Goal: Communication & Community: Answer question/provide support

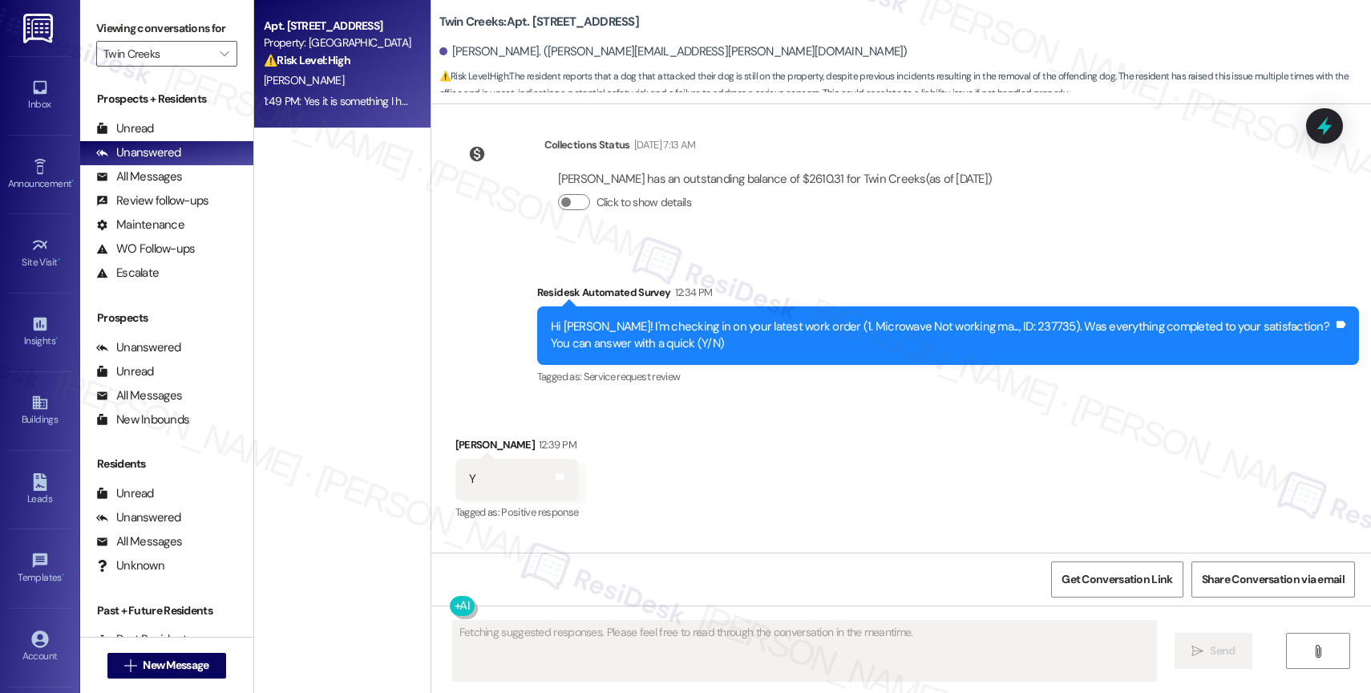
scroll to position [9682, 0]
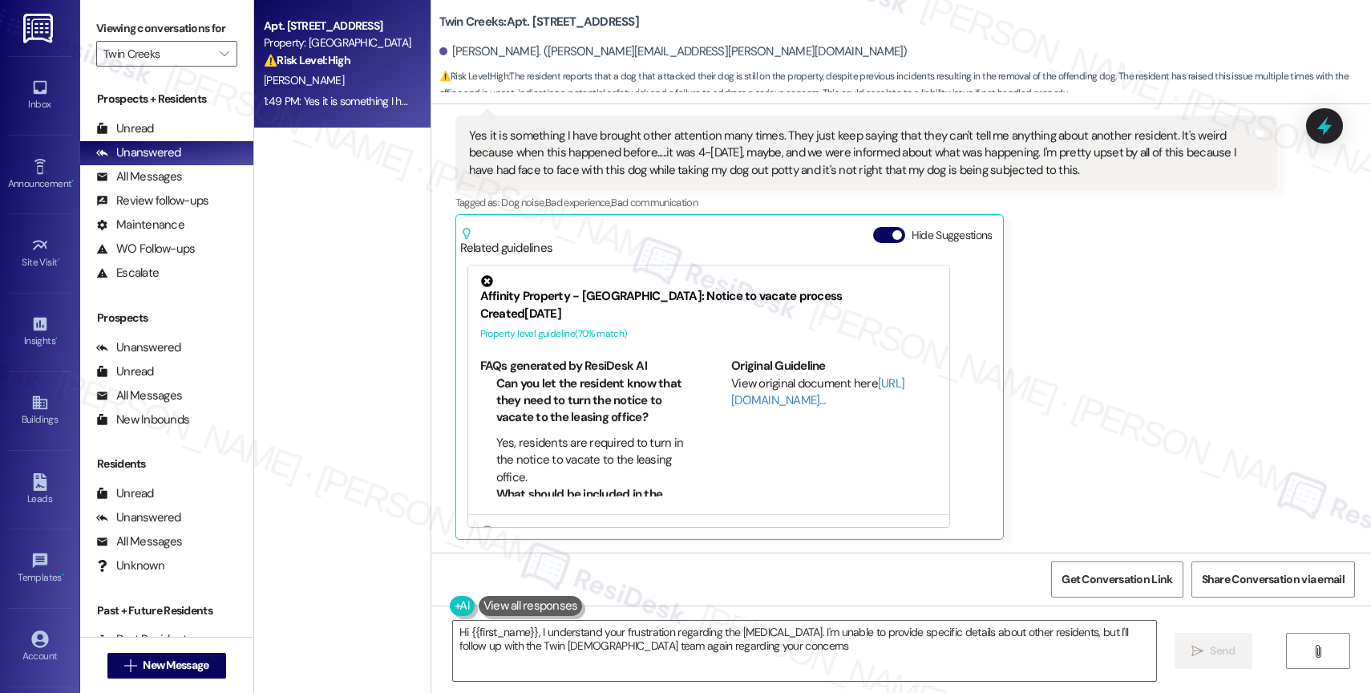
type textarea "Hi {{first_name}}, I understand your frustration regarding the [MEDICAL_DATA]. …"
click at [878, 230] on button "Hide Suggestions" at bounding box center [889, 235] width 32 height 16
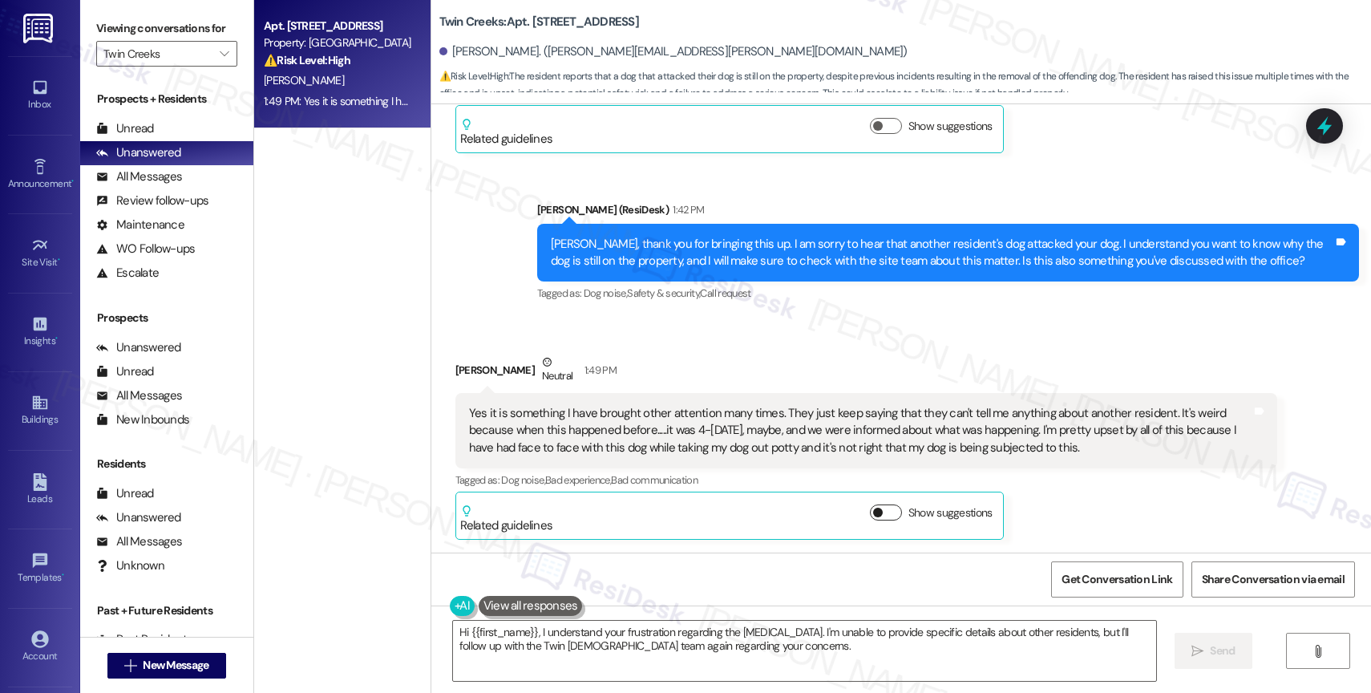
scroll to position [9407, 0]
click at [694, 351] on div "Received via SMS [PERSON_NAME] Neutral 1:49 PM Yes it is something I have broug…" at bounding box center [867, 447] width 846 height 210
click at [765, 351] on div "Received via SMS [PERSON_NAME] Neutral 1:49 PM Yes it is something I have broug…" at bounding box center [867, 447] width 846 height 210
click at [552, 635] on textarea "Hi {{first_name}}, I understand your frustration regarding the [MEDICAL_DATA]. …" at bounding box center [804, 651] width 703 height 60
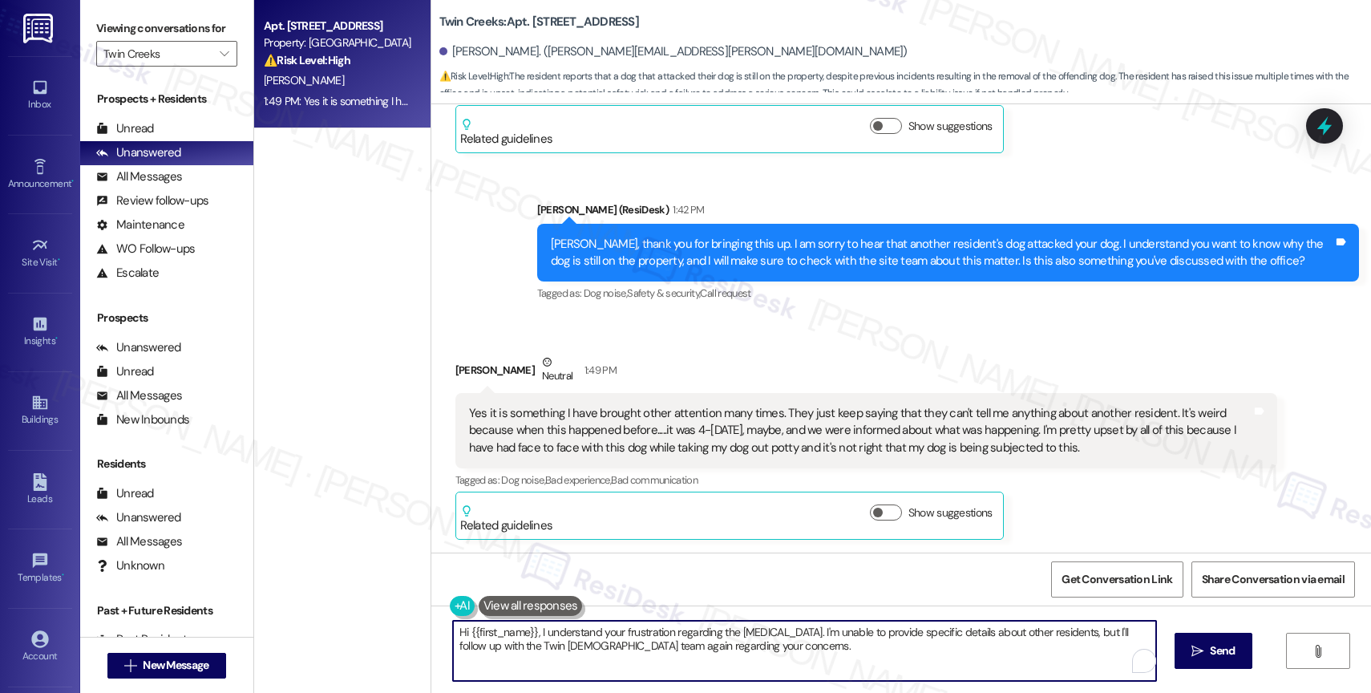
click at [552, 635] on textarea "Hi {{first_name}}, I understand your frustration regarding the [MEDICAL_DATA]. …" at bounding box center [804, 651] width 703 height 60
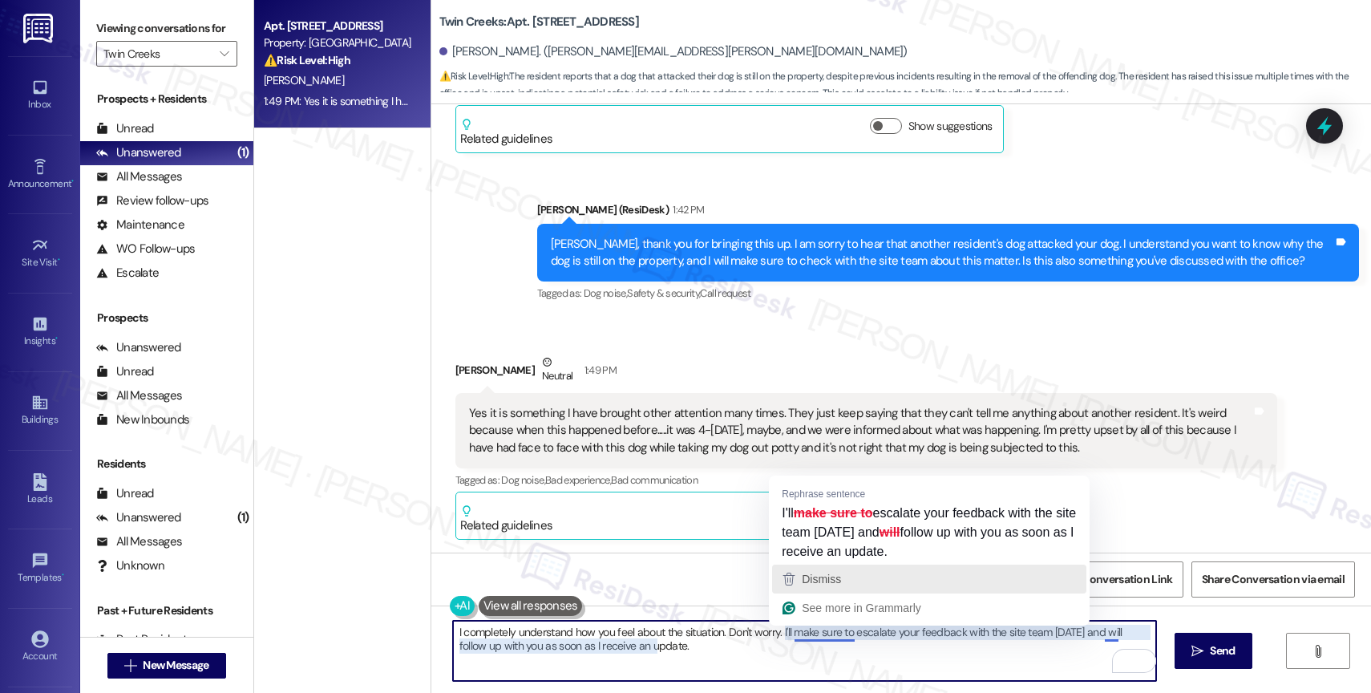
click at [837, 577] on span "Dismiss" at bounding box center [821, 579] width 39 height 13
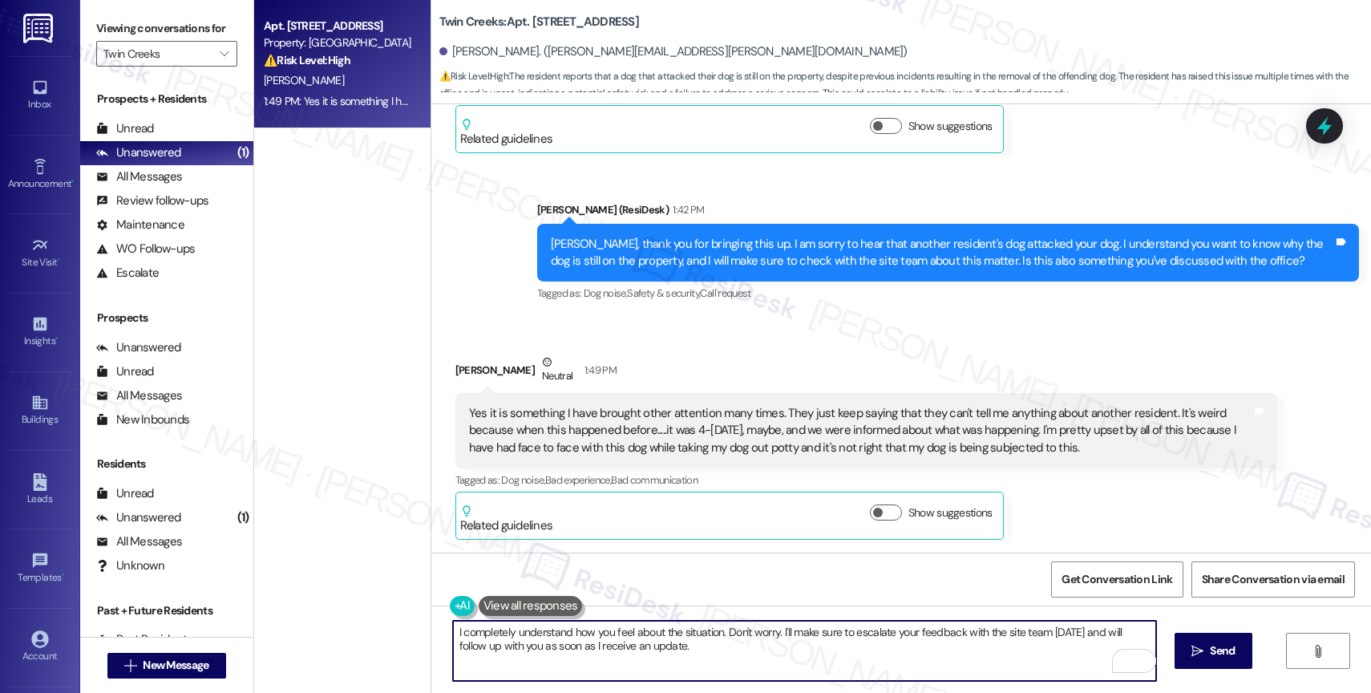
click at [699, 654] on textarea "I completely understand how you feel about the situation. Don't worry. I'll mak…" at bounding box center [804, 651] width 703 height 60
type textarea "I completely understand how you feel about the situation. Don't worry. I'll mak…"
click at [1139, 658] on div at bounding box center [1139, 658] width 0 height 0
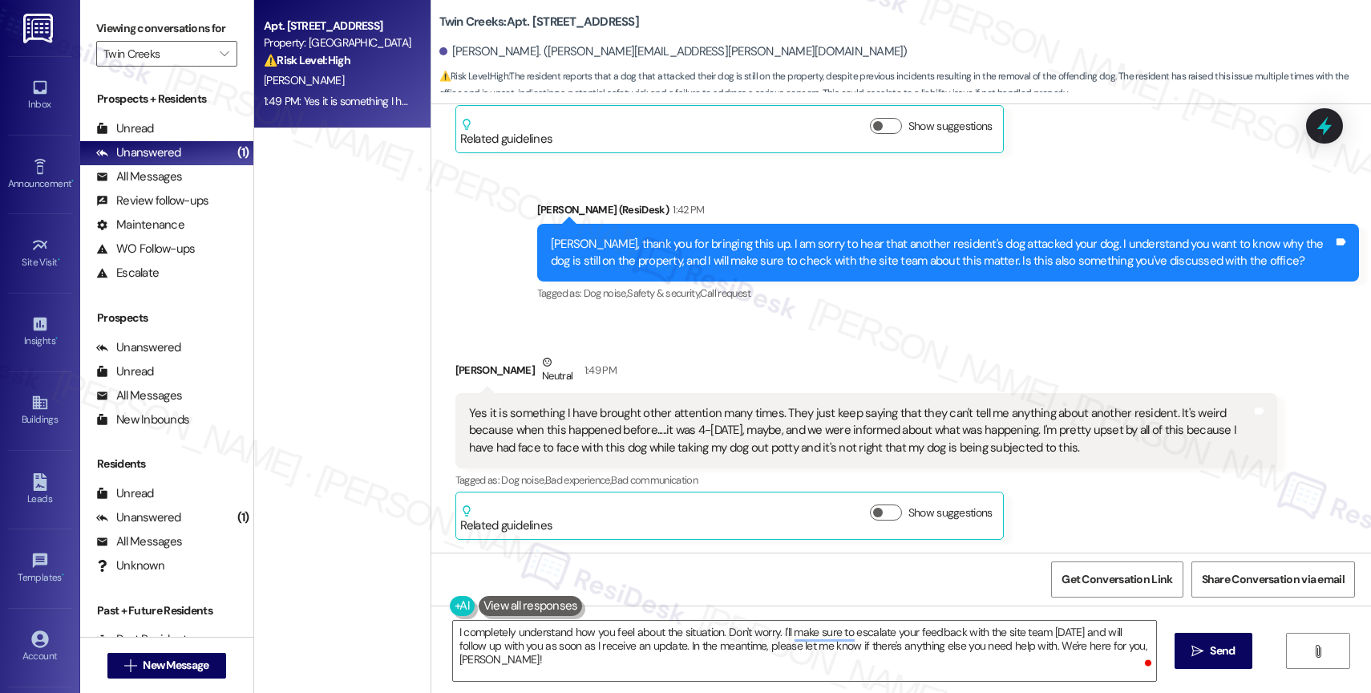
click at [1139, 658] on div at bounding box center [1139, 658] width 0 height 0
click at [1199, 649] on icon "" at bounding box center [1198, 651] width 12 height 13
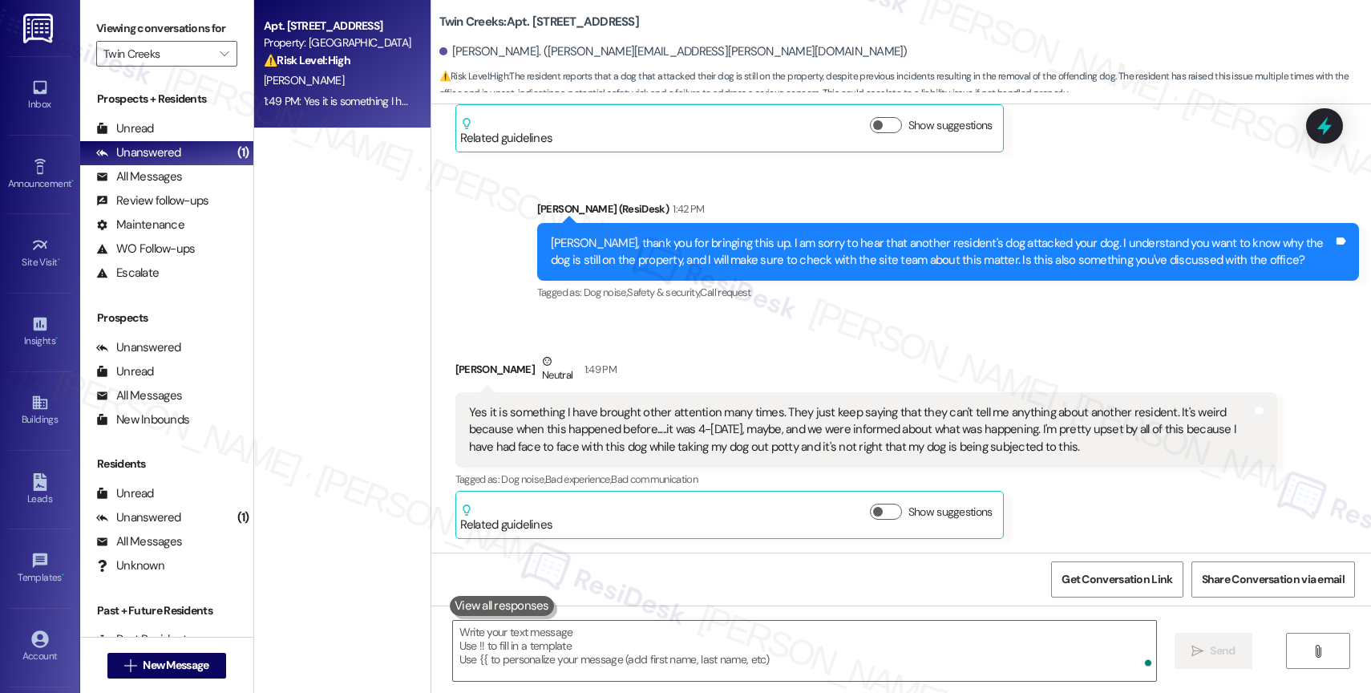
scroll to position [9535, 0]
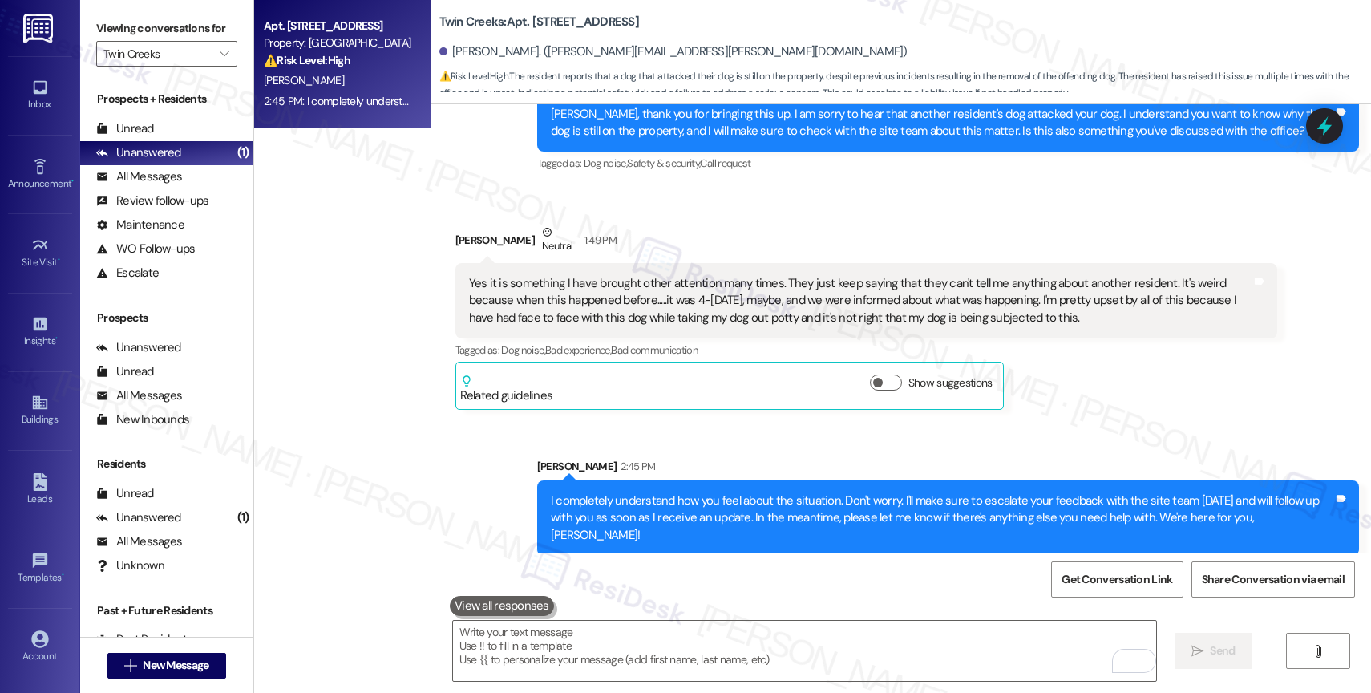
click at [682, 421] on div "Received via SMS [PERSON_NAME] Neutral 1:49 PM Yes it is something I have broug…" at bounding box center [867, 317] width 846 height 210
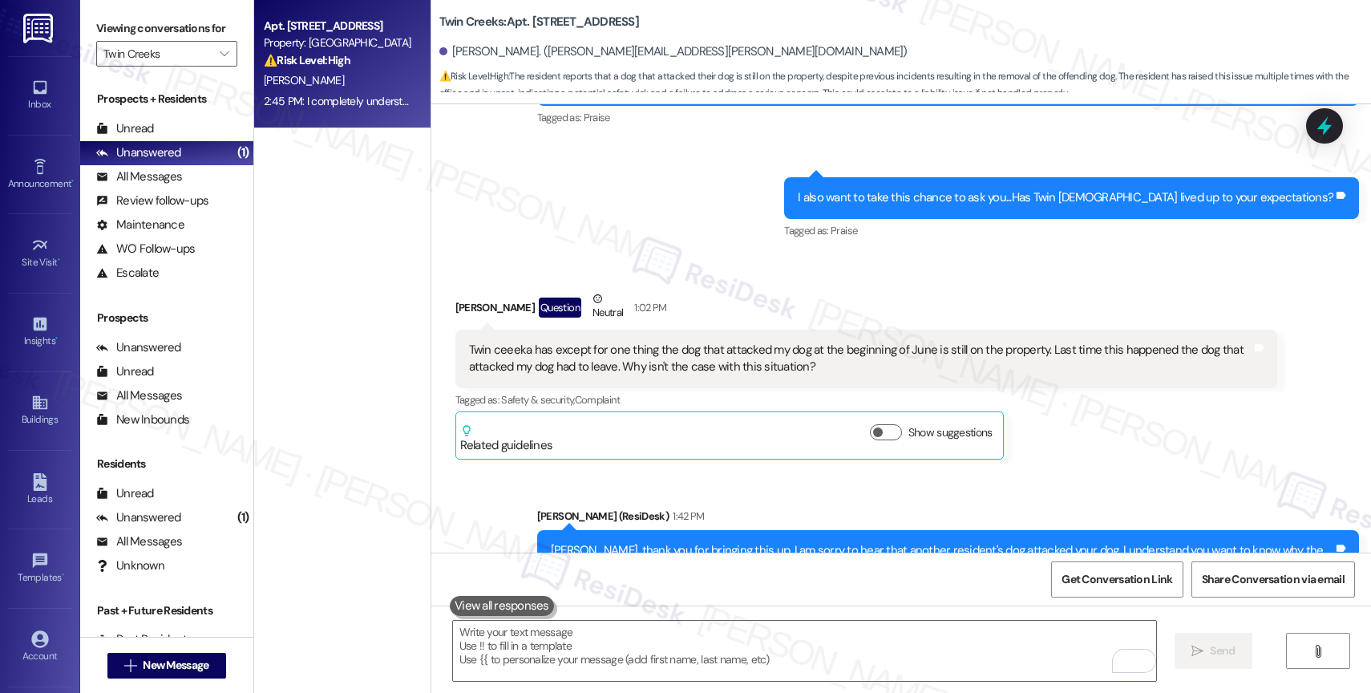
scroll to position [9302, 0]
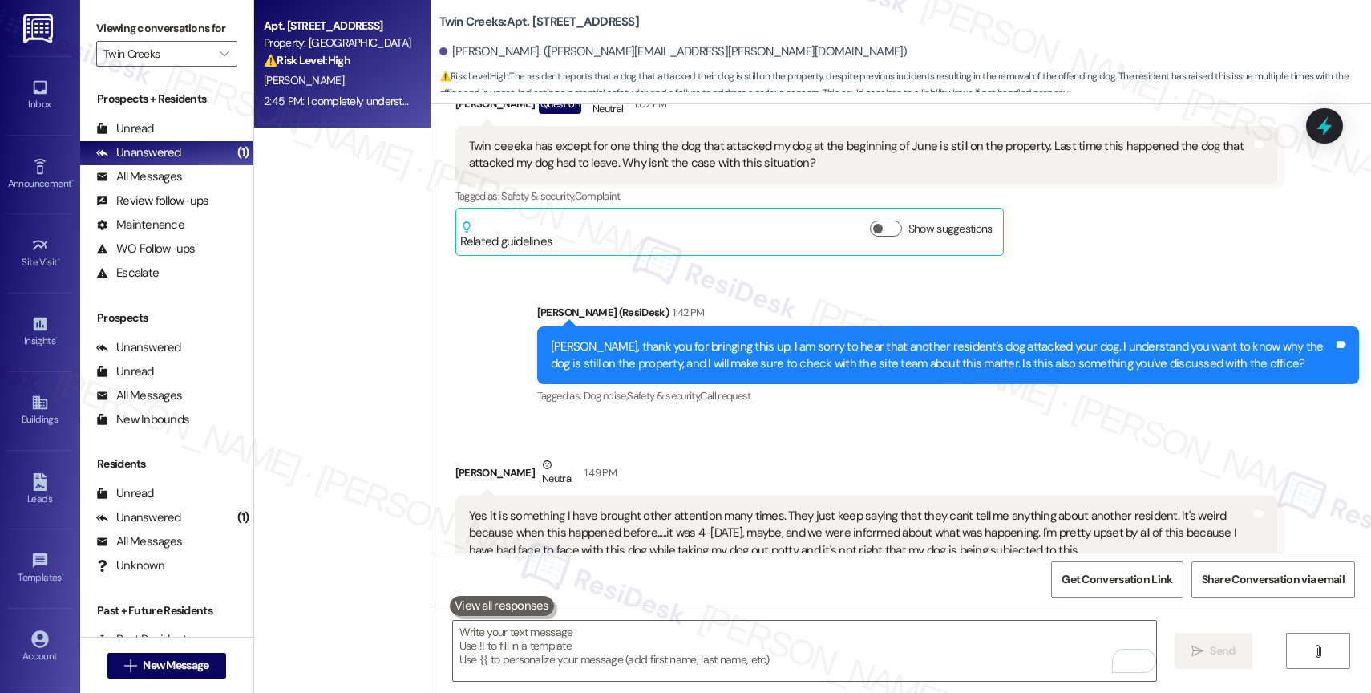
click at [746, 306] on div "[PERSON_NAME] (ResiDesk) 1:42 PM" at bounding box center [948, 315] width 822 height 22
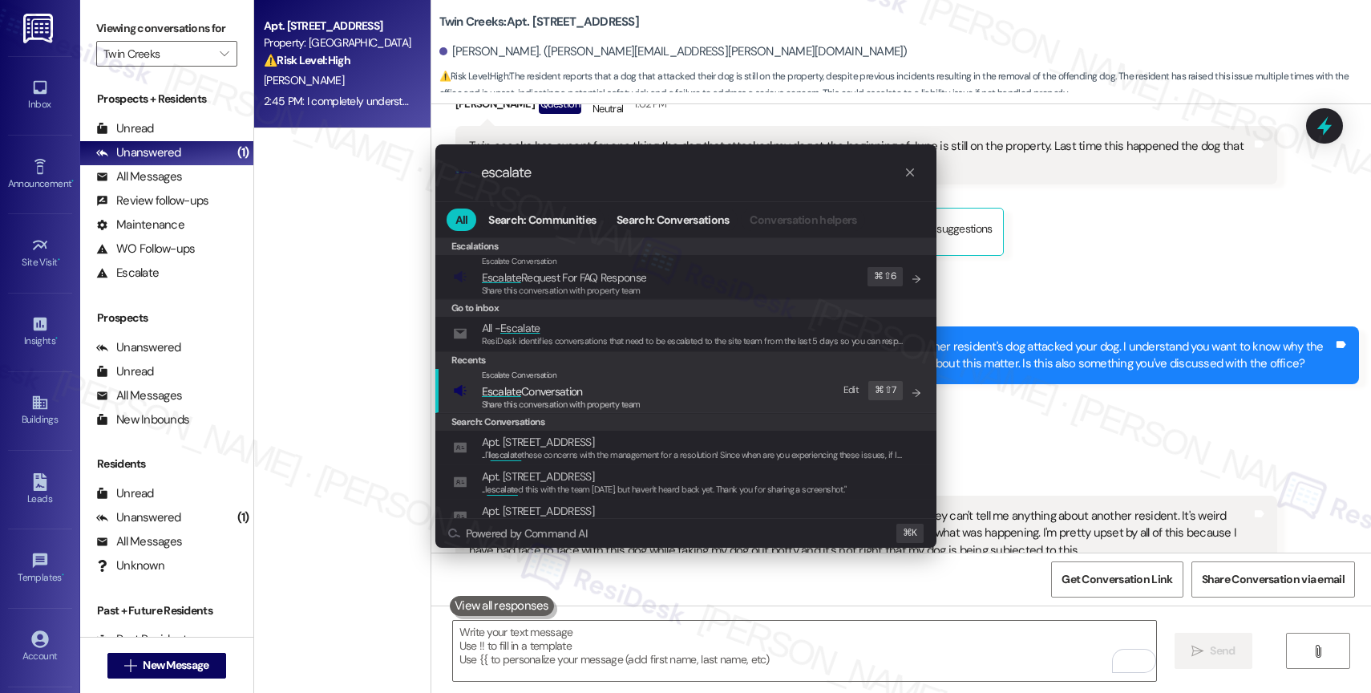
type input "escalate"
click at [594, 385] on span "Escalate Conversation" at bounding box center [561, 392] width 159 height 18
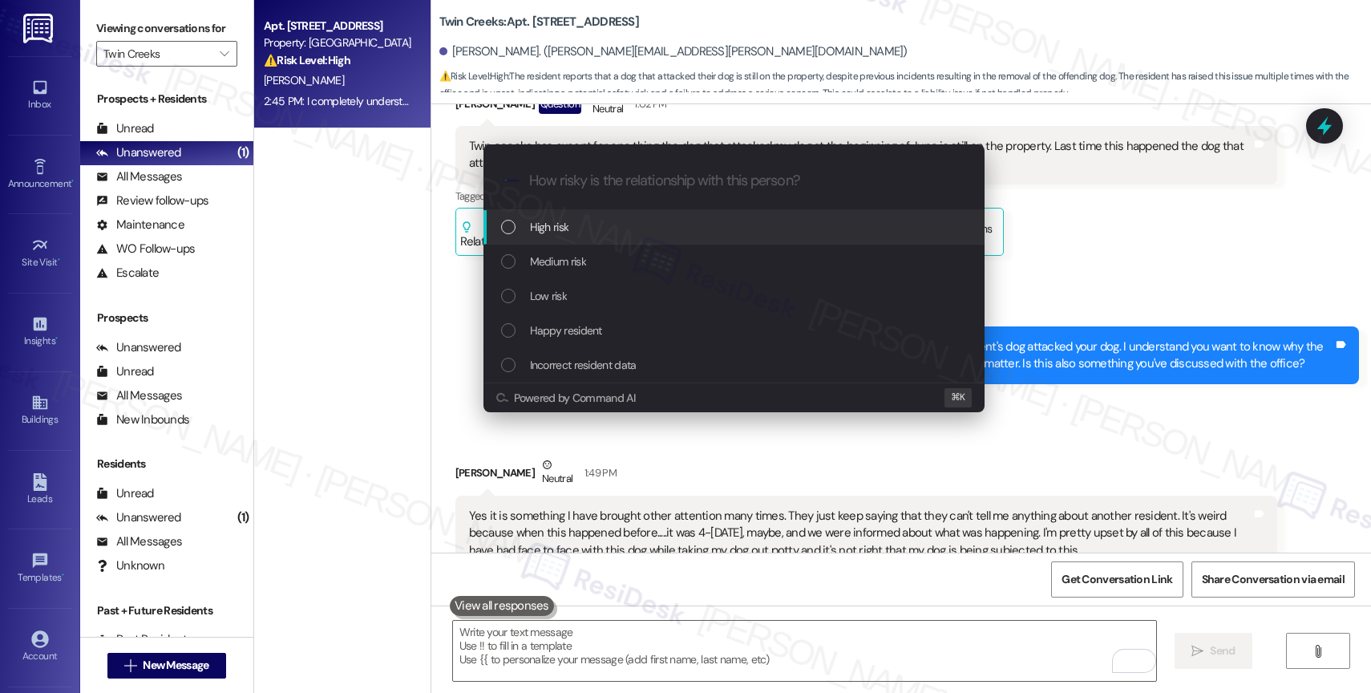
click at [570, 227] on div "High risk" at bounding box center [735, 227] width 469 height 18
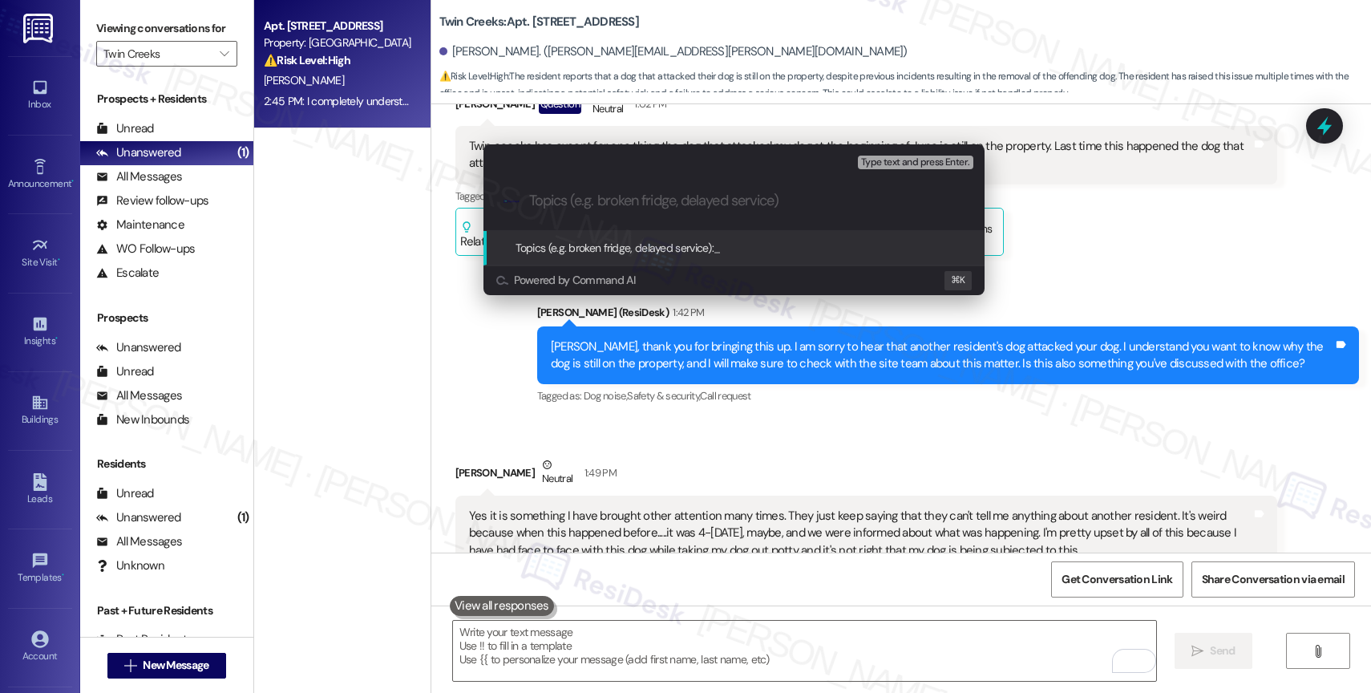
click at [596, 206] on input "Topics (e.g. broken fridge, delayed service)" at bounding box center [746, 200] width 435 height 17
click at [590, 207] on input "Topics (e.g. broken fridge, delayed service)" at bounding box center [746, 200] width 435 height 17
type input "Complaint - [MEDICAL_DATA]"
click at [690, 200] on input "Complaint - [MEDICAL_DATA]" at bounding box center [740, 200] width 423 height 17
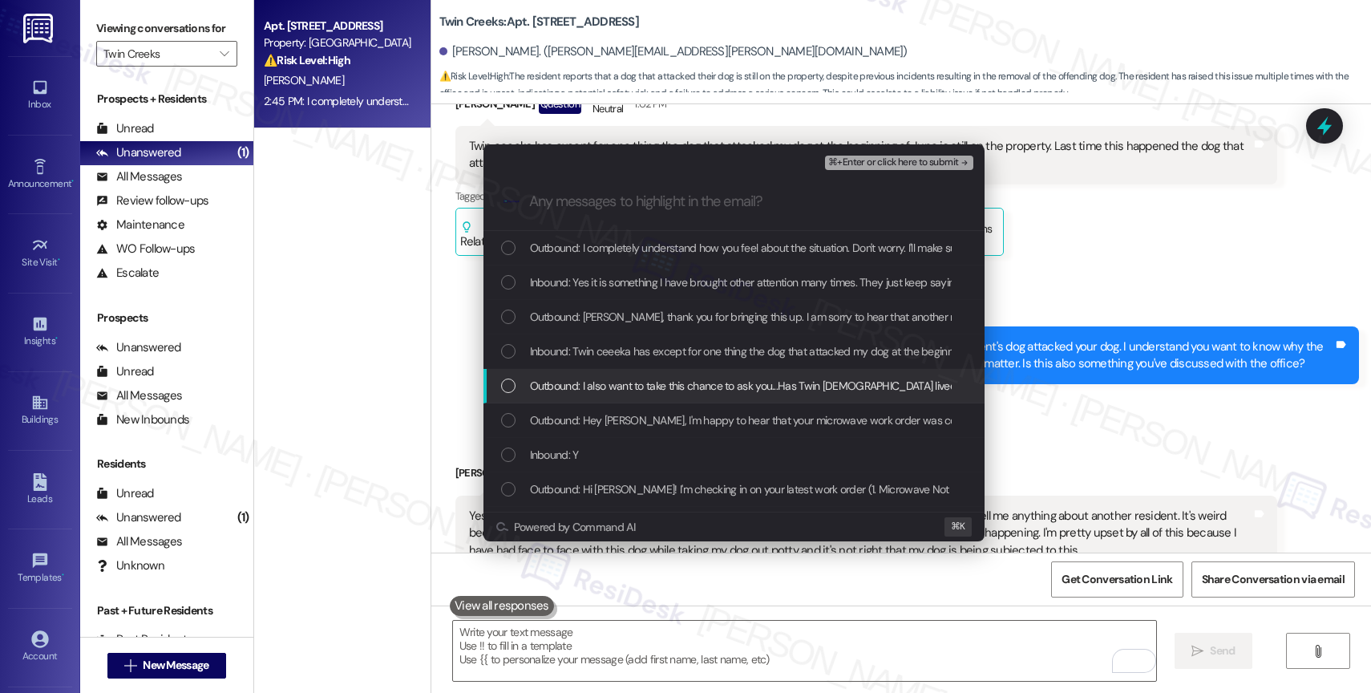
drag, startPoint x: 635, startPoint y: 389, endPoint x: 638, endPoint y: 350, distance: 39.4
click at [635, 379] on span "Outbound: I also want to take this chance to ask you...Has Twin [DEMOGRAPHIC_DA…" at bounding box center [802, 386] width 545 height 18
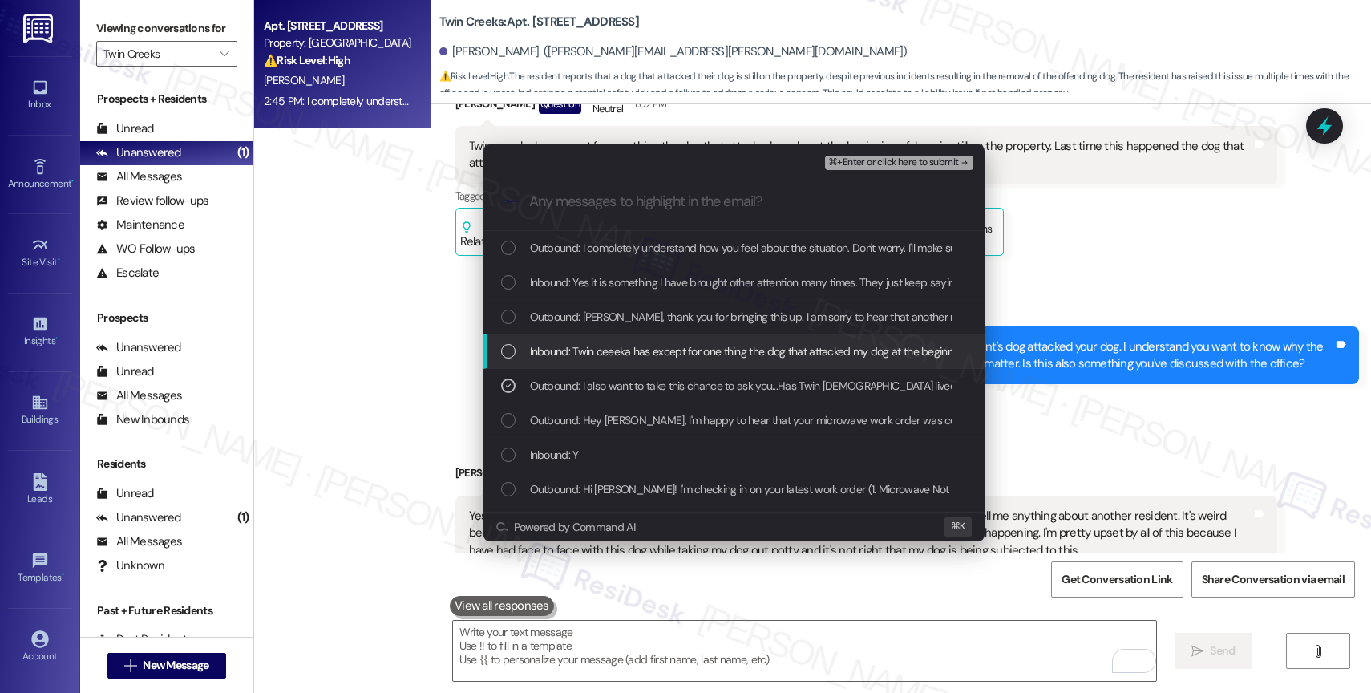
drag, startPoint x: 638, startPoint y: 349, endPoint x: 642, endPoint y: 328, distance: 21.1
click at [638, 349] on span "Inbound: Twin ceeeka has except for one thing the dog that attacked my dog at t…" at bounding box center [1066, 351] width 1073 height 18
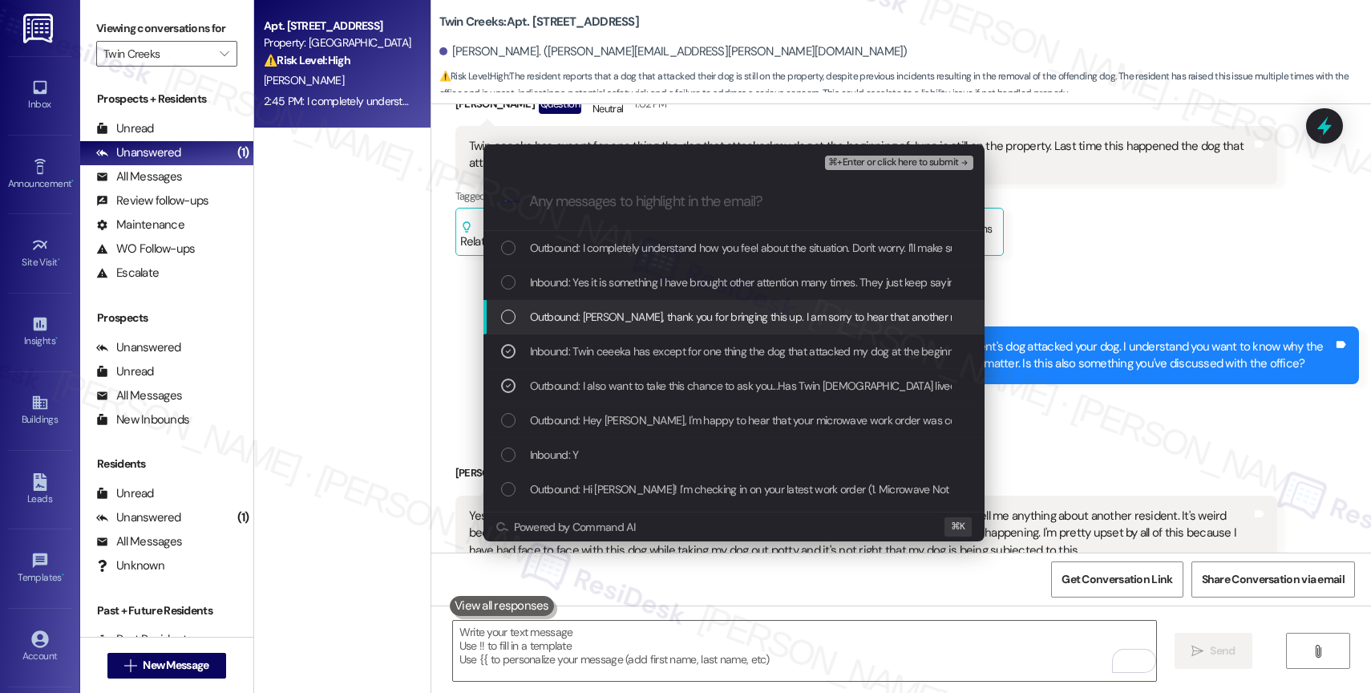
click at [644, 308] on span "Outbound: [PERSON_NAME], thank you for bringing this up. I am sorry to hear tha…" at bounding box center [1254, 317] width 1449 height 18
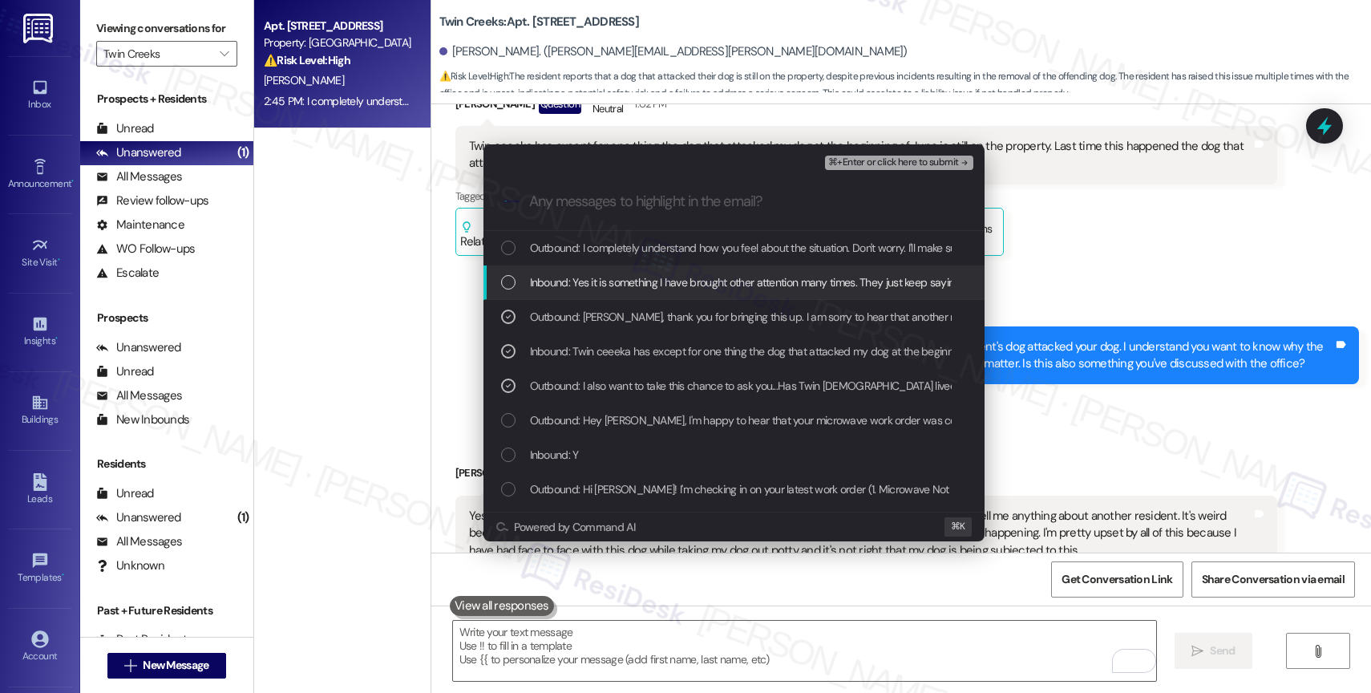
drag, startPoint x: 650, startPoint y: 283, endPoint x: 661, endPoint y: 266, distance: 19.8
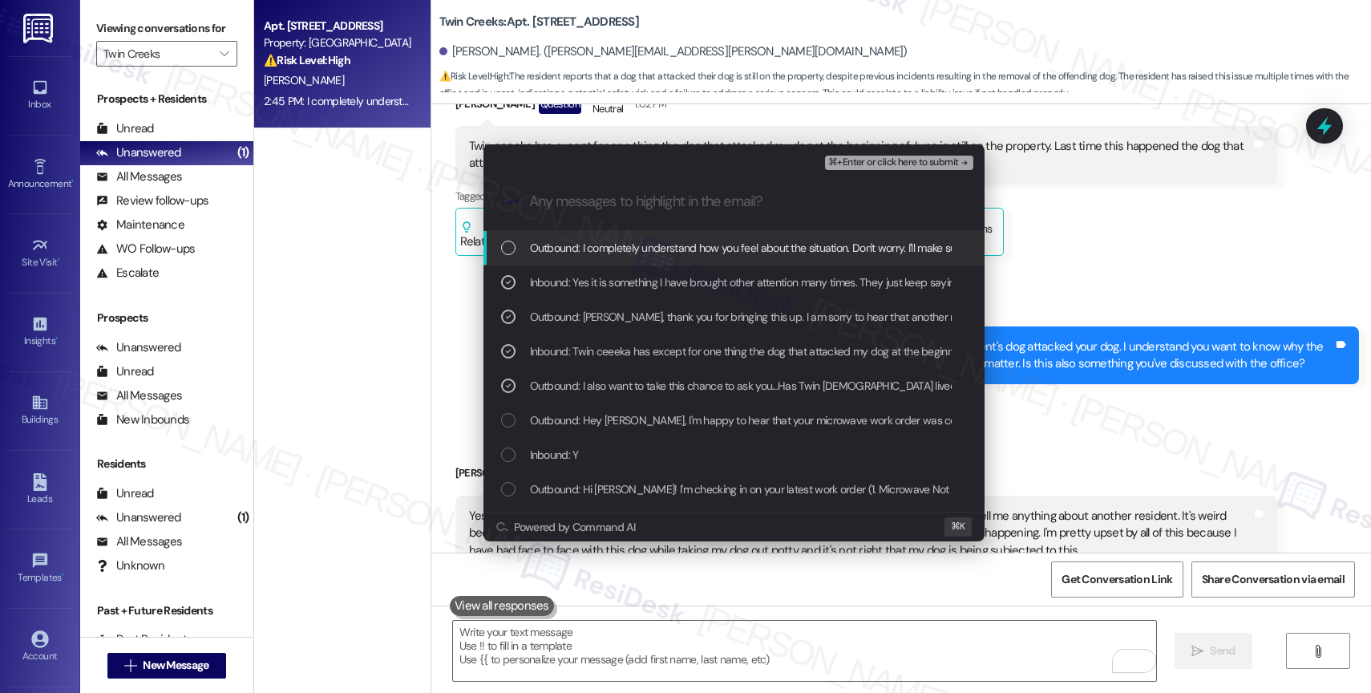
click at [674, 245] on span "Outbound: I completely understand how you feel about the situation. Don't worry…" at bounding box center [1276, 248] width 1493 height 18
click at [934, 157] on span "⌘+Enter or click here to submit" at bounding box center [893, 162] width 130 height 11
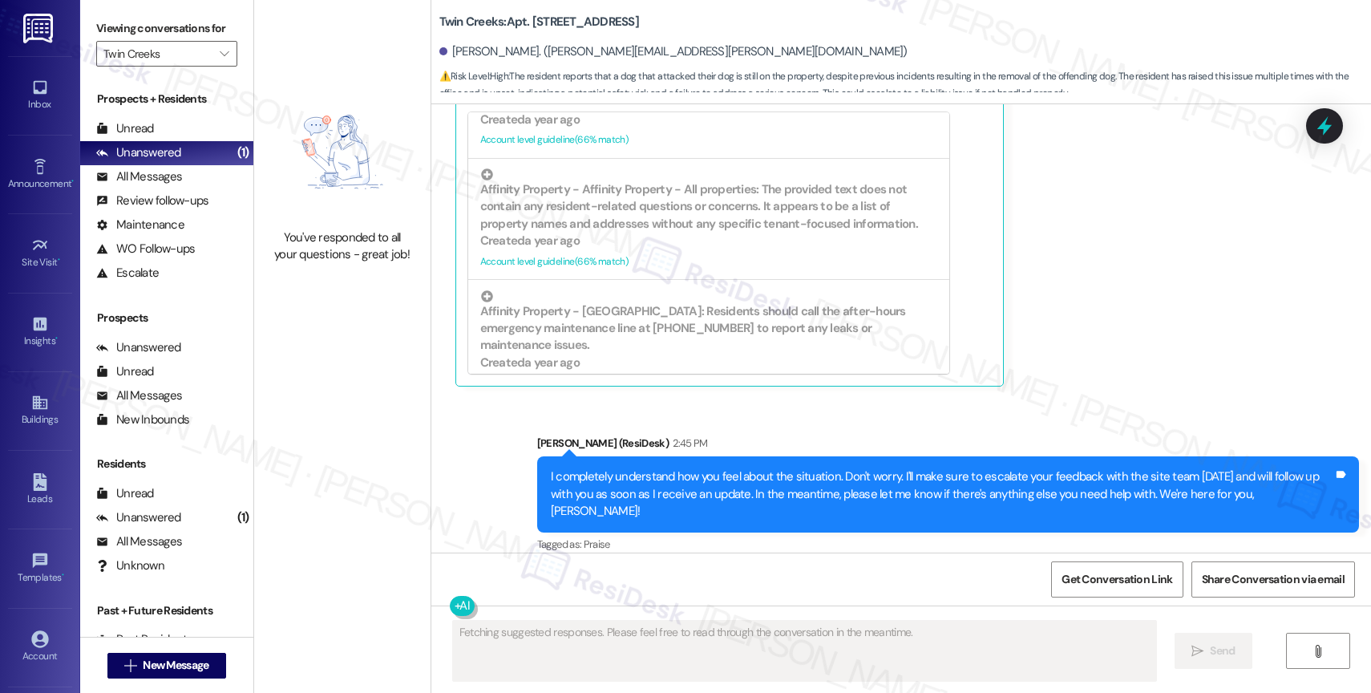
scroll to position [1238, 0]
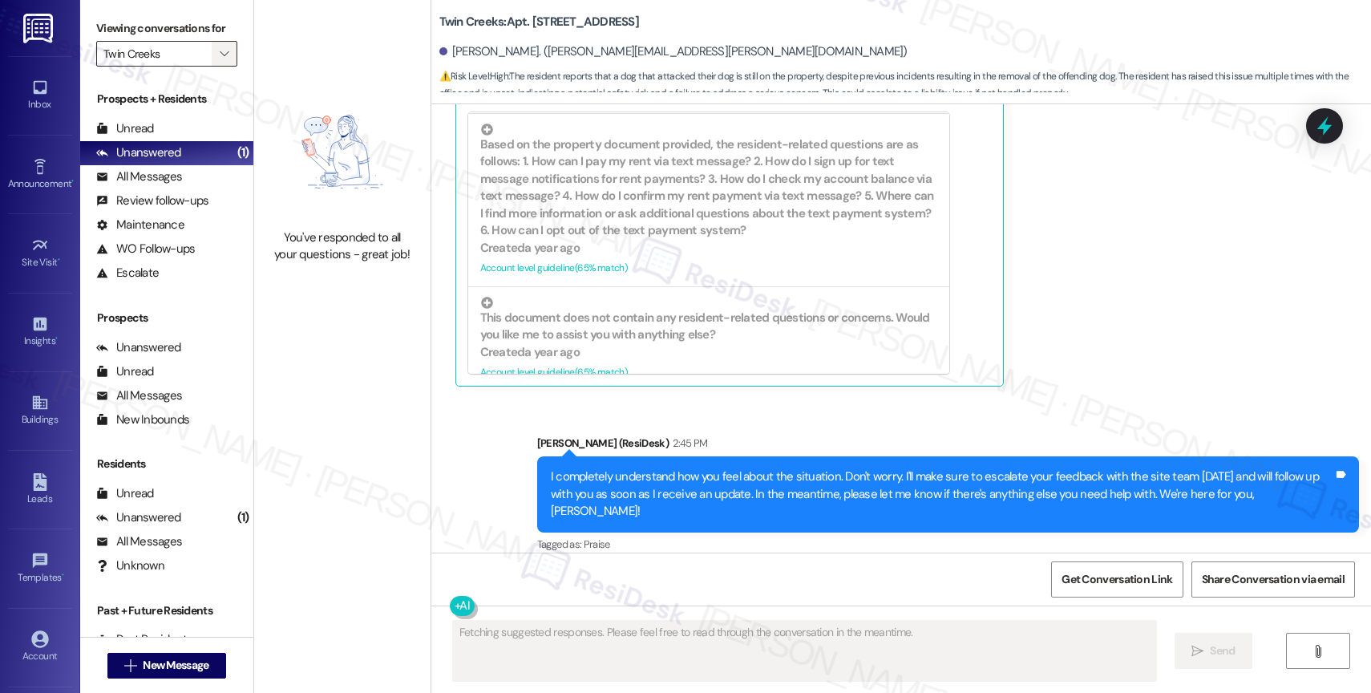
click at [220, 60] on icon "" at bounding box center [224, 53] width 9 height 13
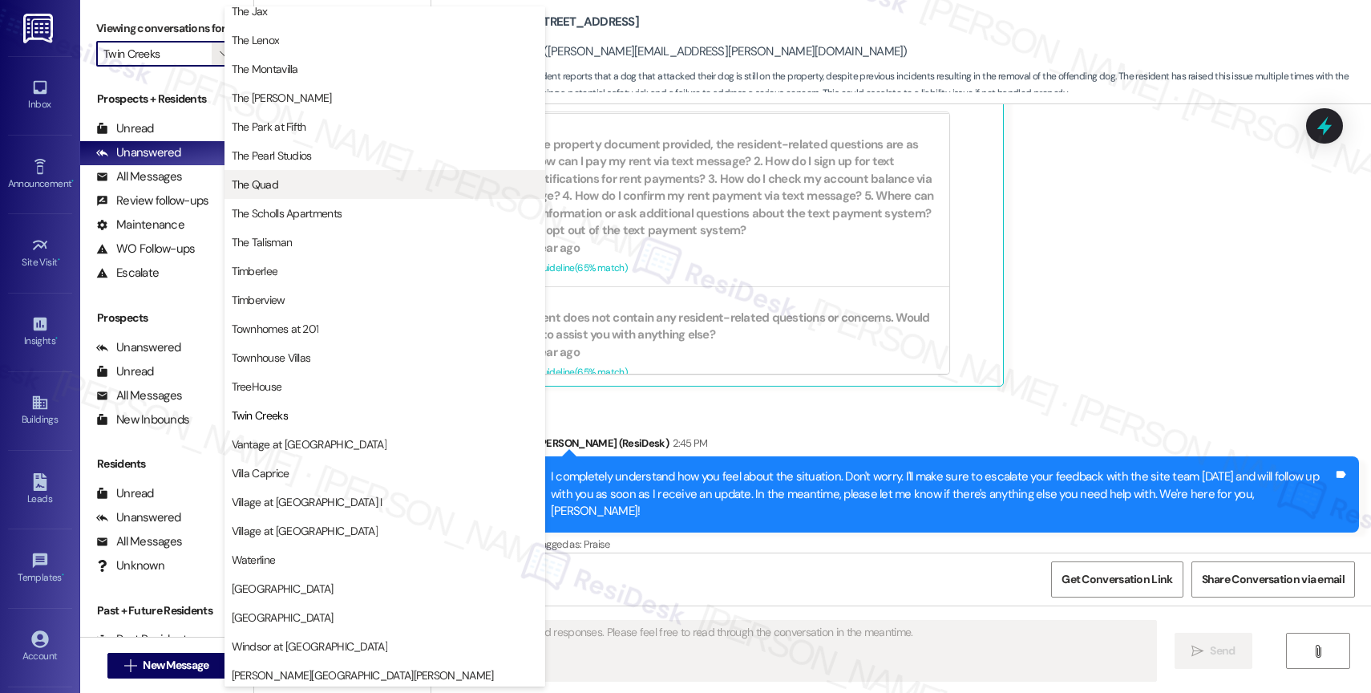
scroll to position [2885, 0]
click at [272, 192] on button "The Quad" at bounding box center [385, 181] width 321 height 29
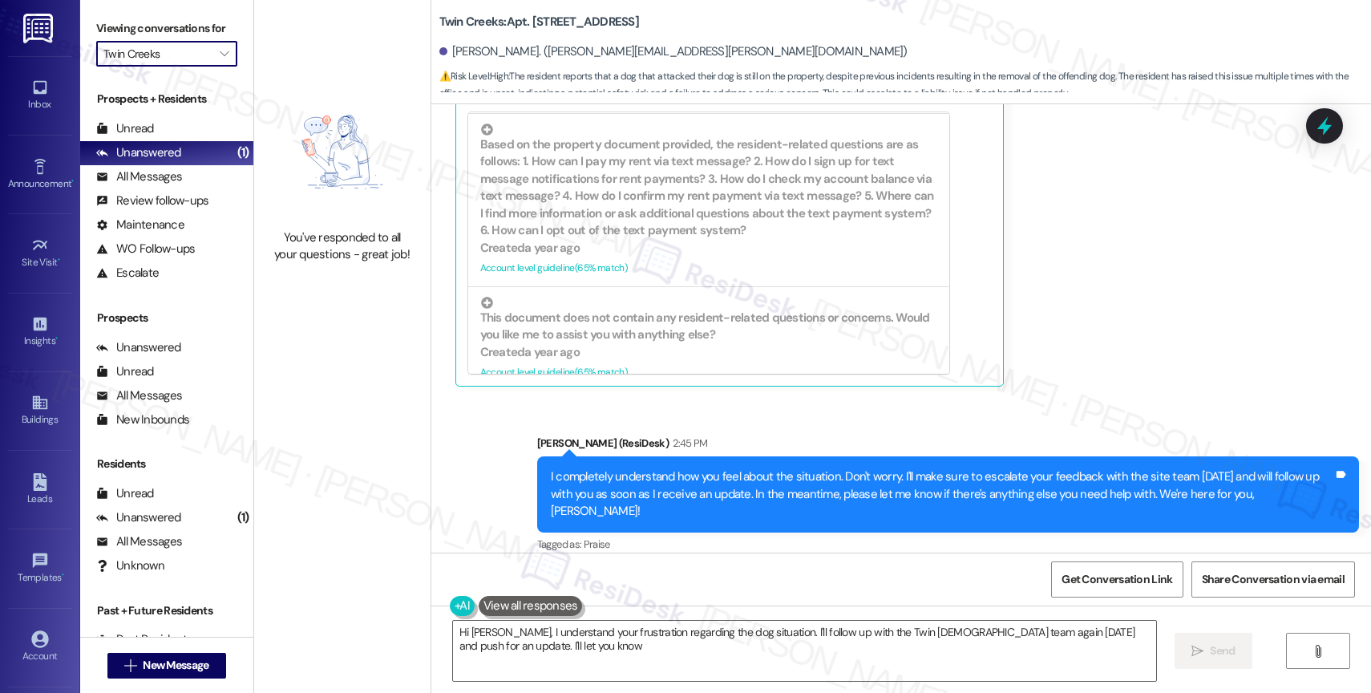
type textarea "Hi [PERSON_NAME], I understand your frustration regarding the dog situation. I'…"
type input "The Quad"
type textarea "Hi [PERSON_NAME], I understand your frustration regarding the dog situation. I'…"
click at [218, 67] on span "" at bounding box center [224, 54] width 15 height 26
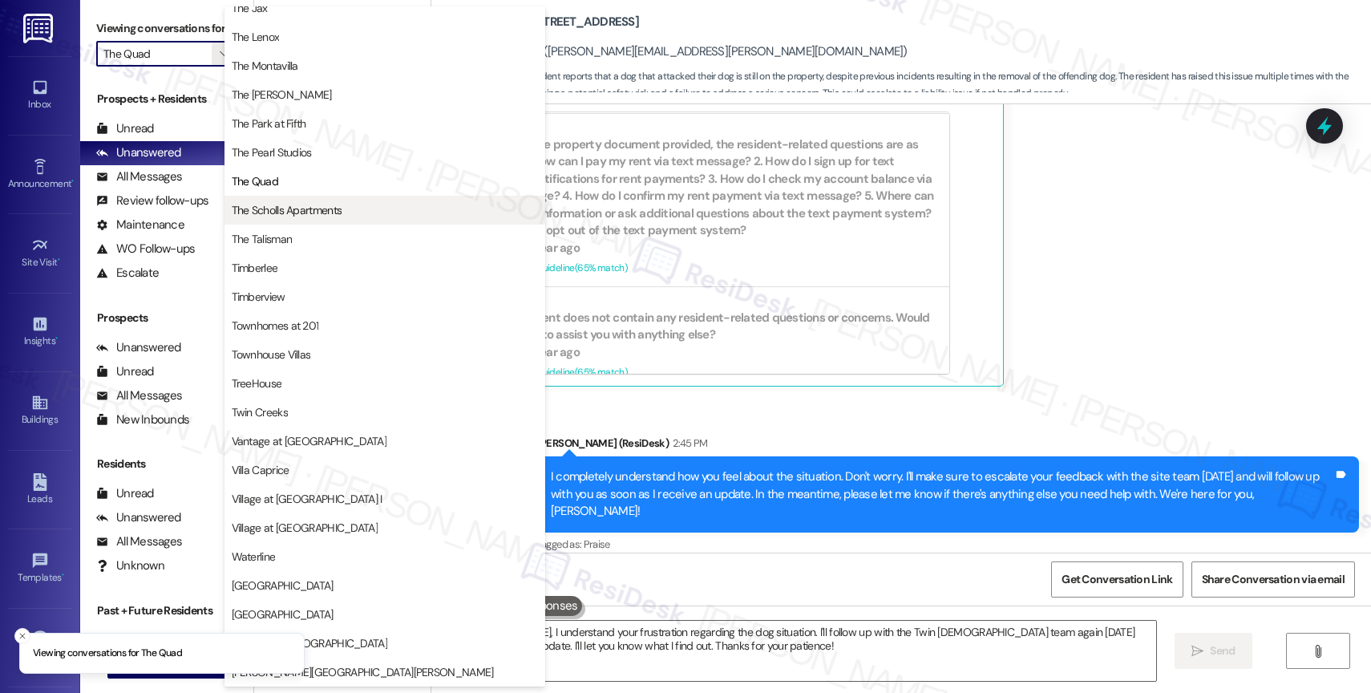
scroll to position [2882, 0]
click at [311, 205] on span "The Scholls Apartments" at bounding box center [287, 210] width 111 height 16
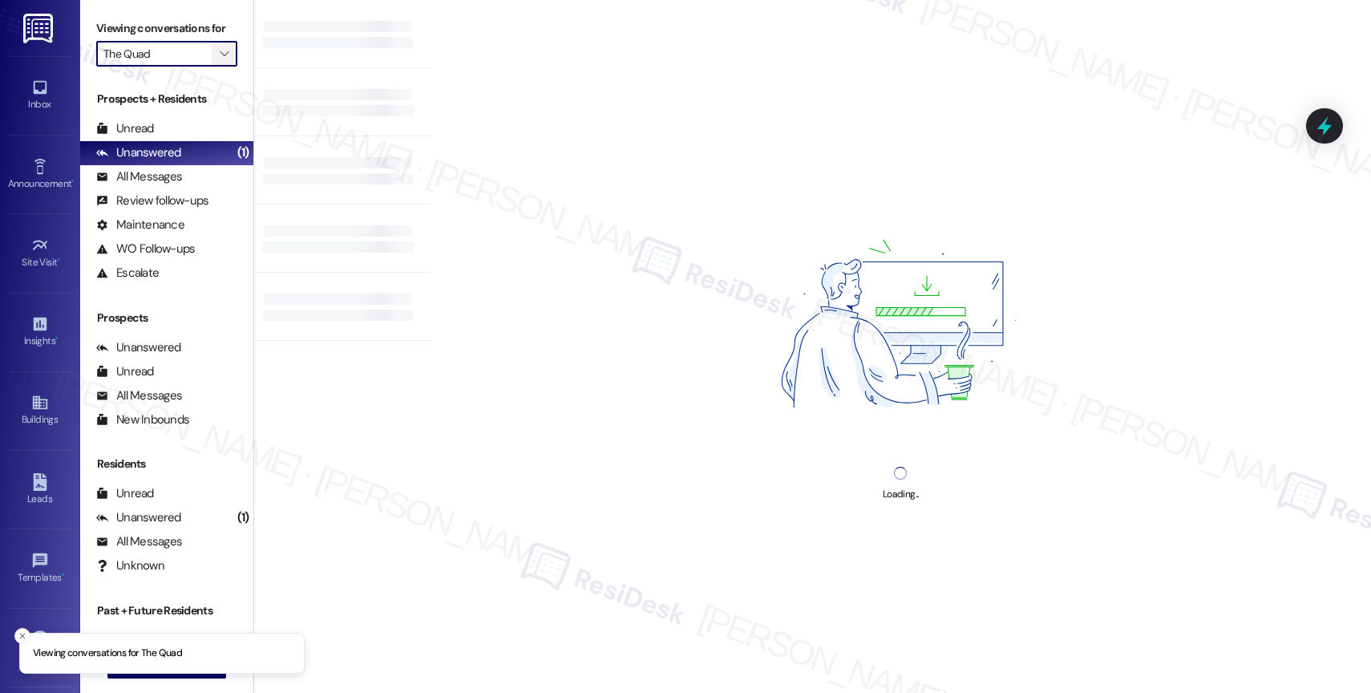
type input "The Scholls Apartments"
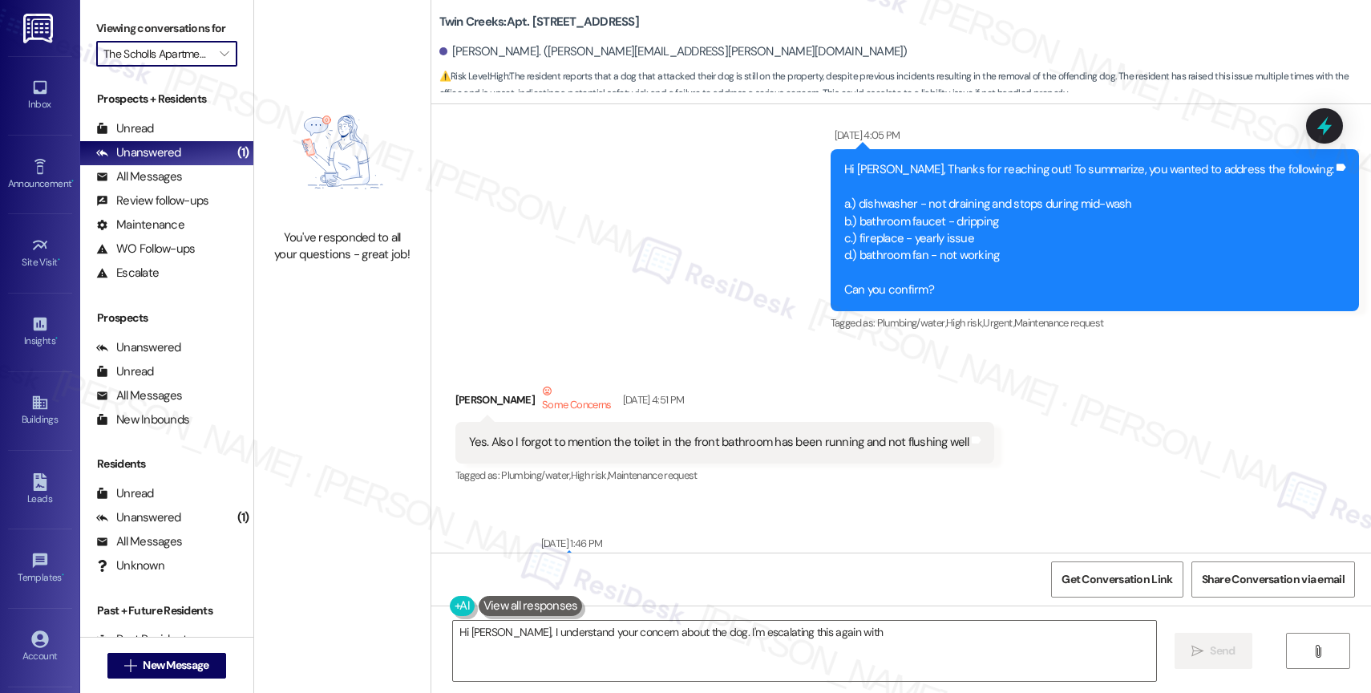
scroll to position [9682, 0]
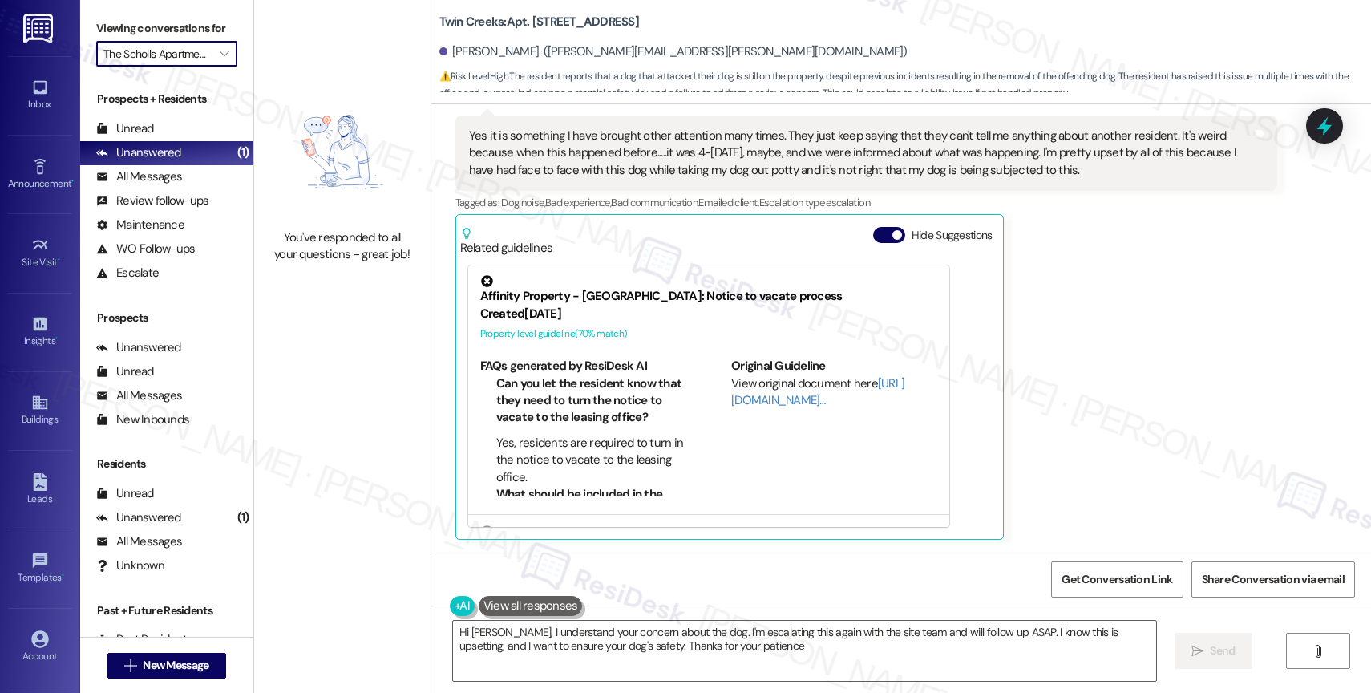
type textarea "Hi [PERSON_NAME], I understand your concern about the dog. I'm escalating this …"
click at [220, 60] on icon "" at bounding box center [224, 53] width 9 height 13
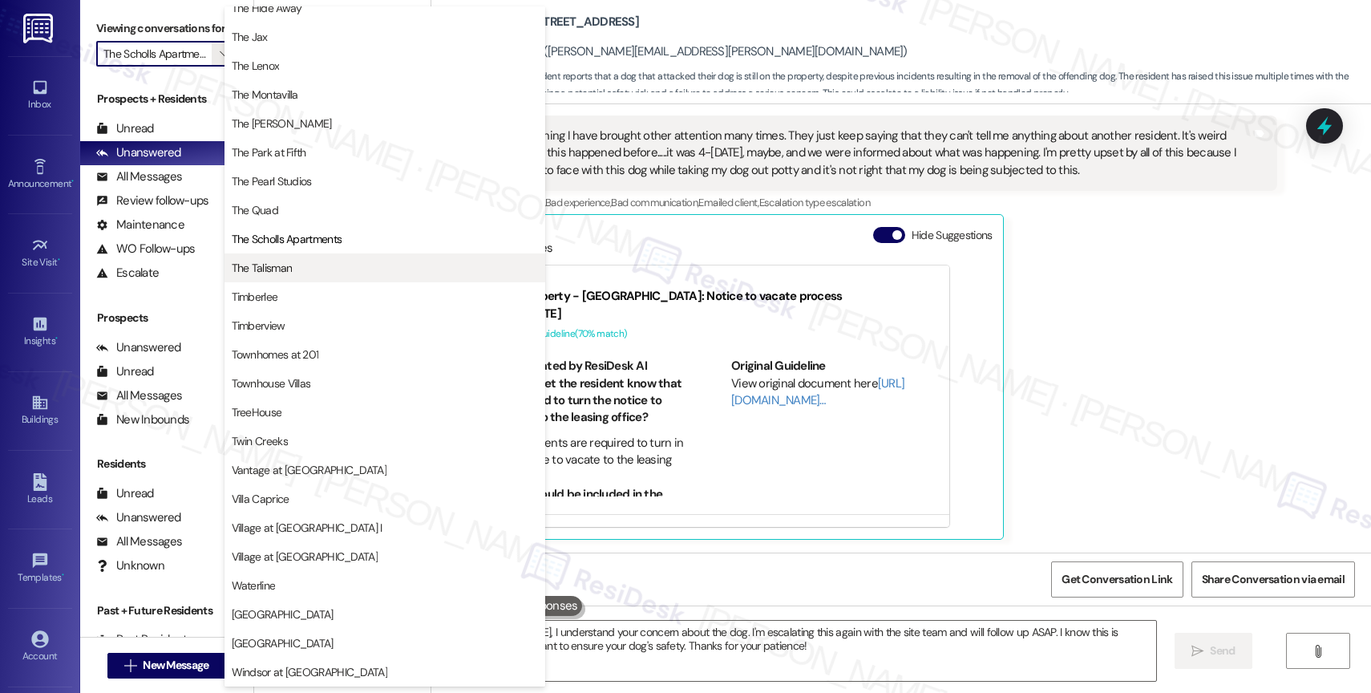
scroll to position [2882, 0]
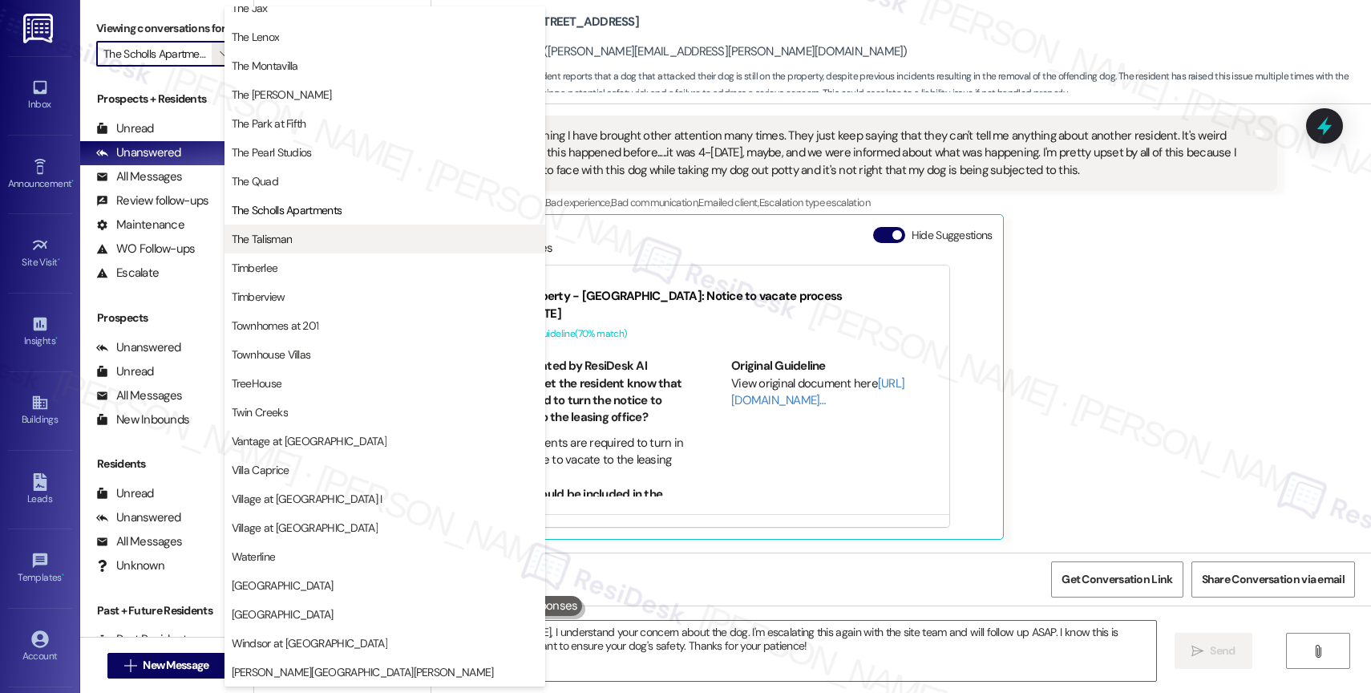
click at [307, 241] on span "The Talisman" at bounding box center [385, 239] width 306 height 16
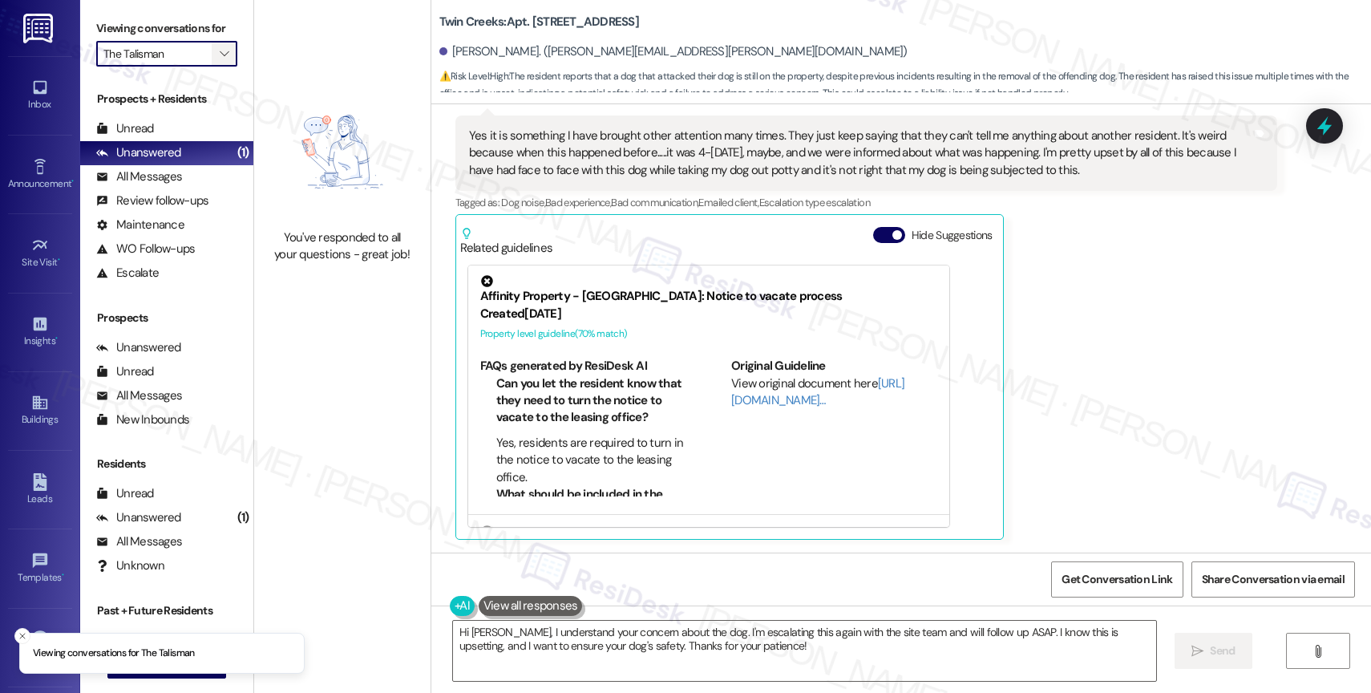
click at [217, 67] on span "" at bounding box center [224, 54] width 15 height 26
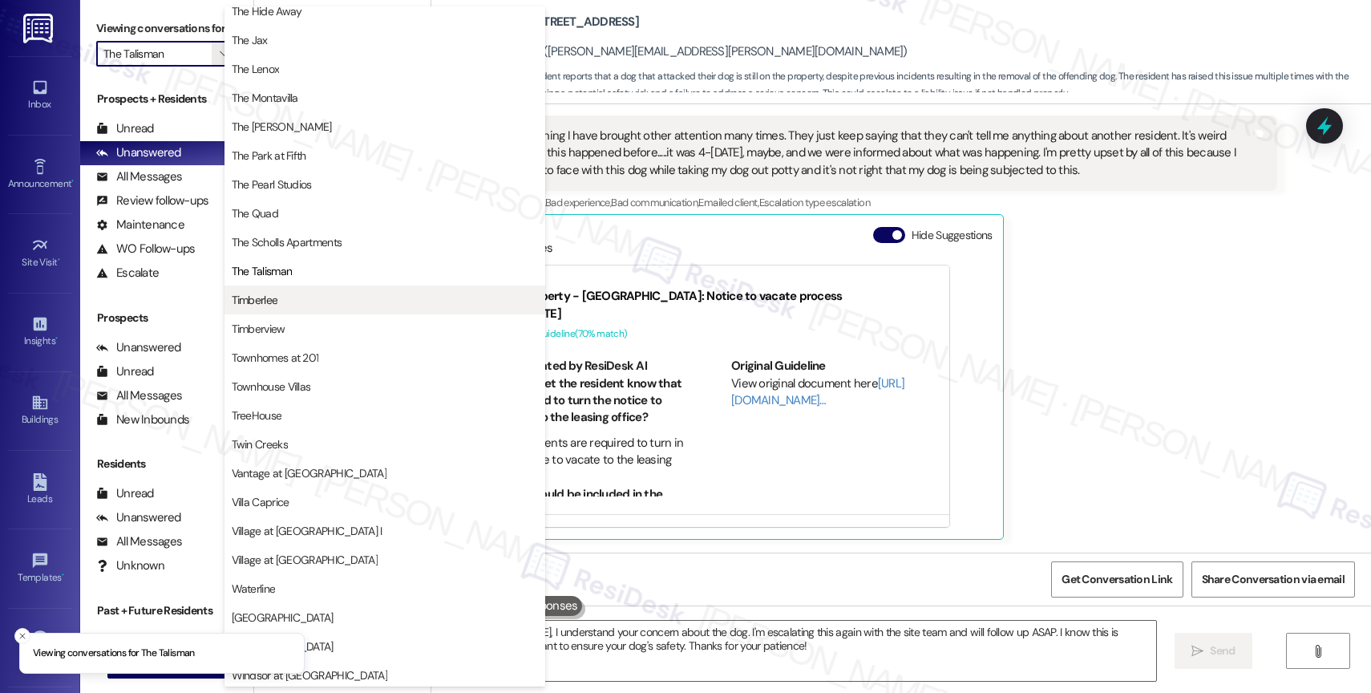
scroll to position [2875, 0]
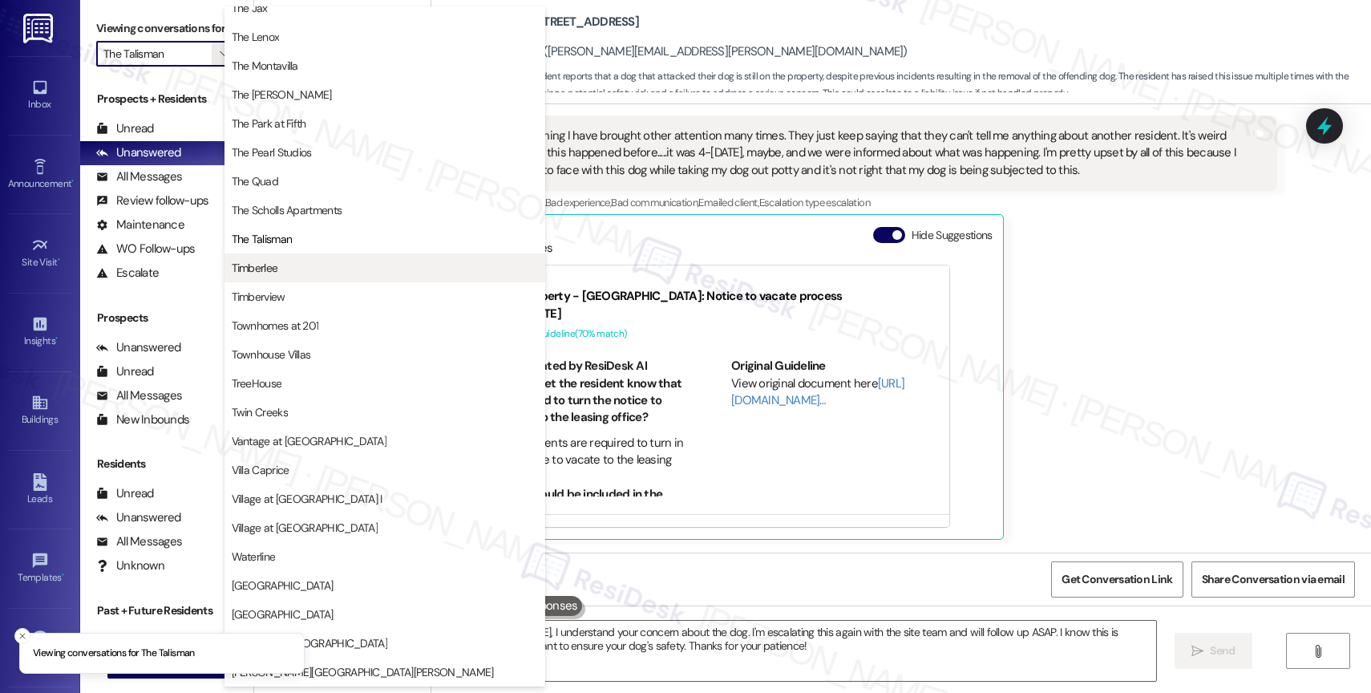
click at [269, 270] on span "Timberlee" at bounding box center [255, 268] width 47 height 16
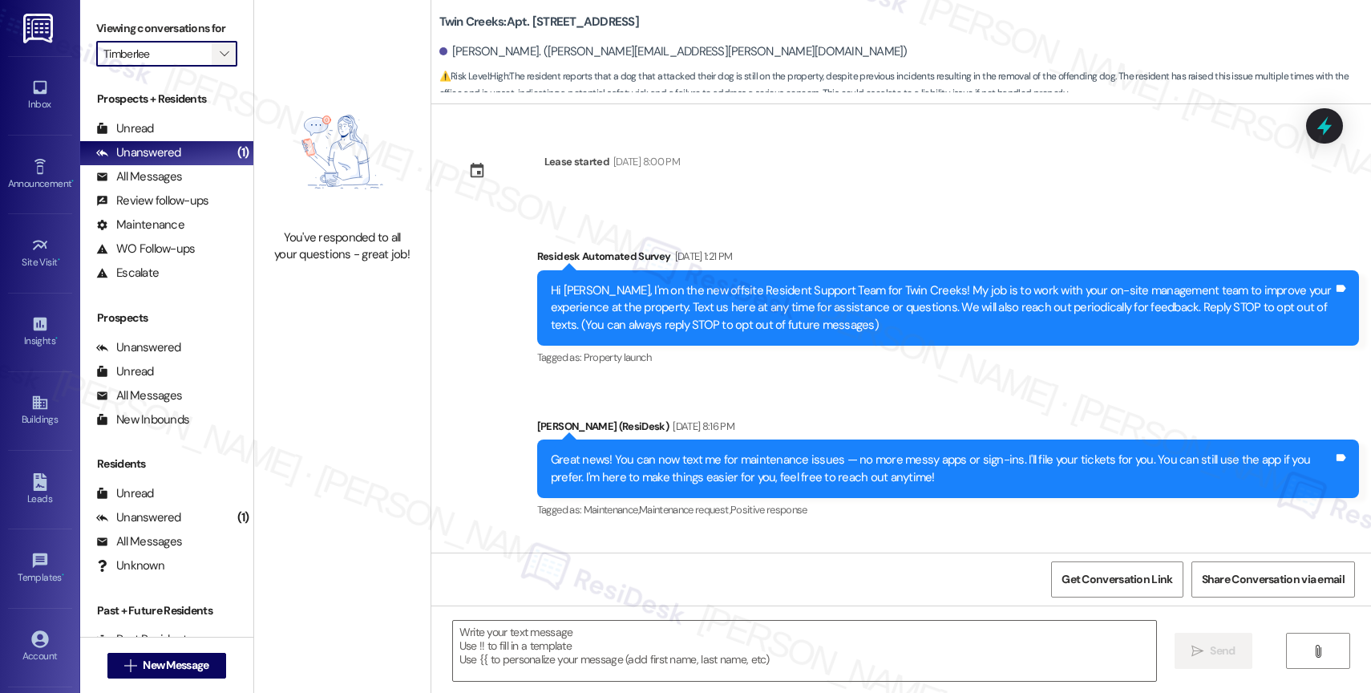
click at [220, 60] on icon "" at bounding box center [224, 53] width 9 height 13
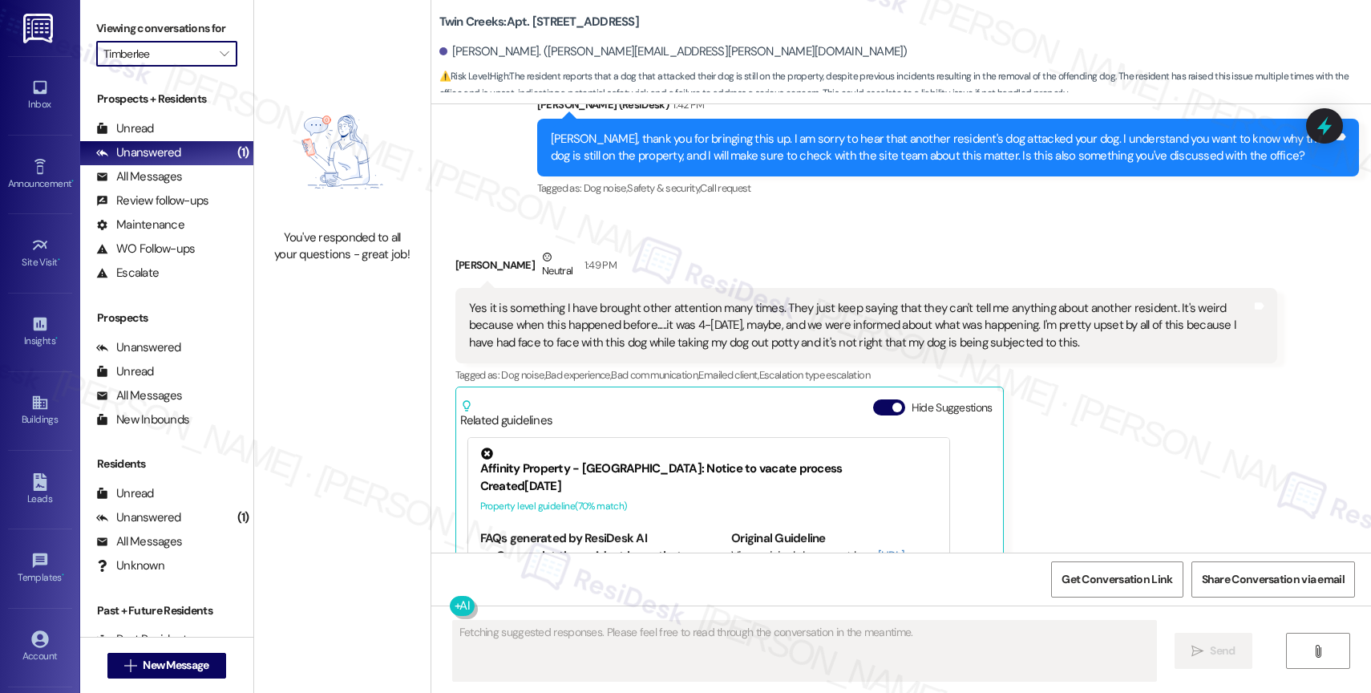
scroll to position [9682, 0]
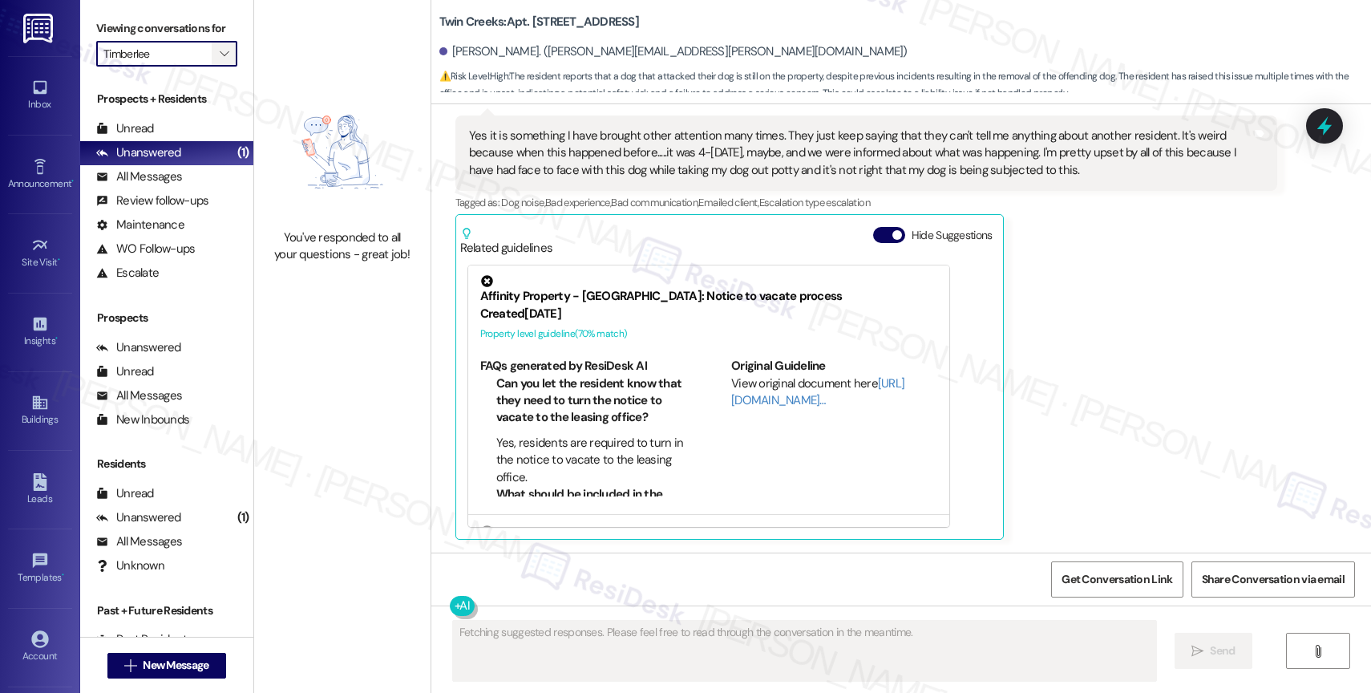
click at [220, 60] on icon "" at bounding box center [224, 53] width 9 height 13
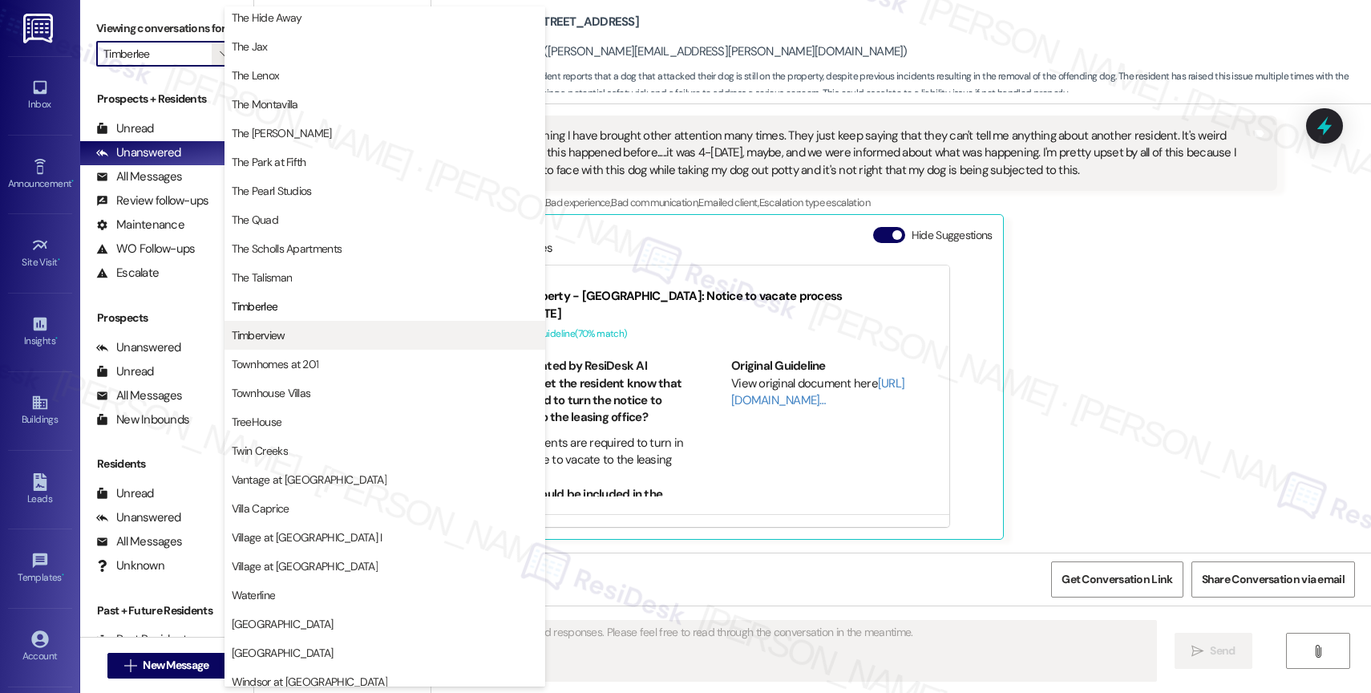
scroll to position [2926, 0]
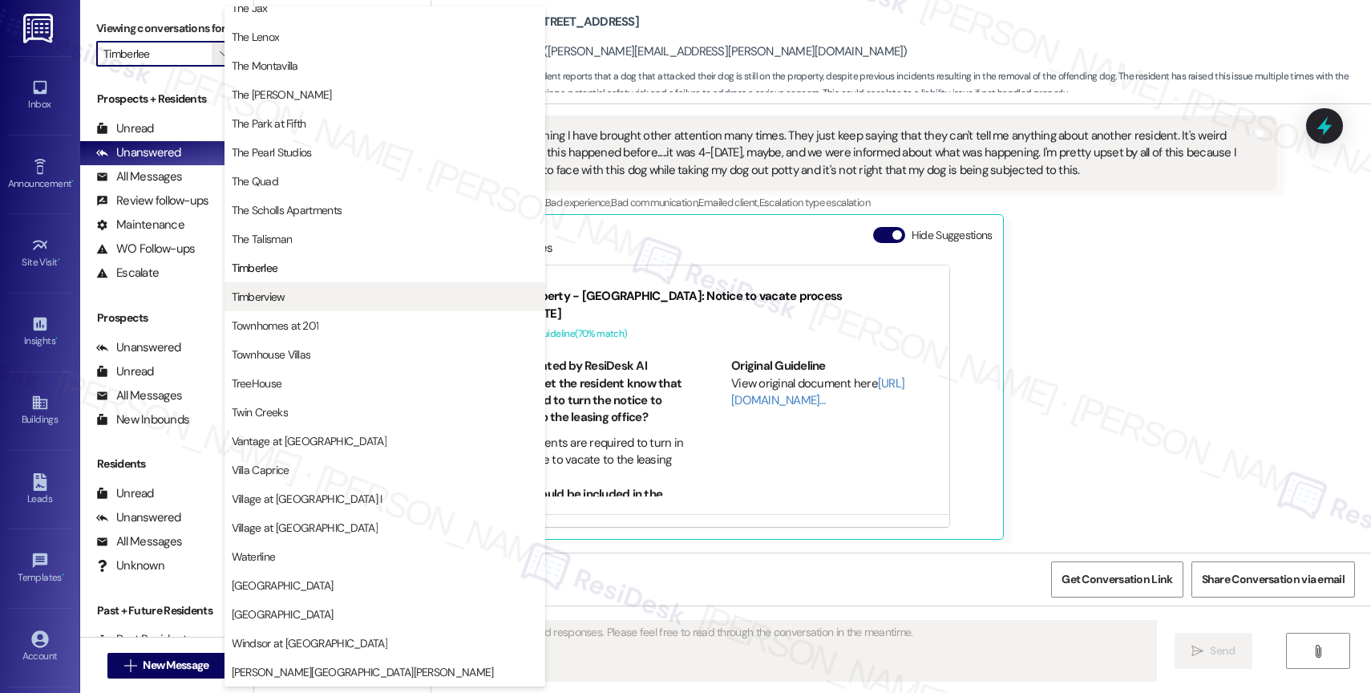
click at [275, 290] on span "Timberview" at bounding box center [259, 297] width 54 height 16
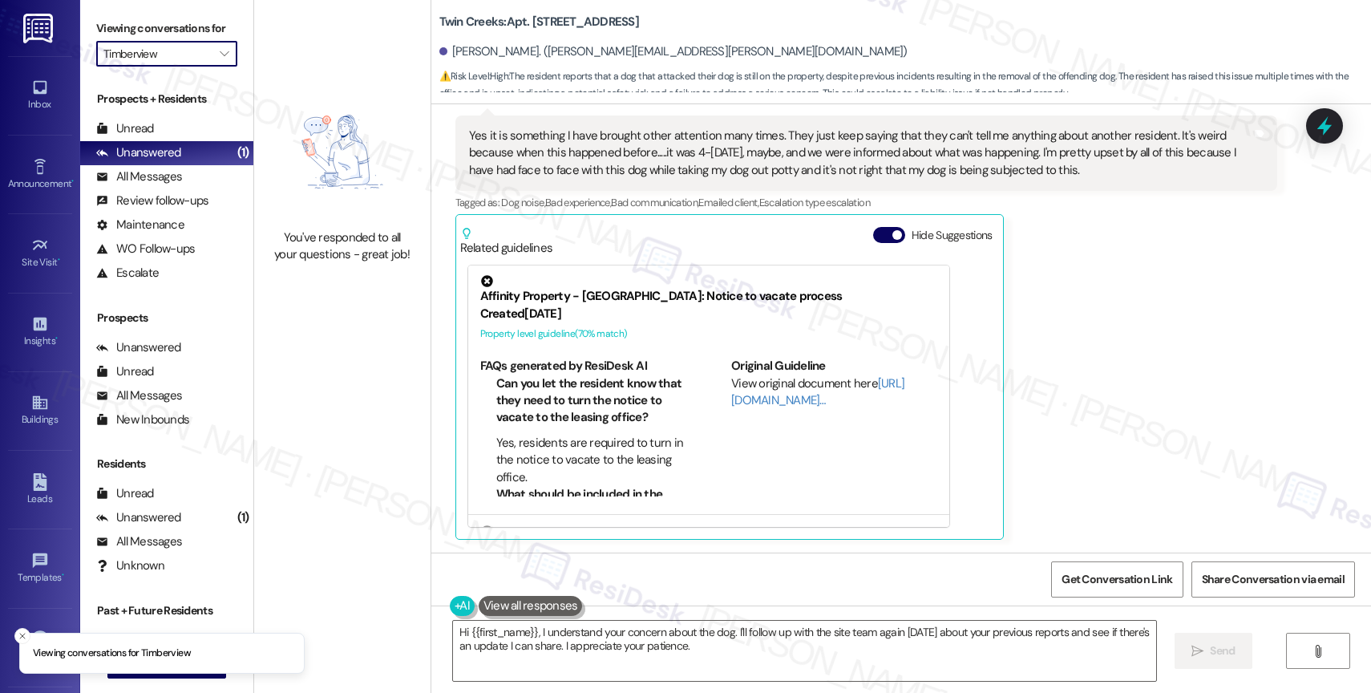
click at [218, 67] on span "" at bounding box center [224, 54] width 15 height 26
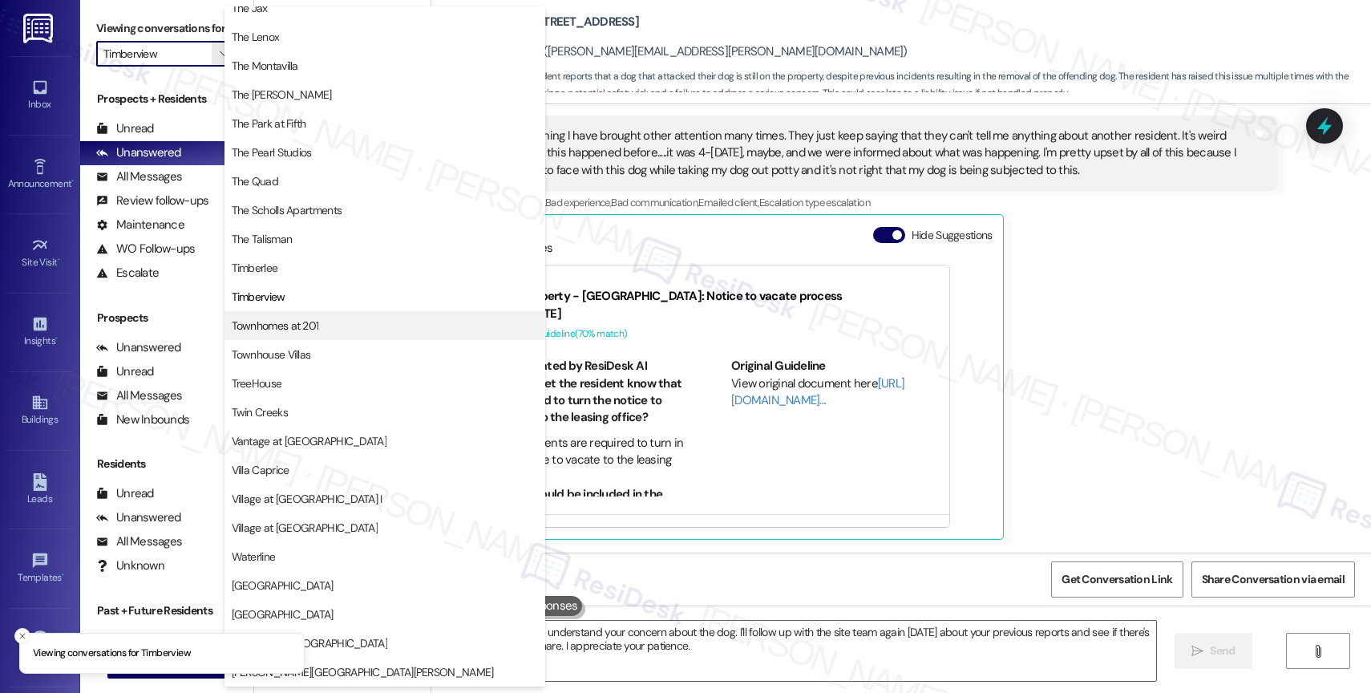
scroll to position [2882, 0]
click at [302, 323] on span "Townhomes at 201" at bounding box center [275, 326] width 87 height 16
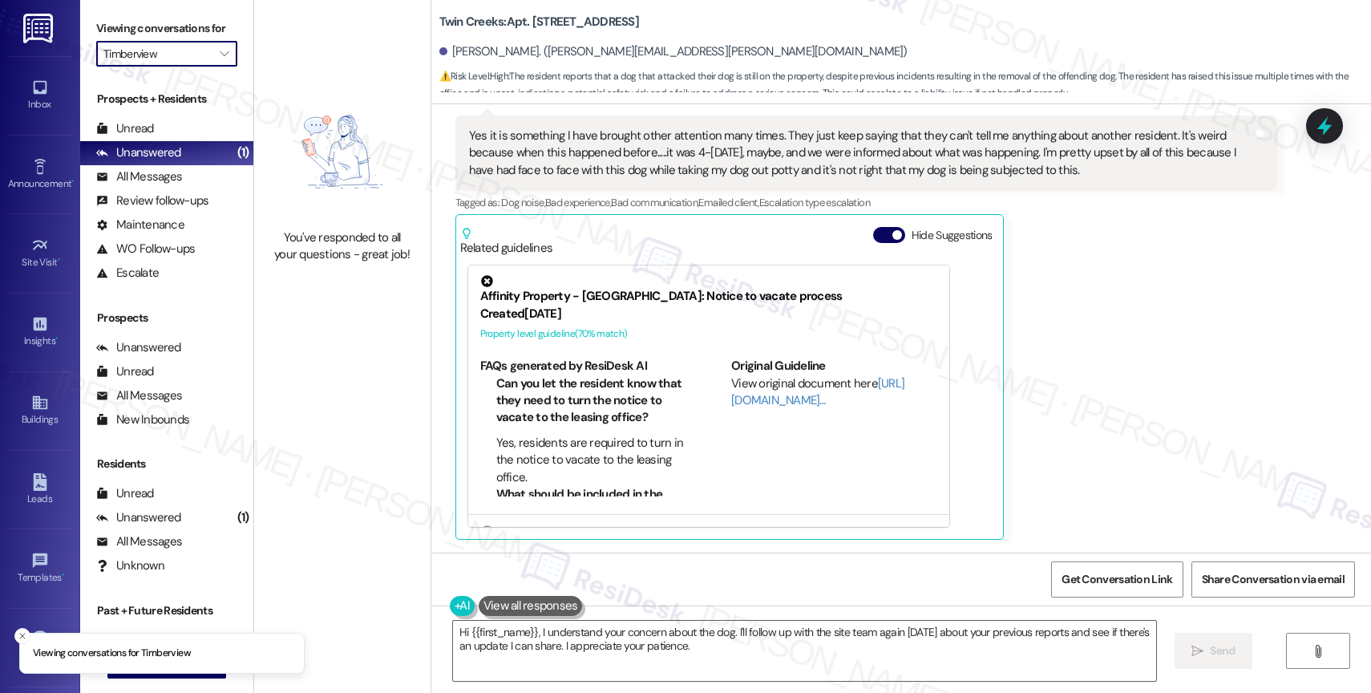
type input "Townhomes at 201"
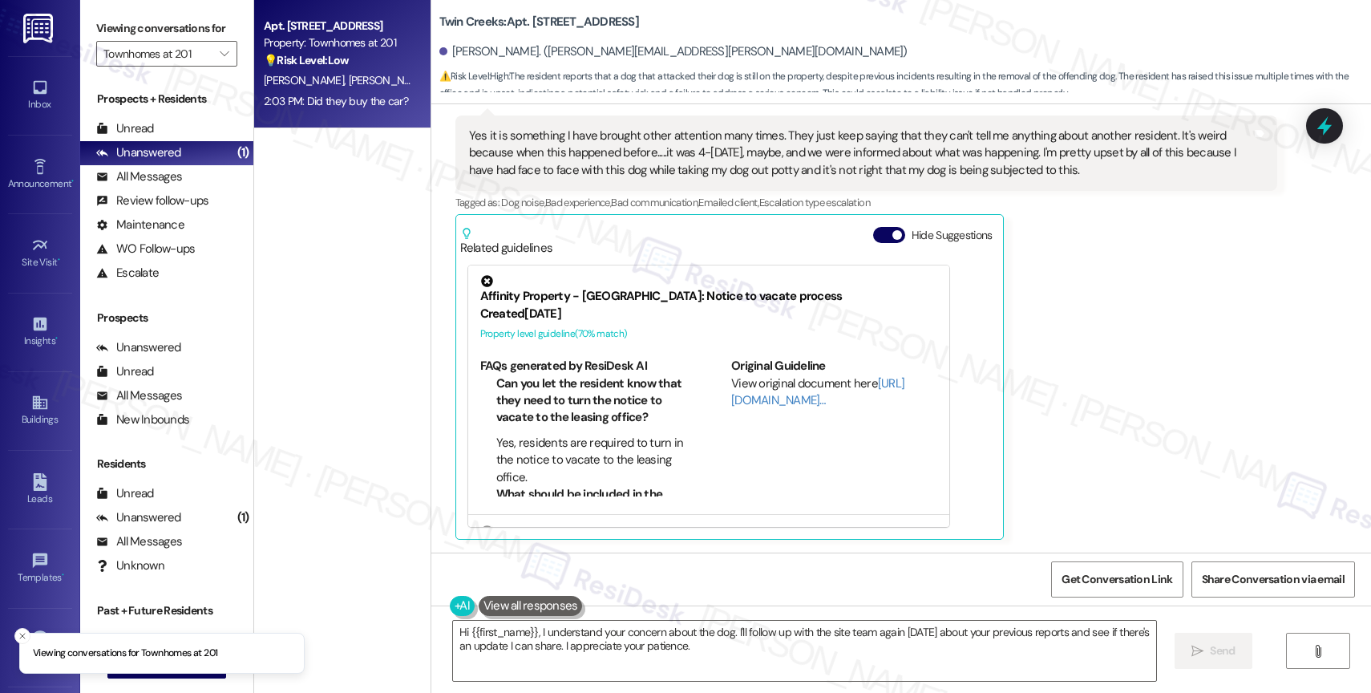
click at [327, 69] on div "Apt. [STREET_ADDRESS] Property: Townhomes at 201 💡 Risk Level: Low The message …" at bounding box center [338, 43] width 152 height 55
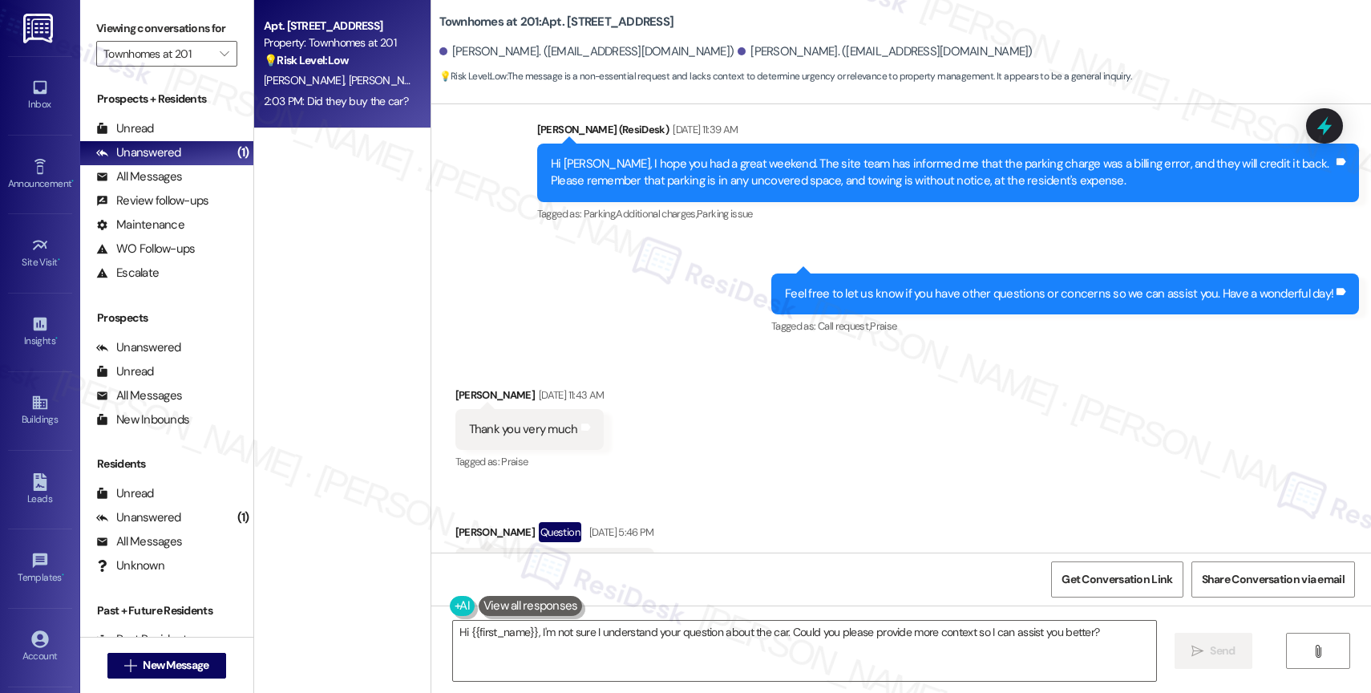
scroll to position [13154, 0]
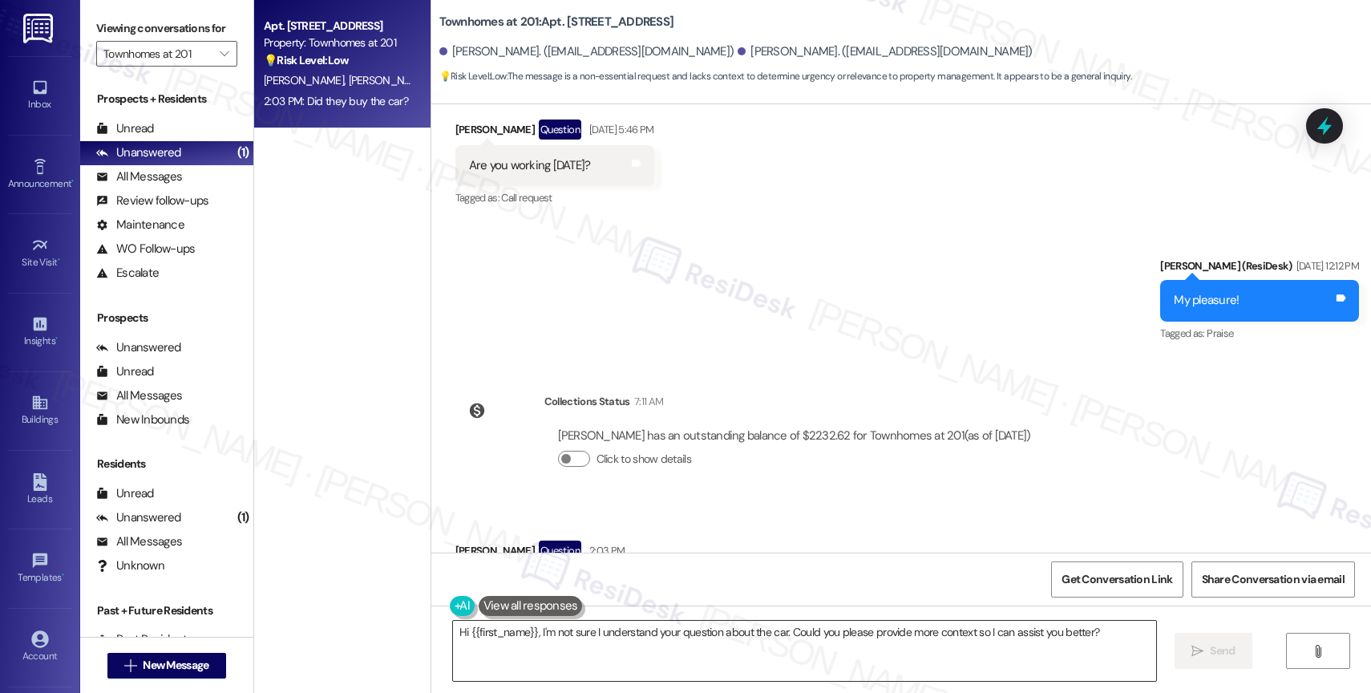
click at [553, 662] on textarea "Hi {{first_name}}, I'm not sure I understand your question about the car. Could…" at bounding box center [804, 651] width 703 height 60
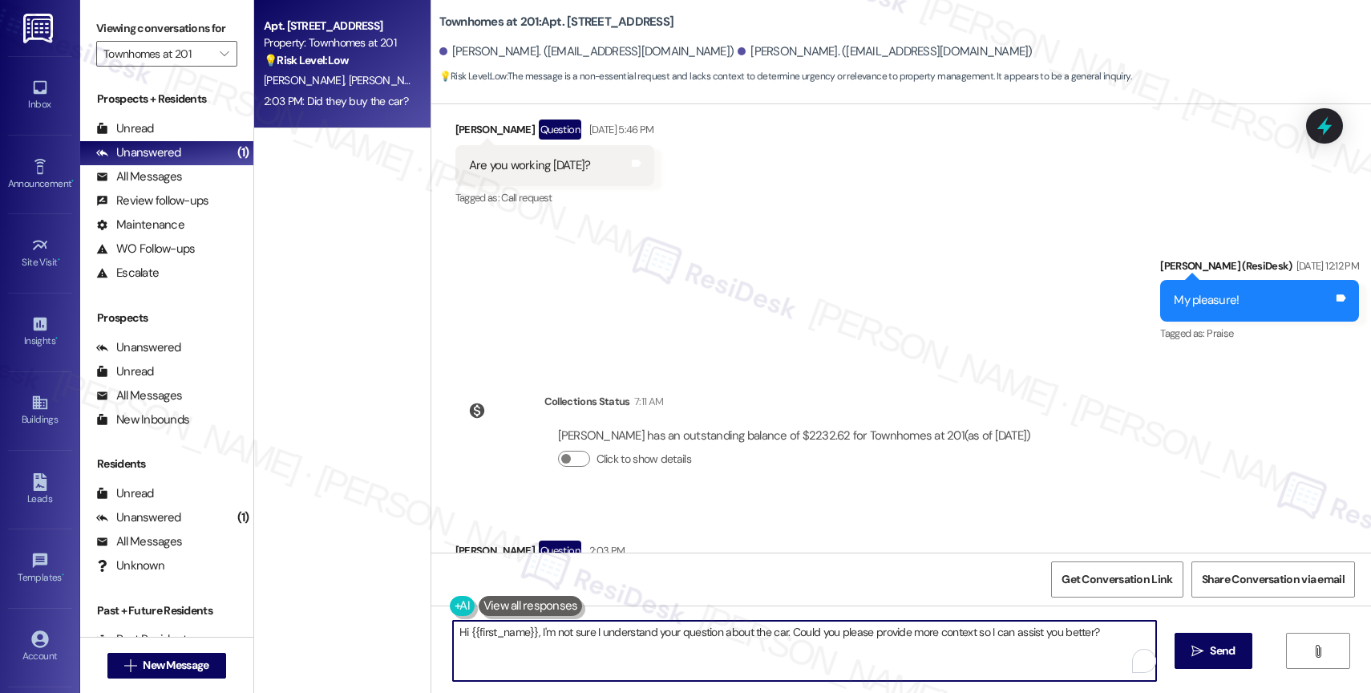
click at [553, 662] on textarea "Hi {{first_name}}, I'm not sure I understand your question about the car. Could…" at bounding box center [804, 651] width 703 height 60
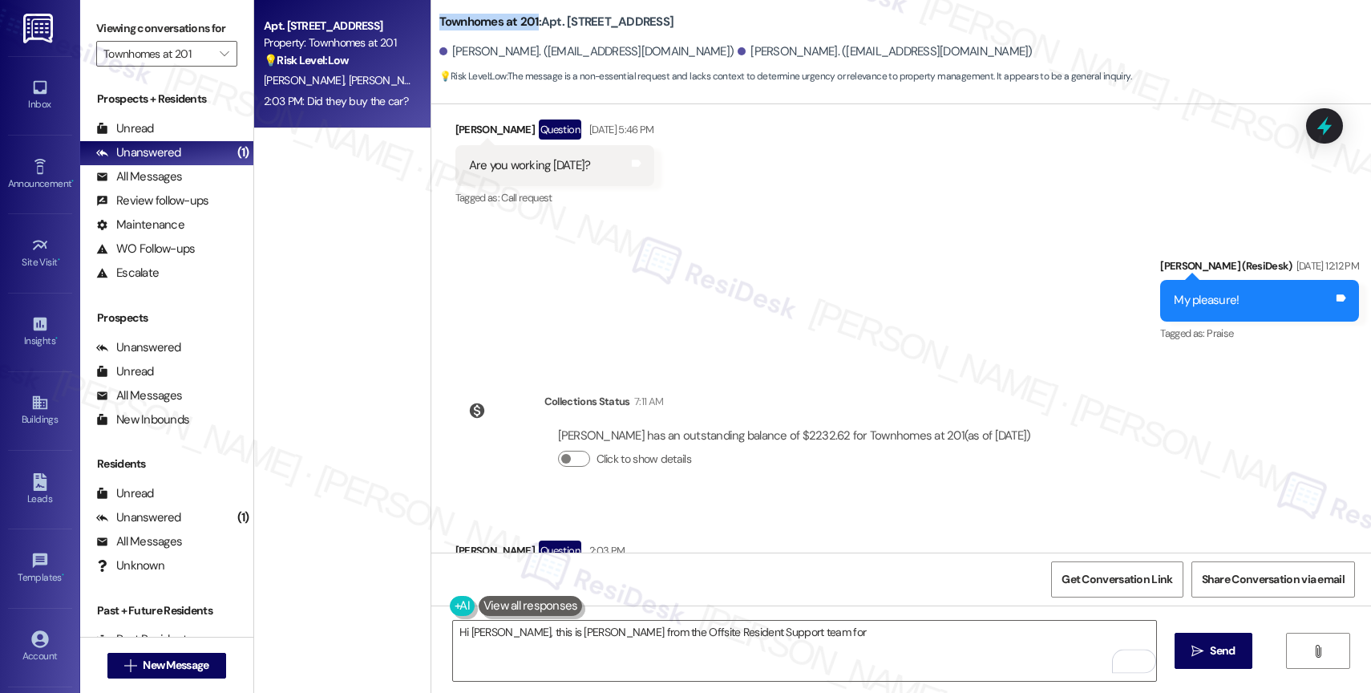
drag, startPoint x: 426, startPoint y: 18, endPoint x: 525, endPoint y: 18, distance: 98.6
click at [525, 18] on b "Townhomes at [STREET_ADDRESS]" at bounding box center [556, 22] width 235 height 17
copy b "Townhomes at 201"
click at [782, 642] on textarea "Hi [PERSON_NAME], this is [PERSON_NAME] from the Offsite Resident Support team …" at bounding box center [804, 651] width 703 height 60
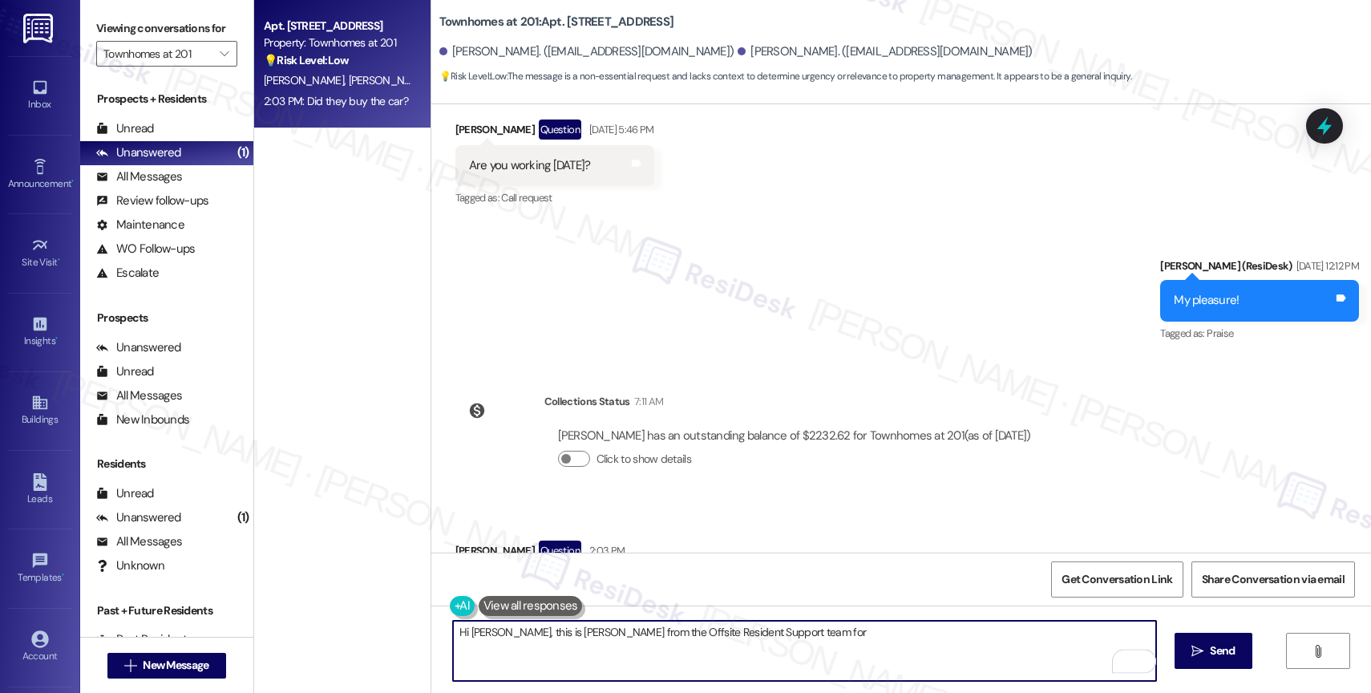
paste textarea "Townhomes at 201"
type textarea "Hi [PERSON_NAME], this is [PERSON_NAME] from the Offsite Resident Support team …"
click at [1217, 648] on span "Send" at bounding box center [1222, 650] width 25 height 17
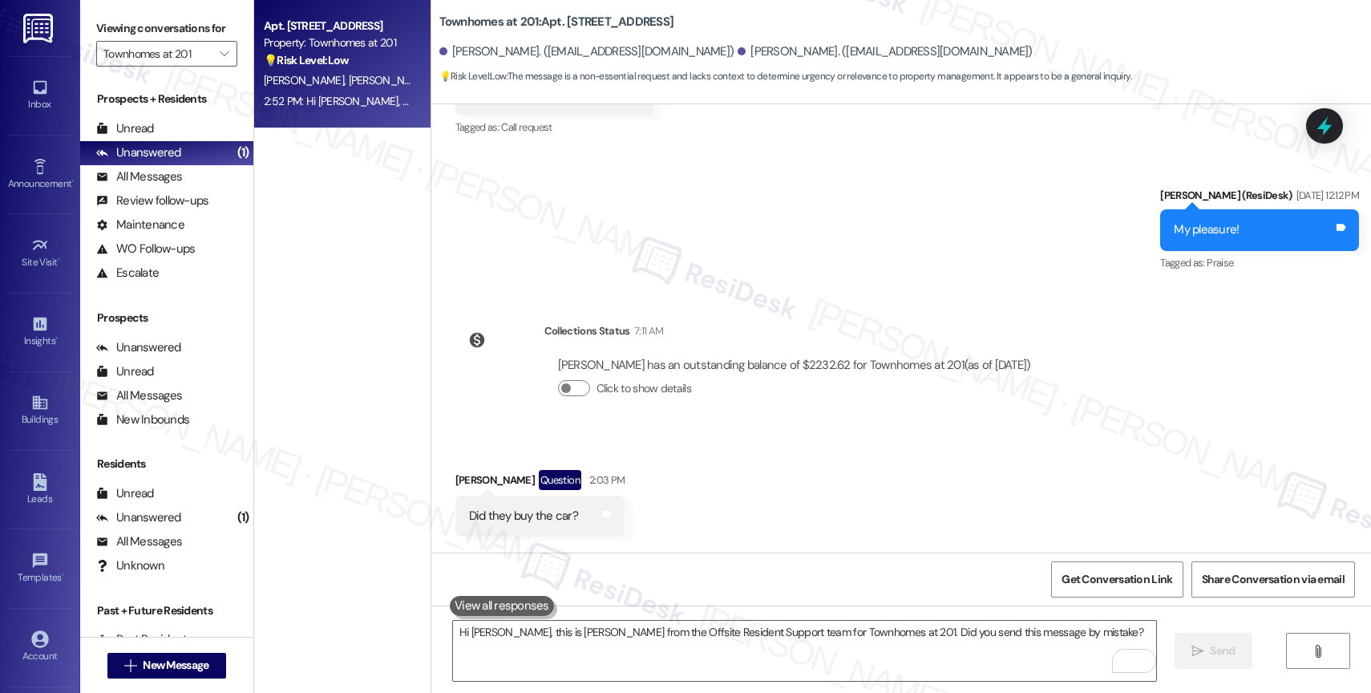
scroll to position [13265, 0]
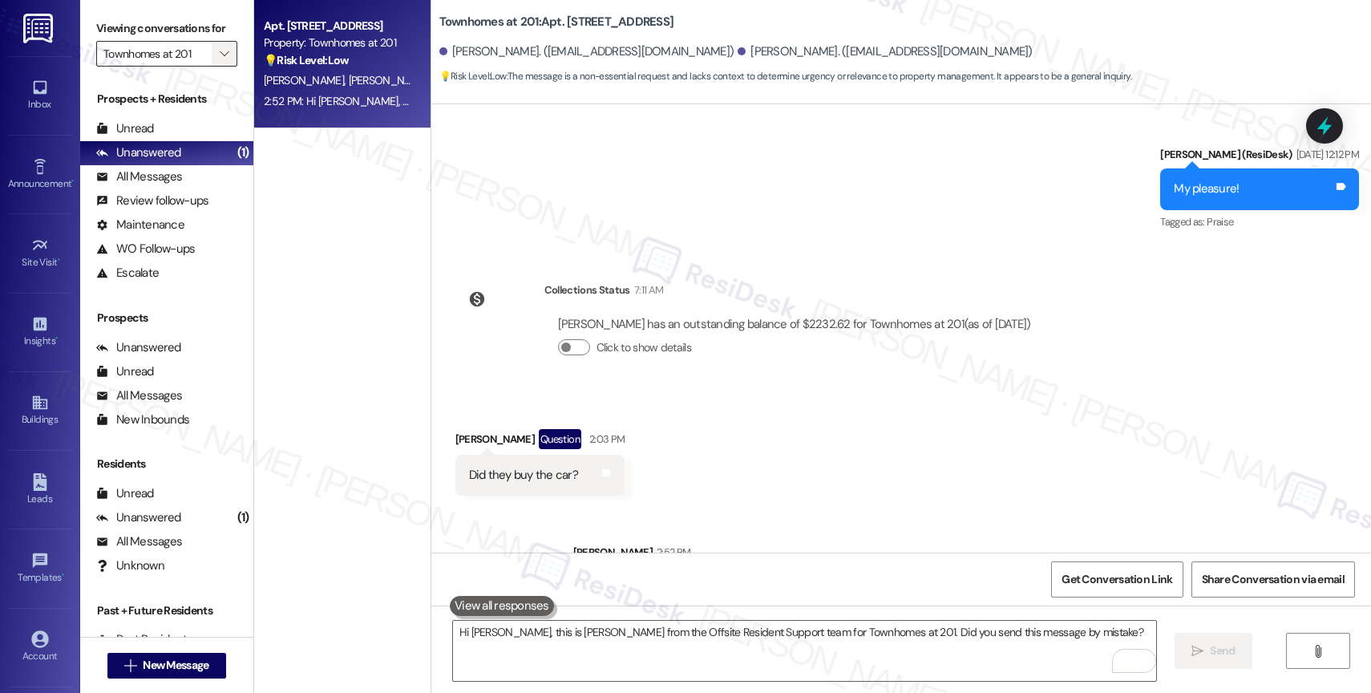
click at [220, 60] on icon "" at bounding box center [224, 53] width 9 height 13
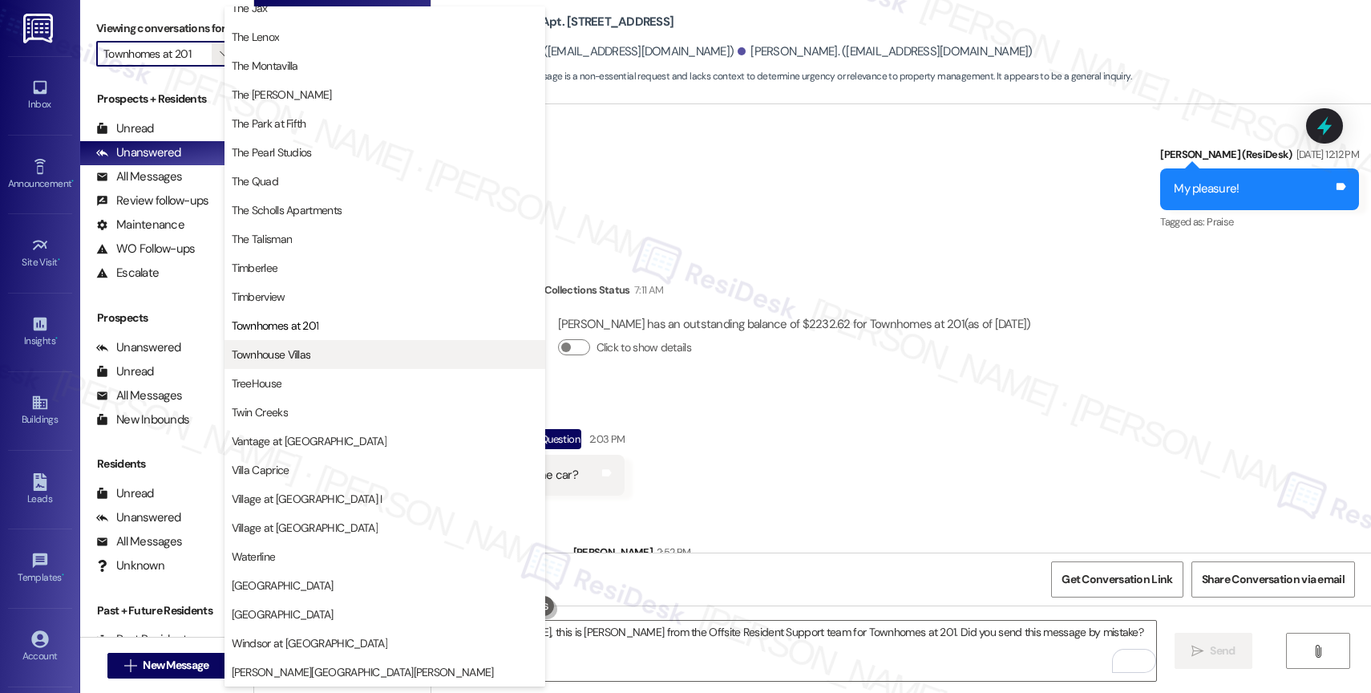
scroll to position [2882, 0]
click at [322, 352] on span "Townhouse Villas" at bounding box center [385, 354] width 306 height 16
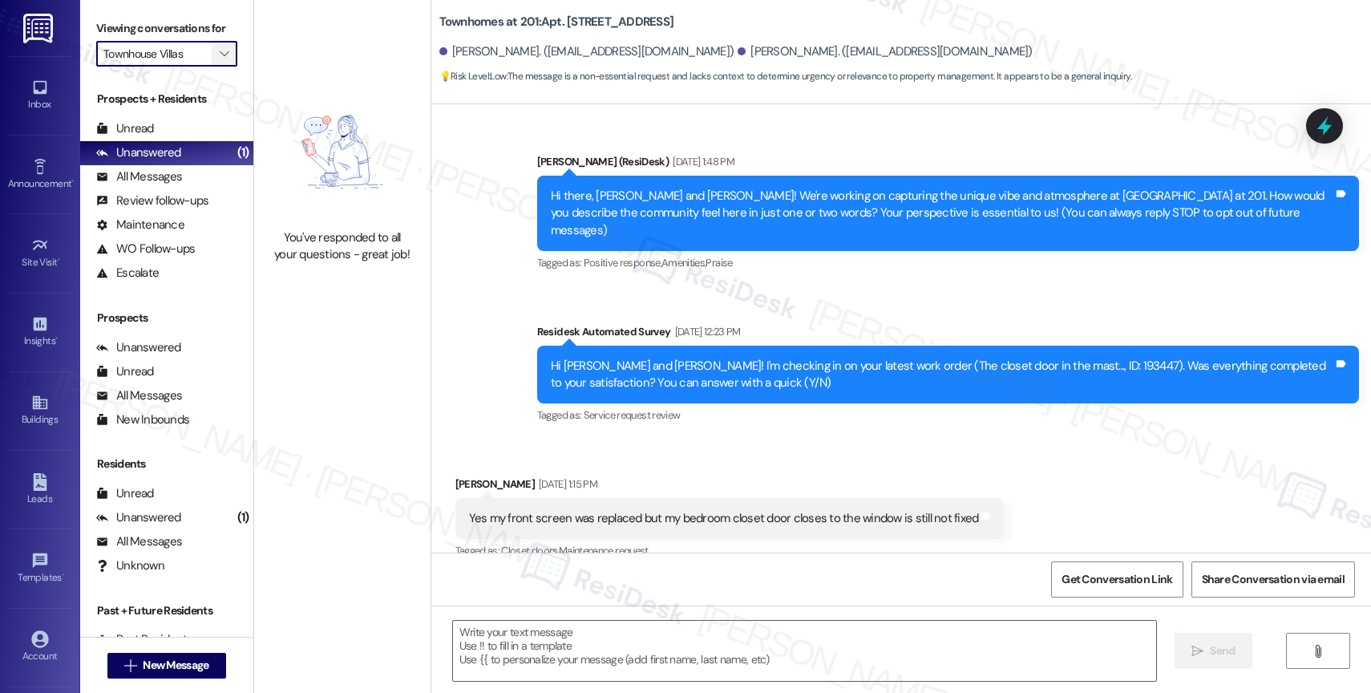
scroll to position [13289, 0]
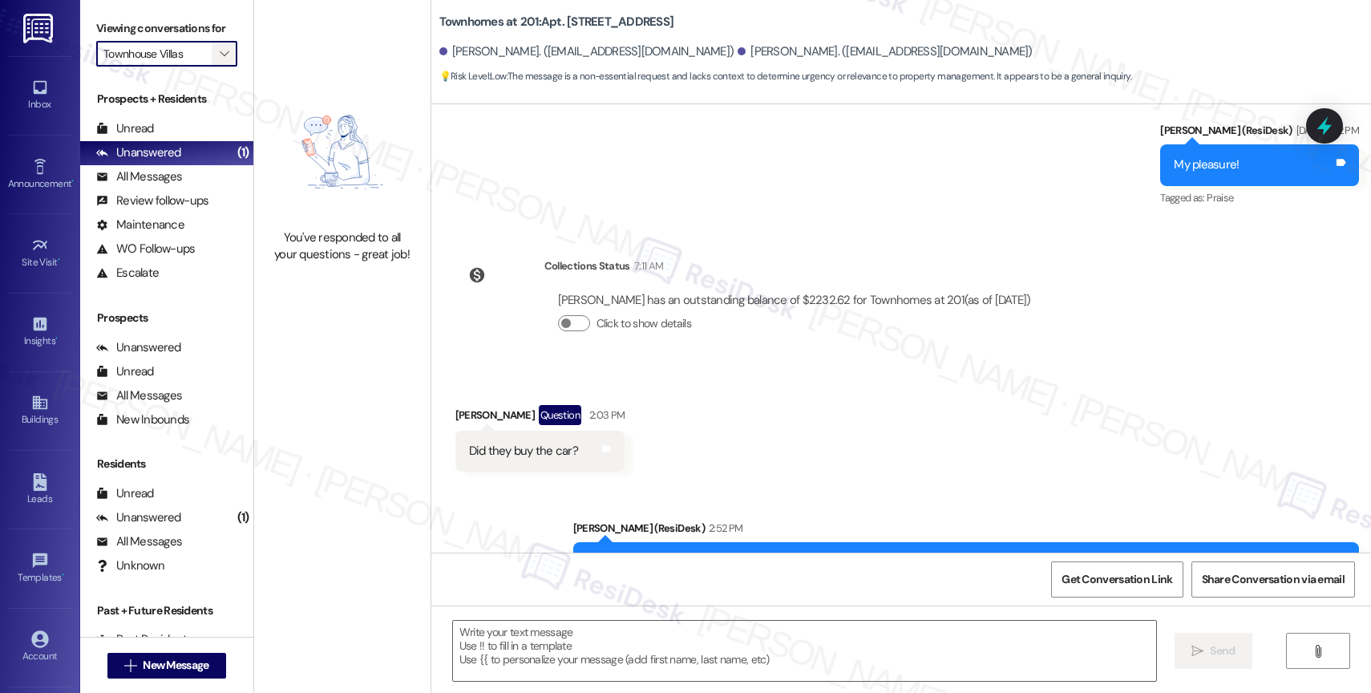
click at [217, 63] on span "" at bounding box center [224, 54] width 15 height 26
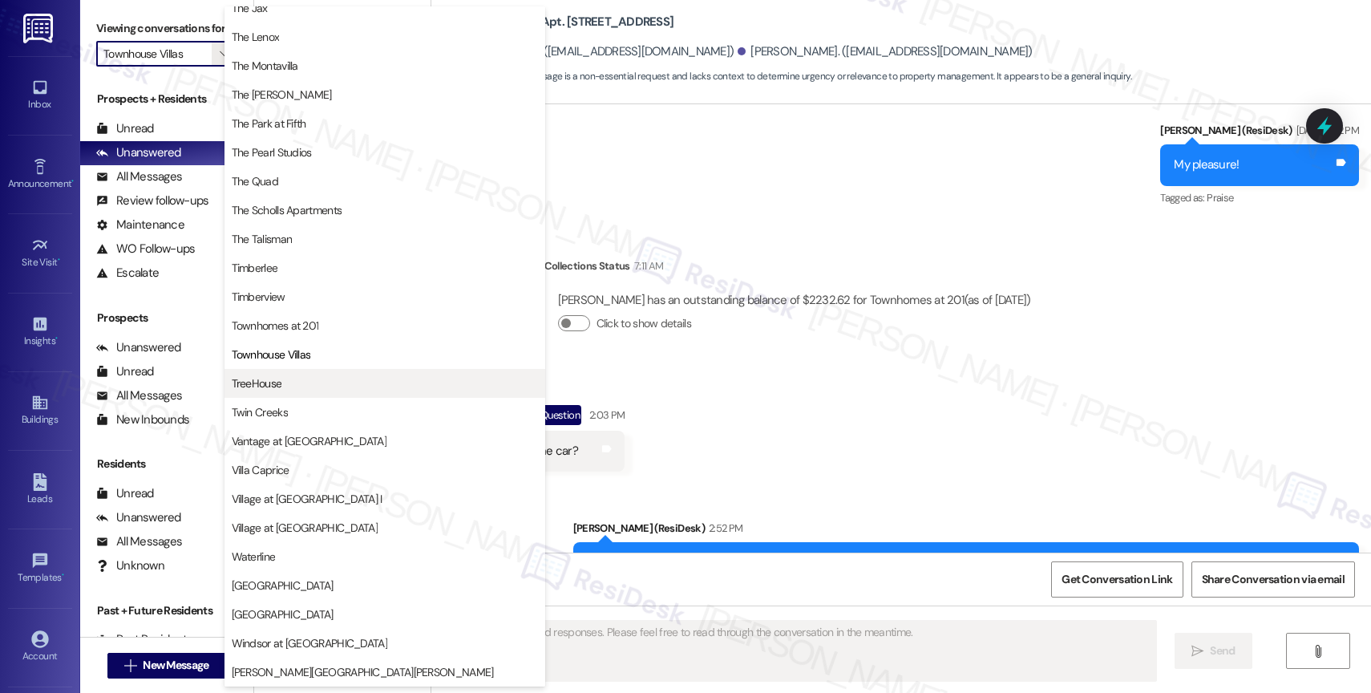
scroll to position [2918, 0]
click at [298, 387] on span "TreeHouse" at bounding box center [385, 383] width 306 height 16
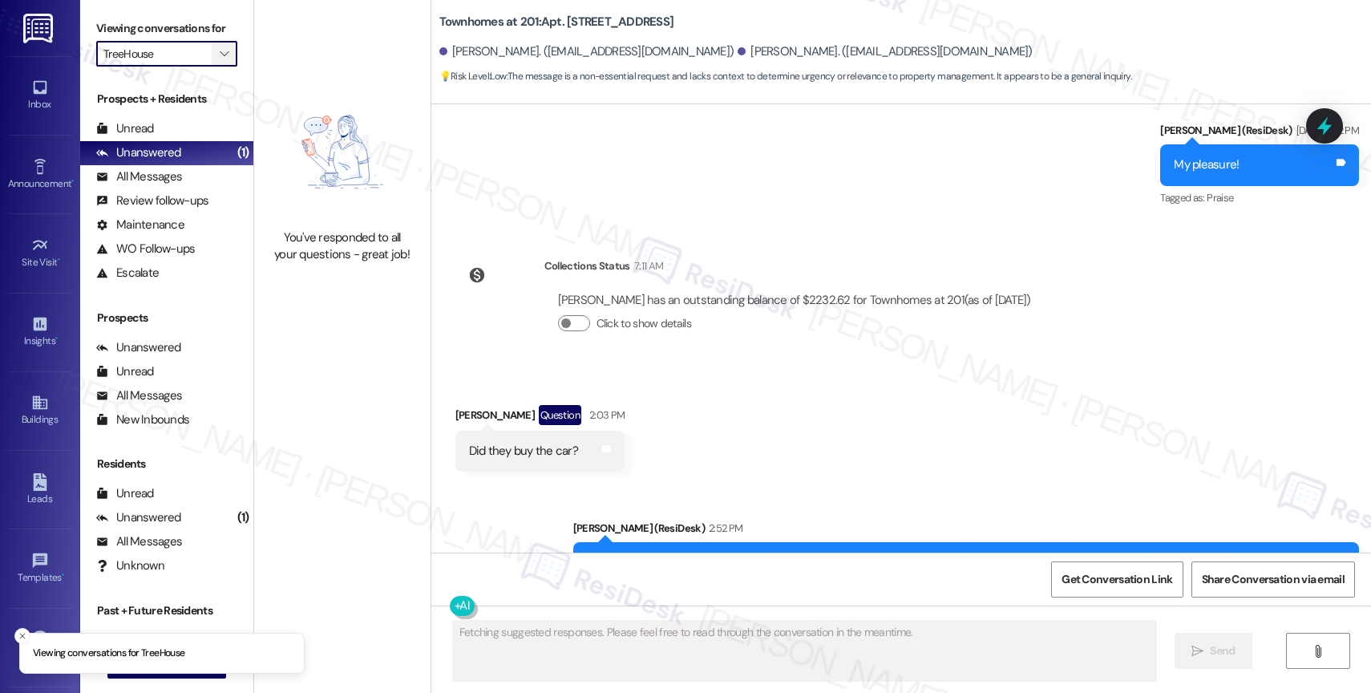
click at [220, 60] on icon "" at bounding box center [224, 53] width 9 height 13
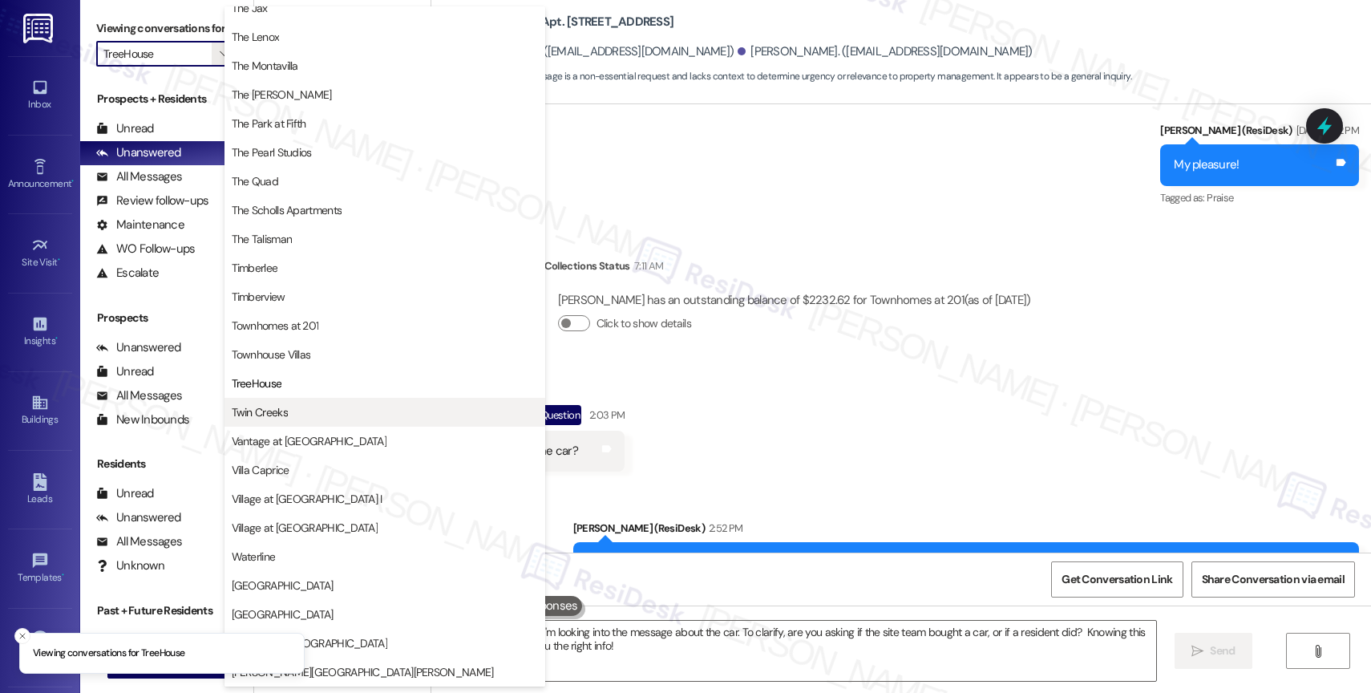
scroll to position [2923, 0]
click at [309, 409] on span "Twin Creeks" at bounding box center [385, 412] width 306 height 16
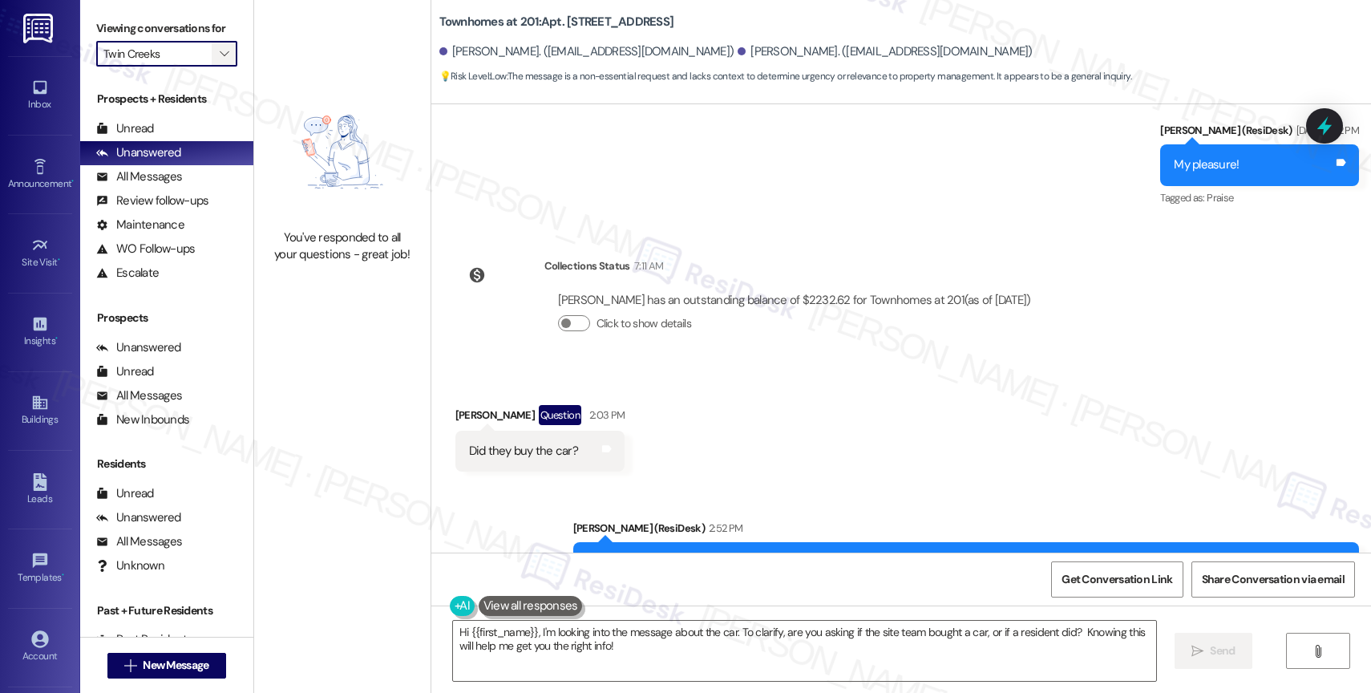
click at [220, 60] on icon "" at bounding box center [224, 53] width 9 height 13
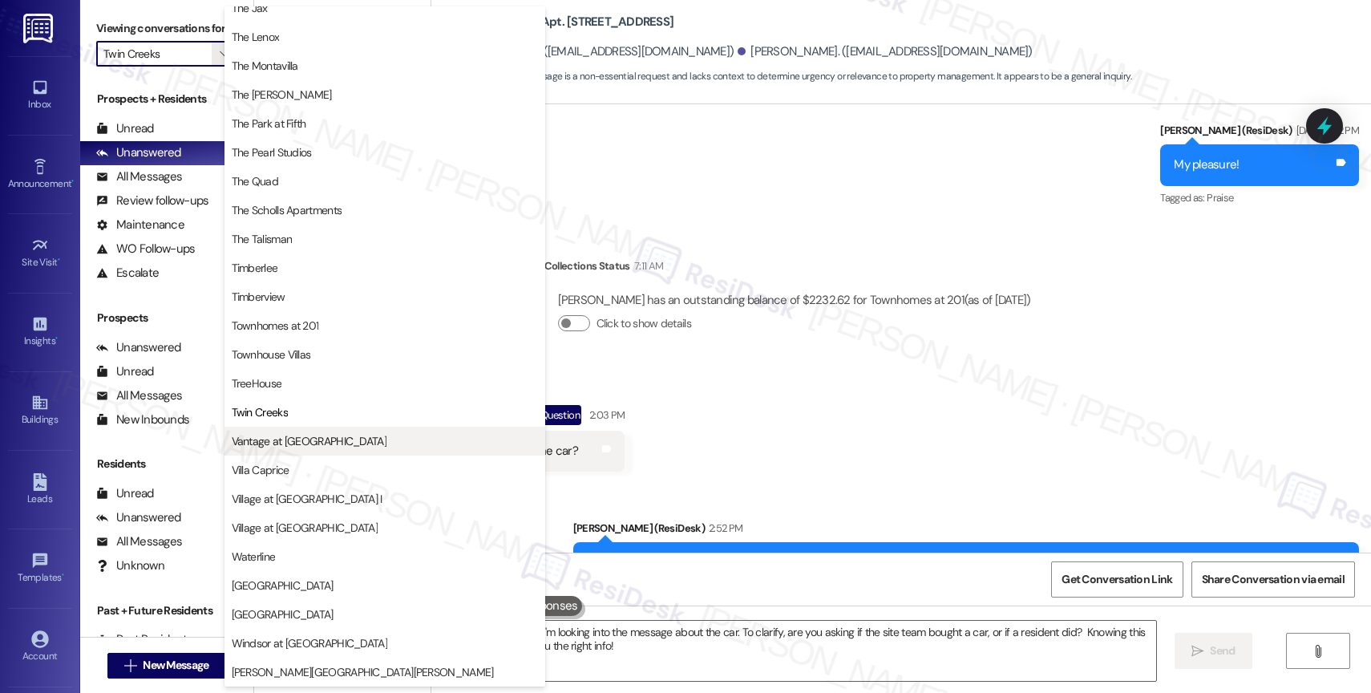
scroll to position [2914, 0]
click at [317, 440] on span "Vantage at [GEOGRAPHIC_DATA]" at bounding box center [309, 441] width 155 height 16
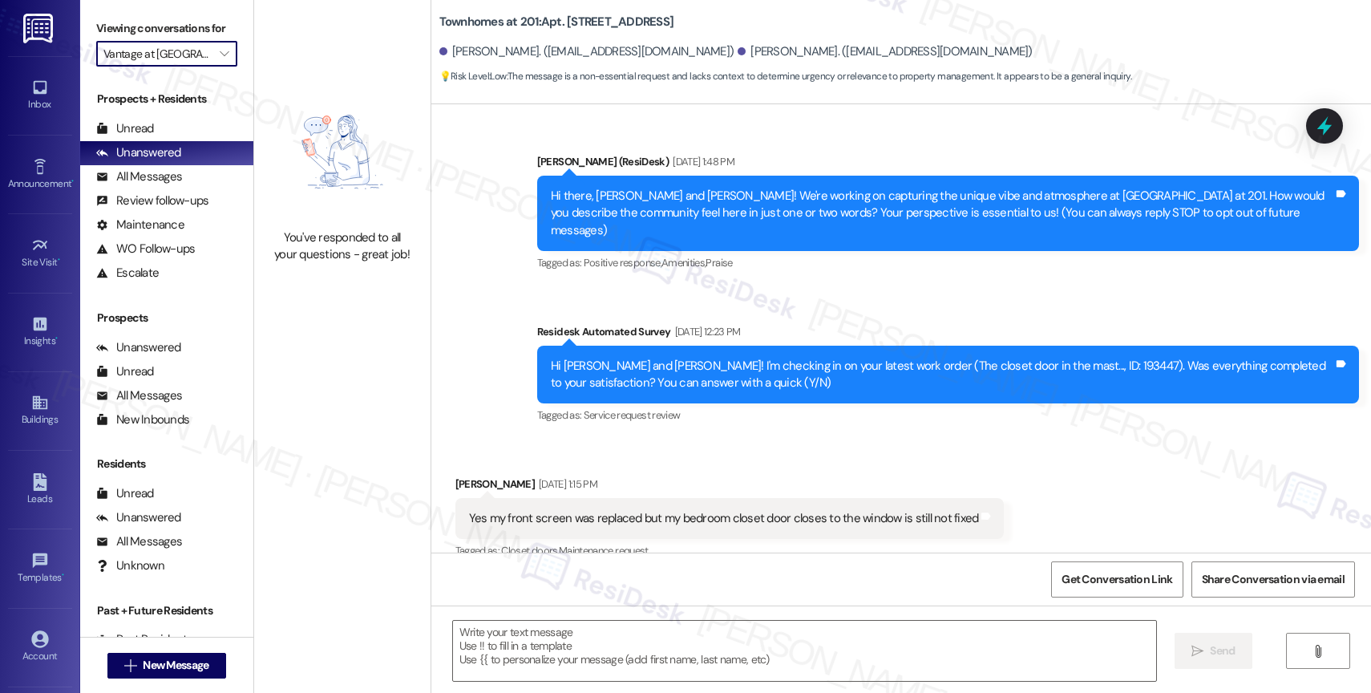
scroll to position [13289, 0]
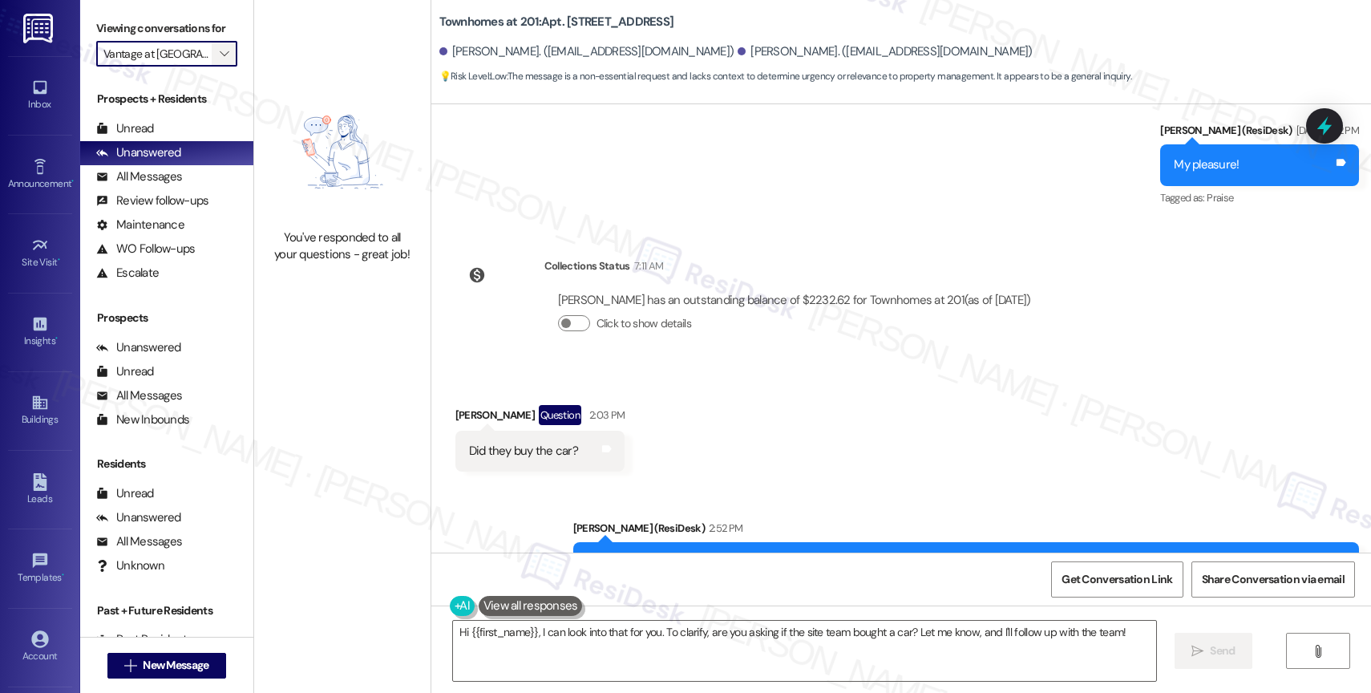
click at [220, 60] on icon "" at bounding box center [224, 53] width 9 height 13
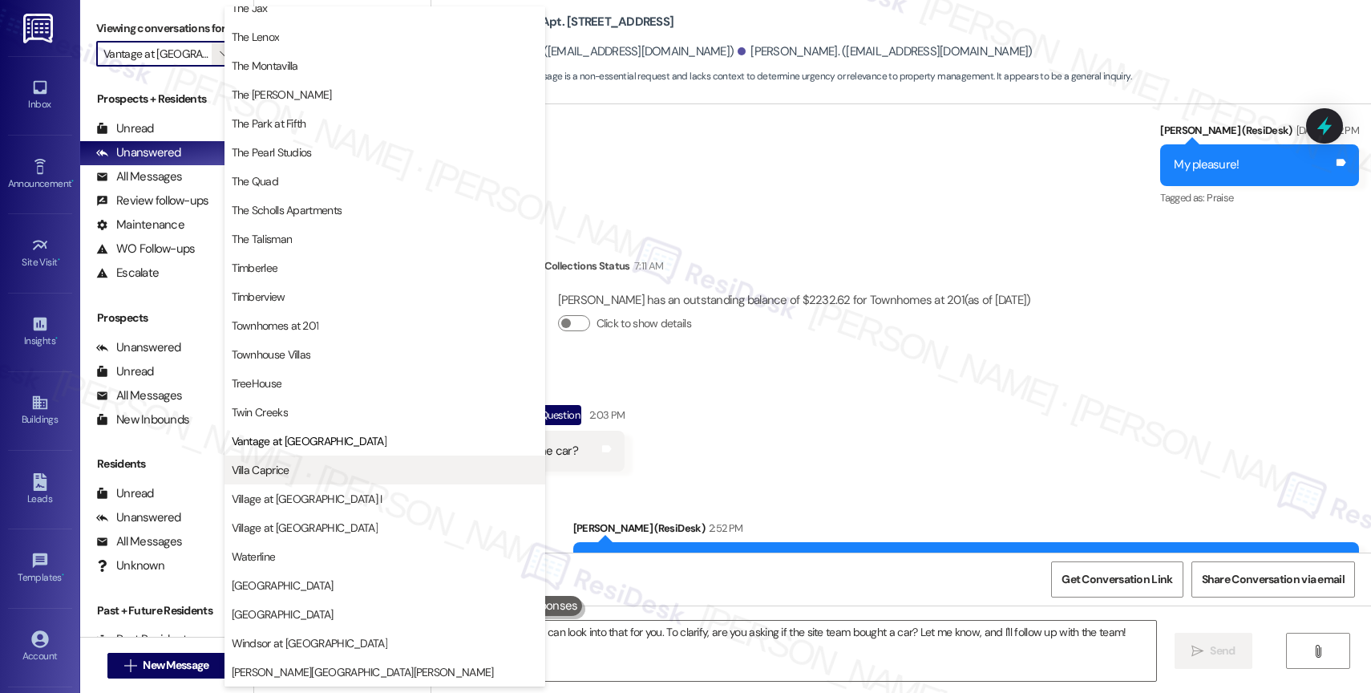
scroll to position [2915, 0]
click at [293, 464] on span "Villa Caprice" at bounding box center [385, 470] width 306 height 16
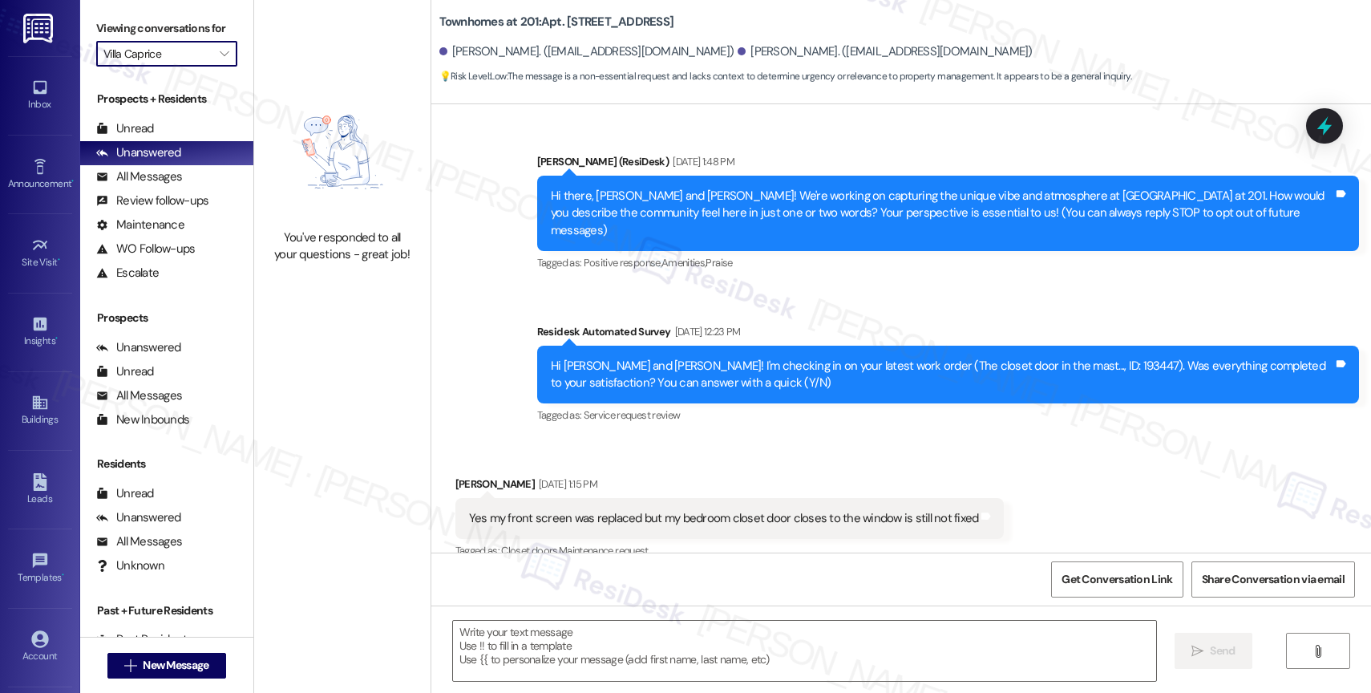
scroll to position [13289, 0]
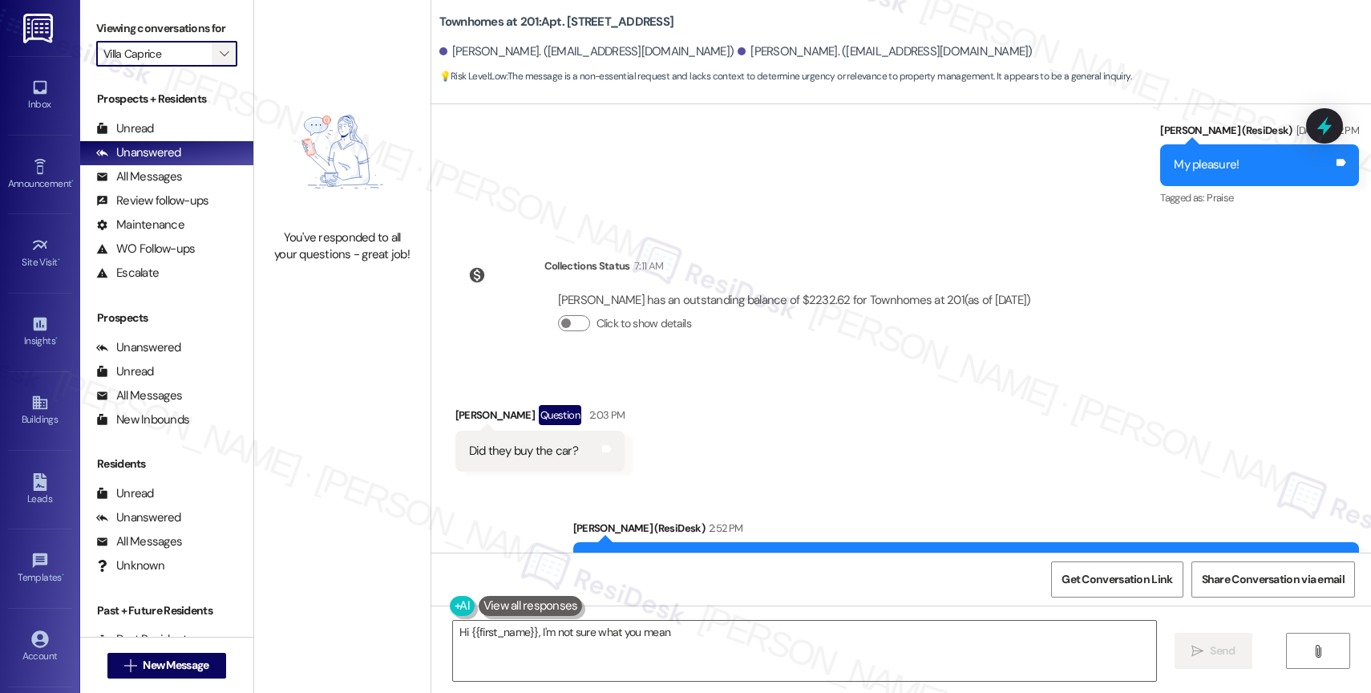
click at [220, 65] on button "" at bounding box center [225, 54] width 26 height 26
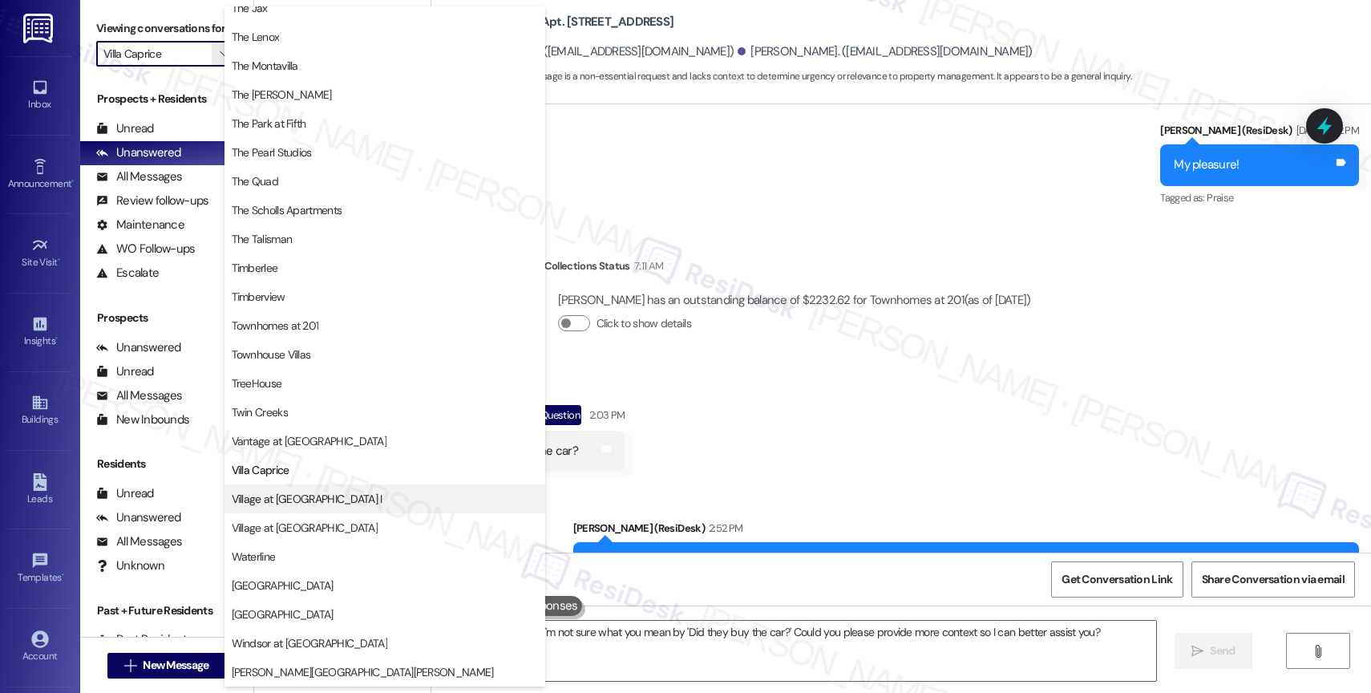
scroll to position [2885, 0]
click at [302, 488] on button "Village at [GEOGRAPHIC_DATA] I" at bounding box center [385, 498] width 321 height 29
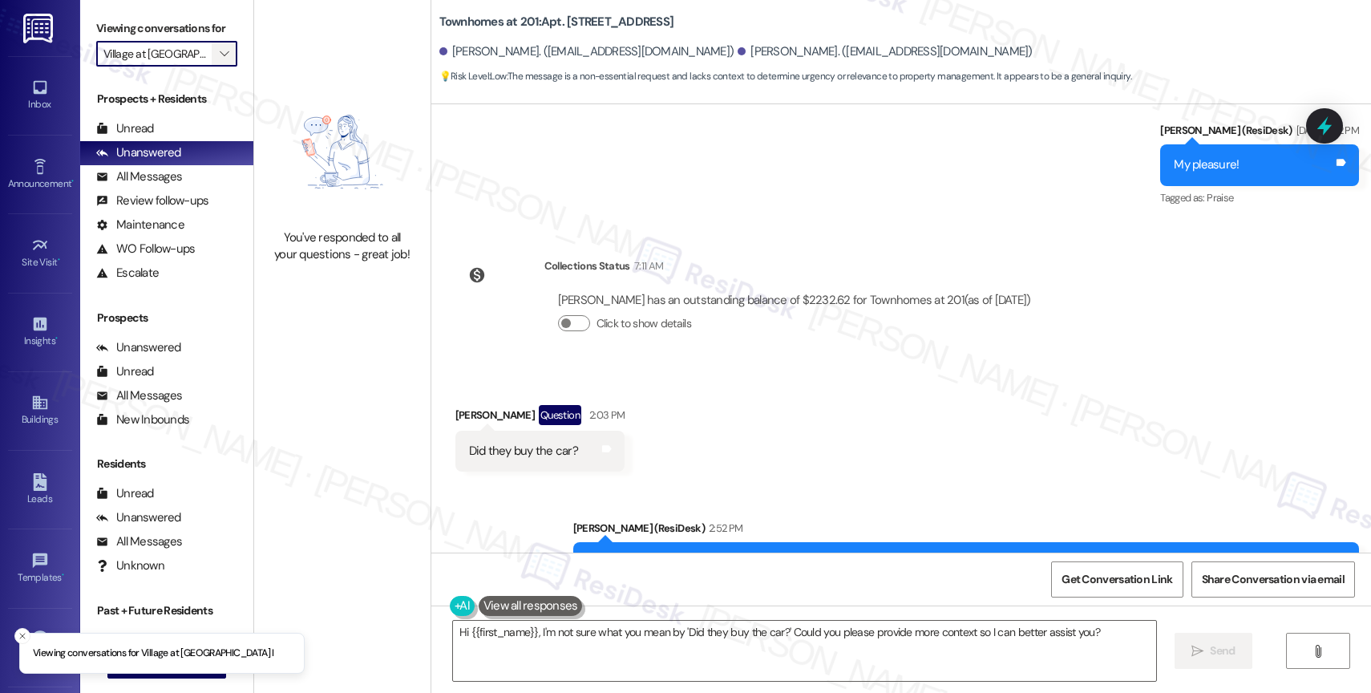
click at [219, 66] on button "" at bounding box center [225, 54] width 26 height 26
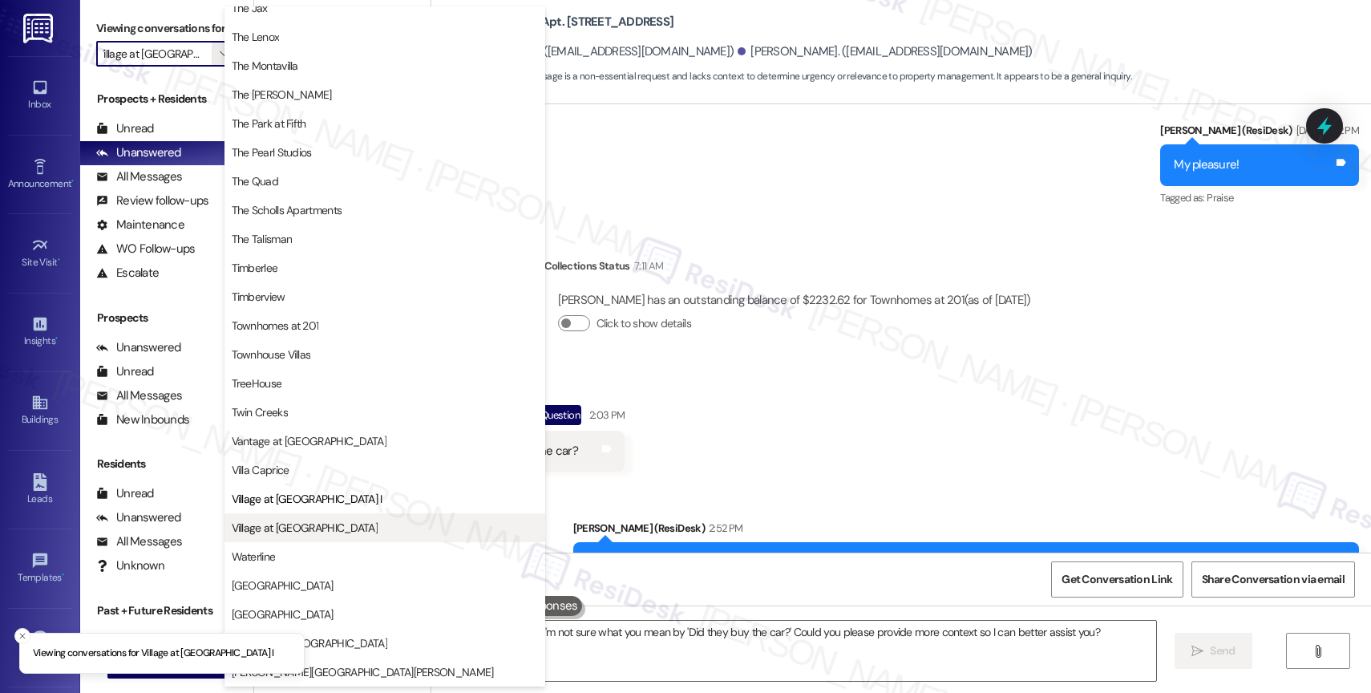
scroll to position [2885, 0]
click at [317, 520] on span "Village at [GEOGRAPHIC_DATA]" at bounding box center [385, 528] width 306 height 16
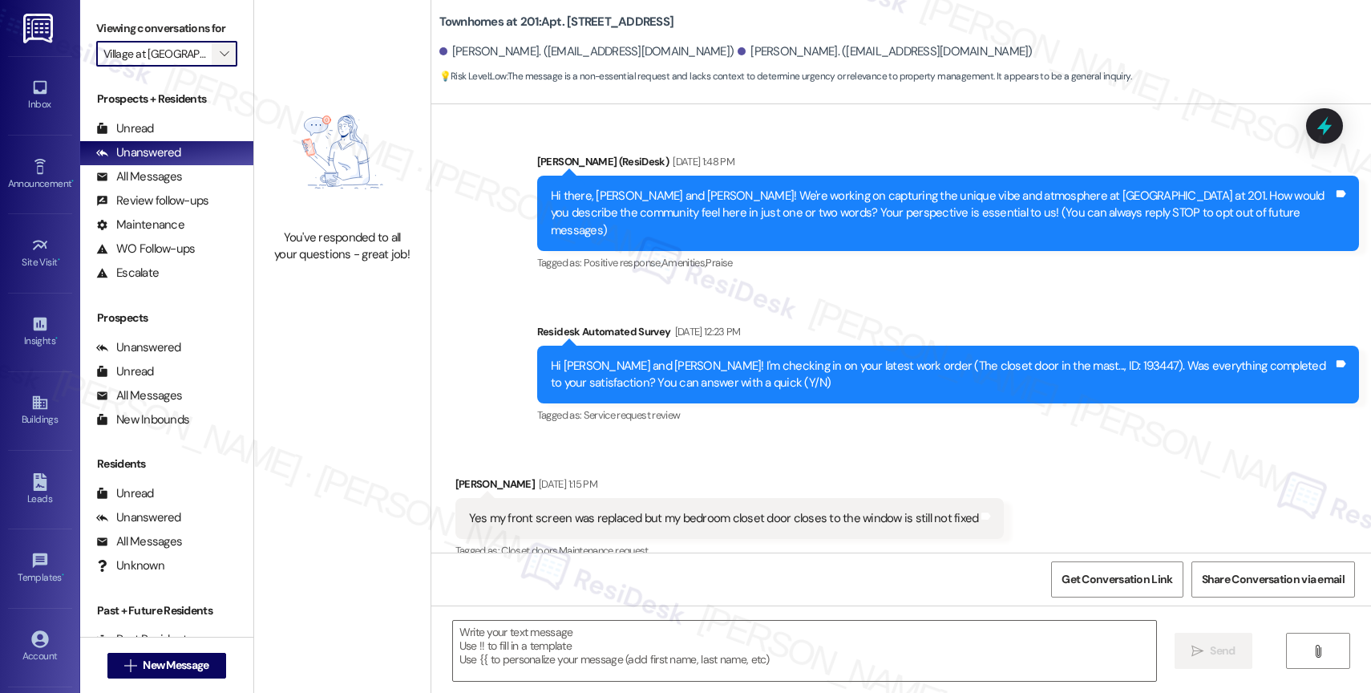
scroll to position [13289, 0]
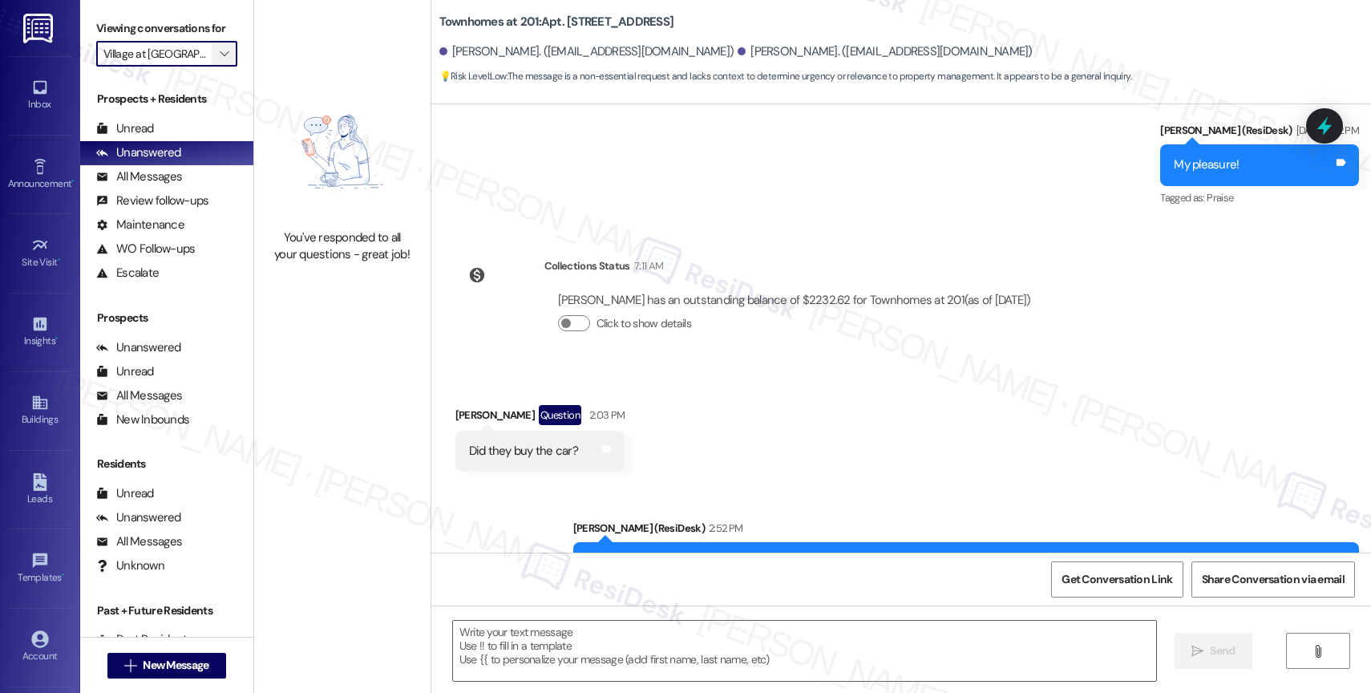
click at [220, 60] on icon "" at bounding box center [224, 53] width 9 height 13
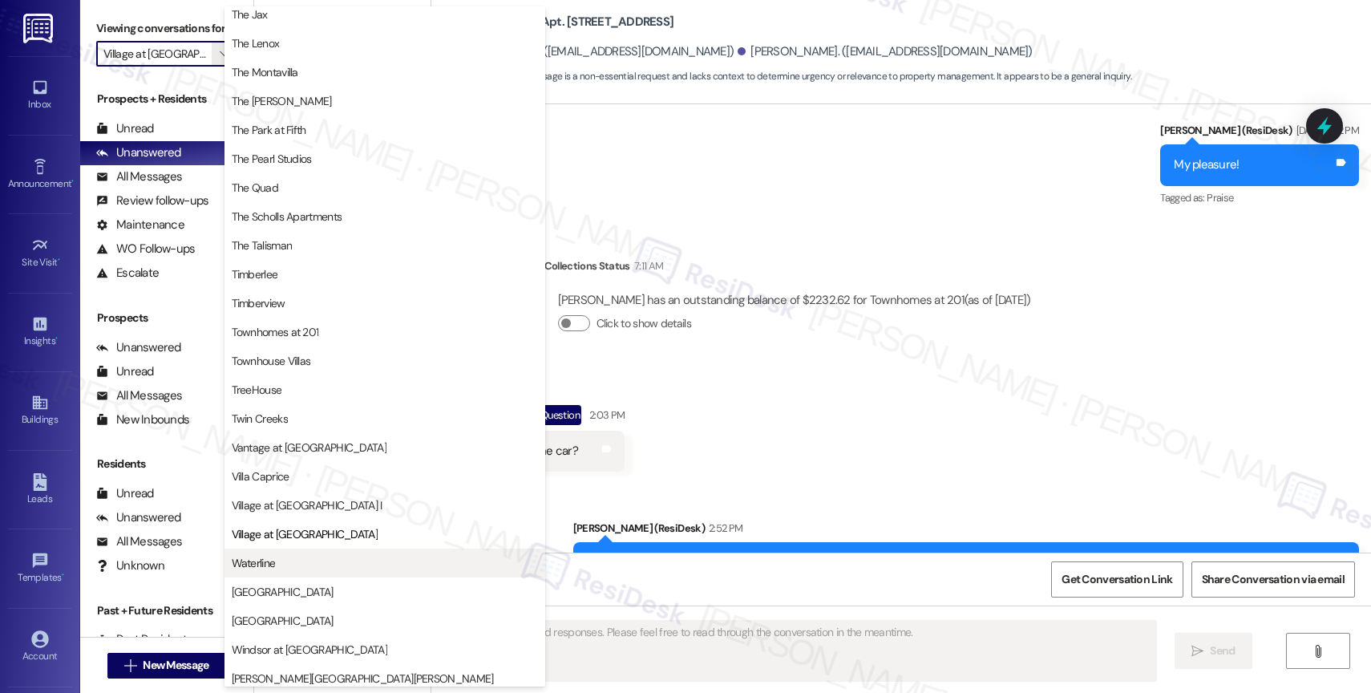
scroll to position [2926, 0]
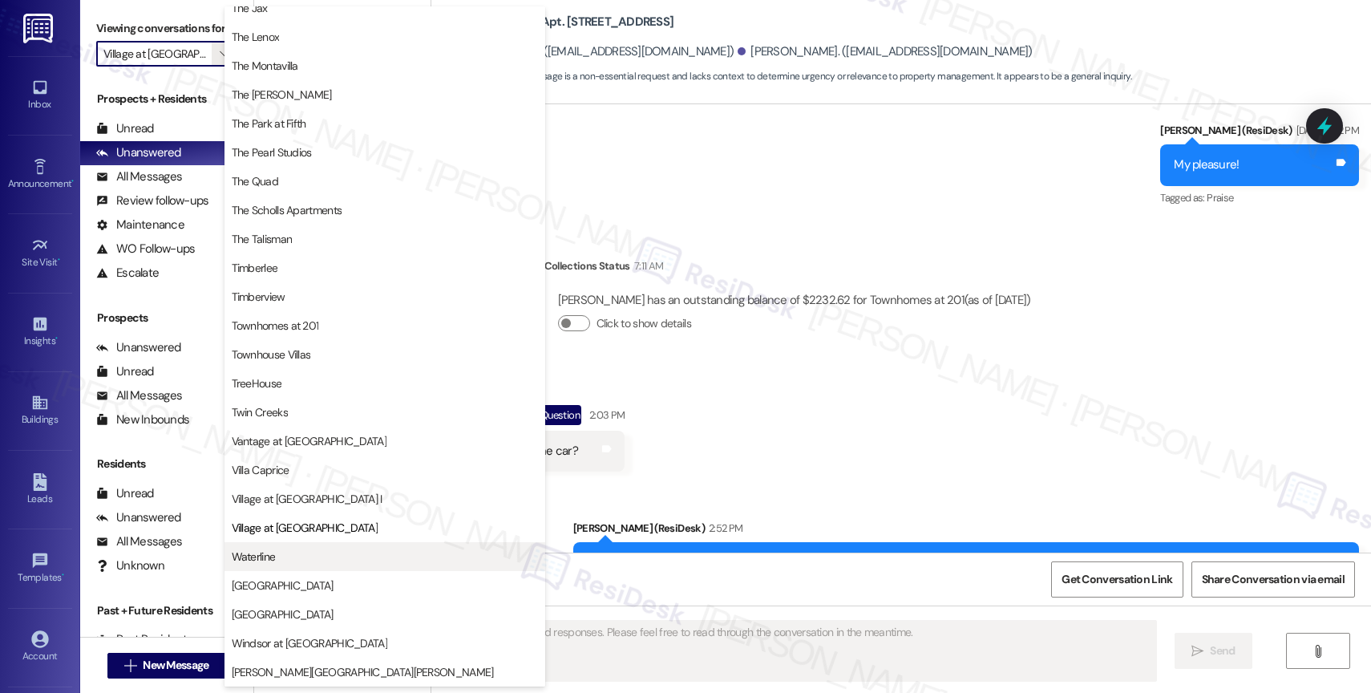
click at [278, 549] on span "Waterline" at bounding box center [385, 557] width 306 height 16
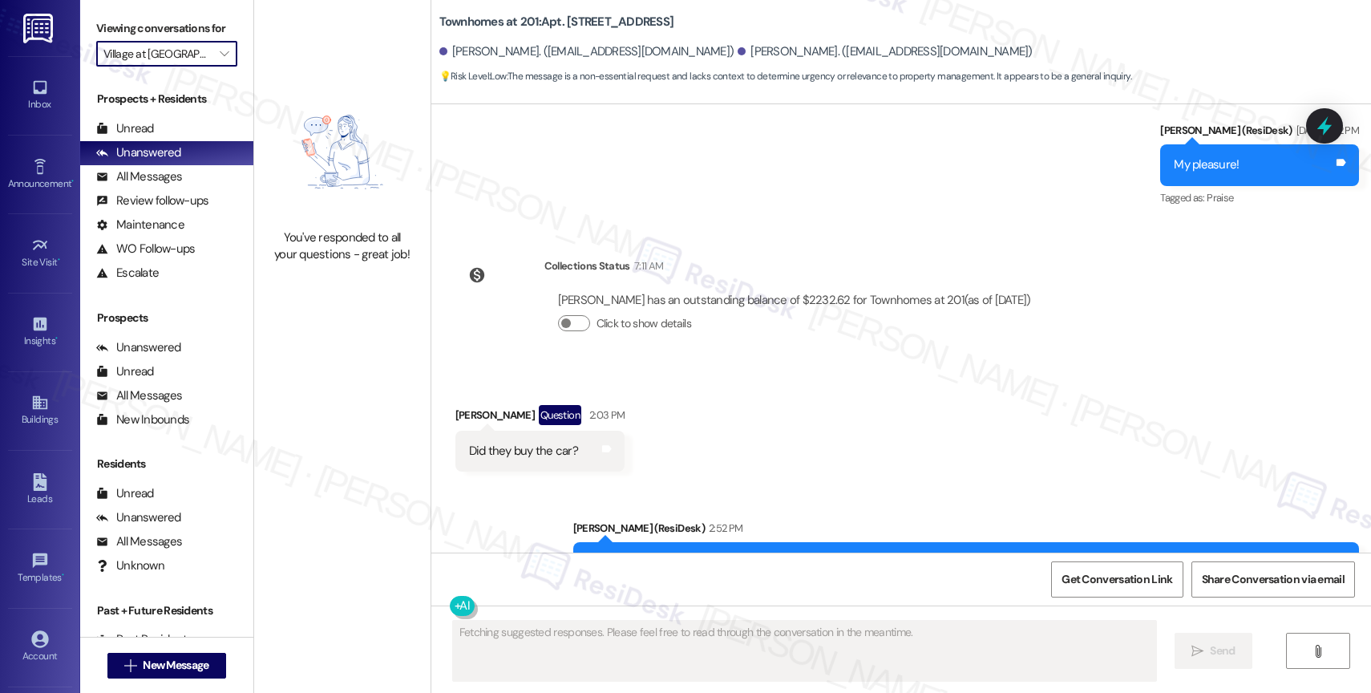
type input "Waterline"
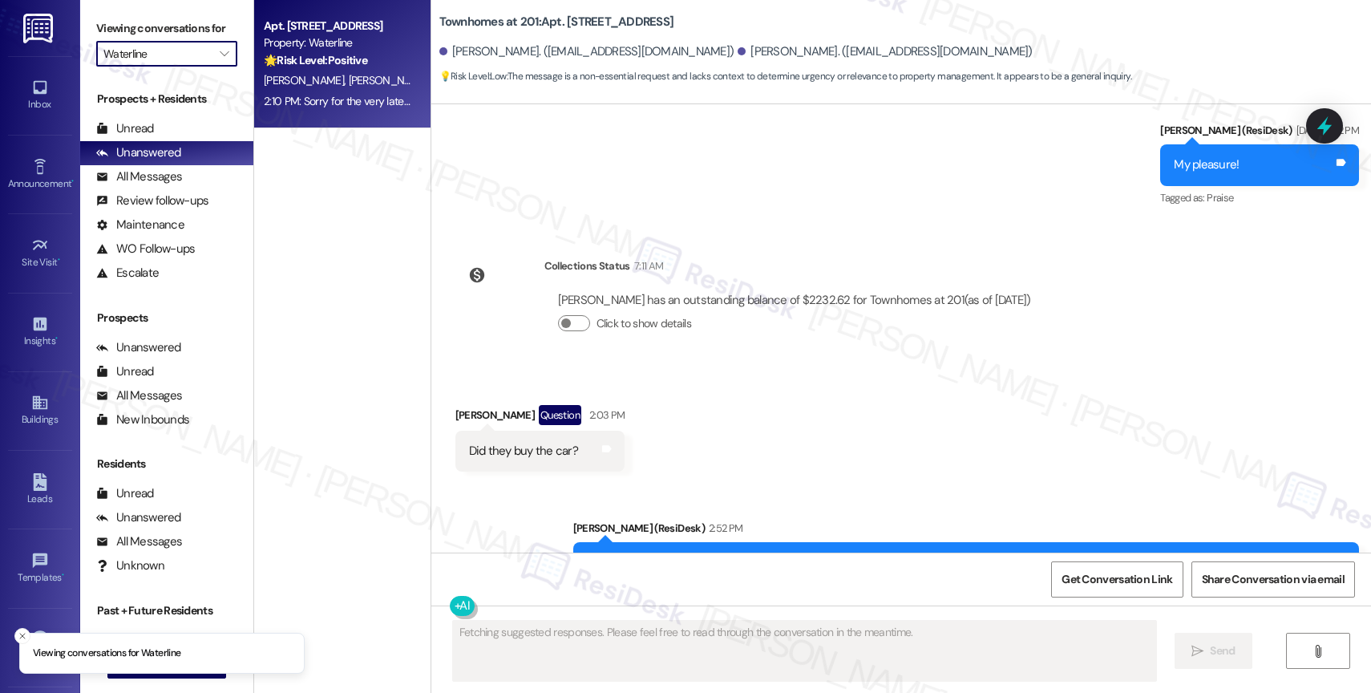
click at [348, 85] on span "[PERSON_NAME]" at bounding box center [388, 80] width 80 height 14
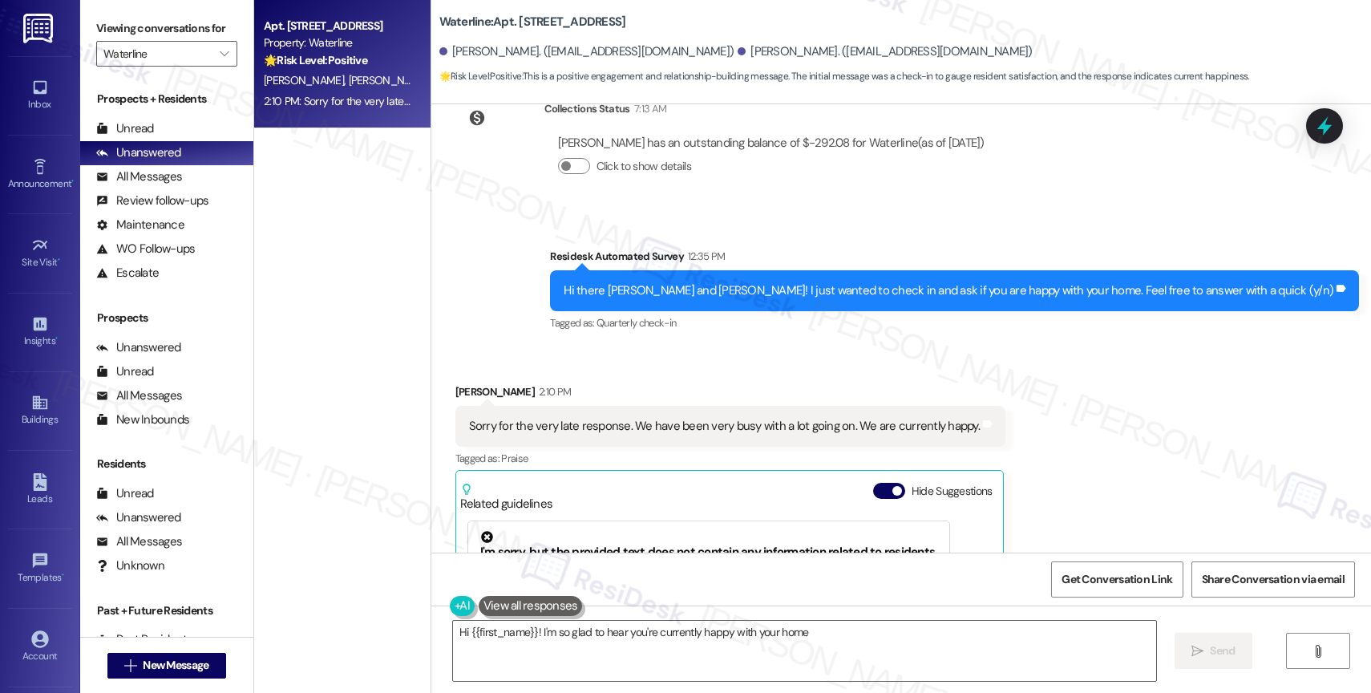
scroll to position [2184, 0]
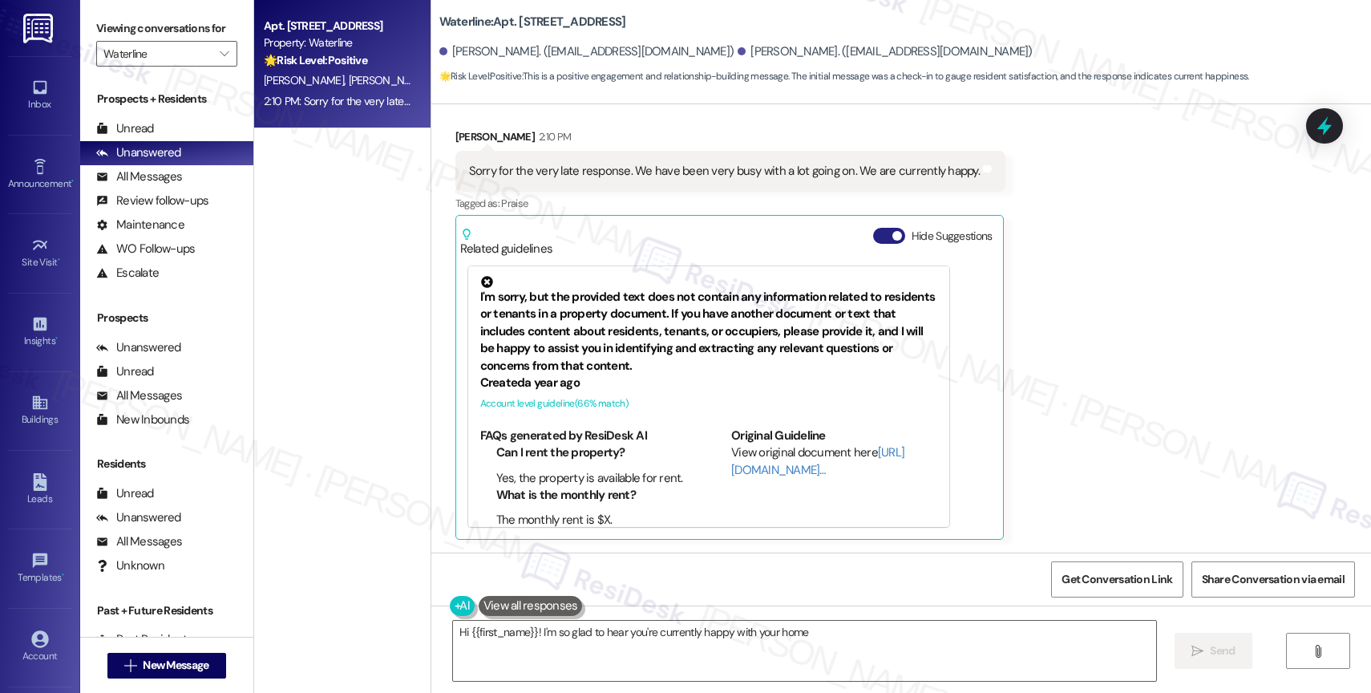
click at [873, 233] on button "Hide Suggestions" at bounding box center [889, 236] width 32 height 16
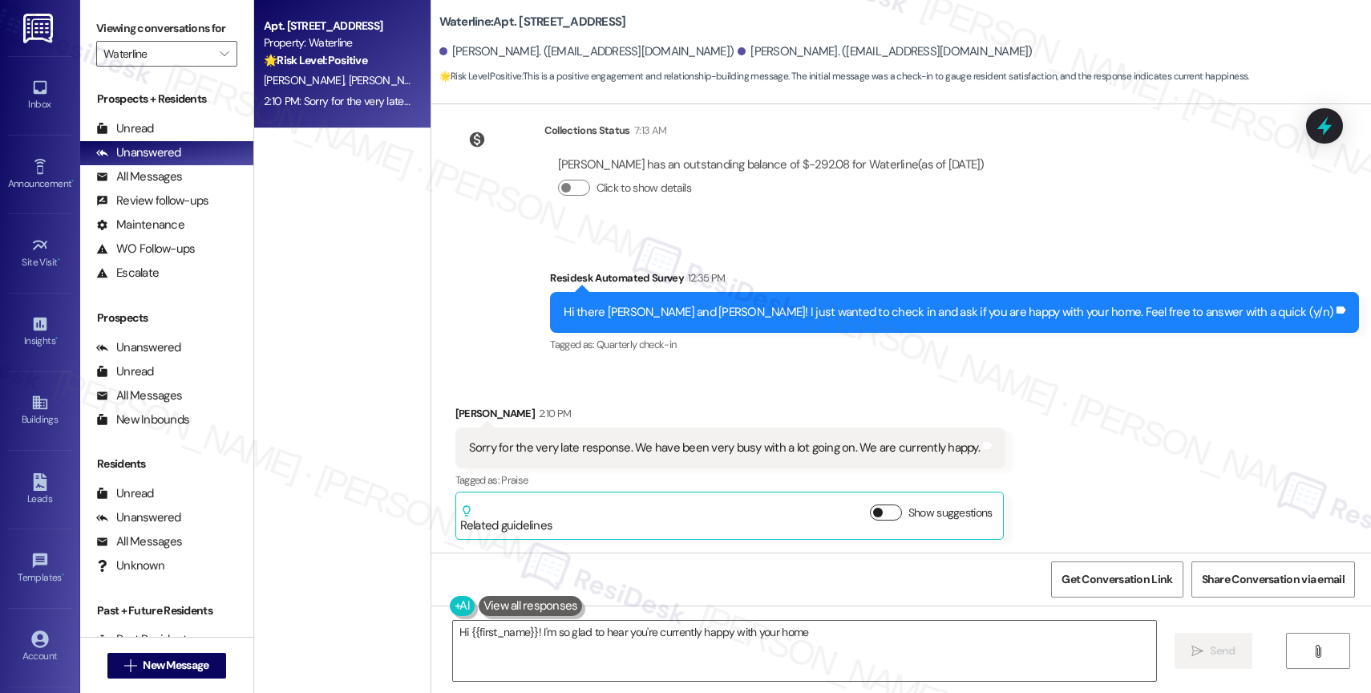
scroll to position [1907, 0]
click at [580, 327] on div "Survey, sent via SMS Residesk Automated Survey 12:35 PM Hi there [PERSON_NAME] …" at bounding box center [901, 301] width 940 height 136
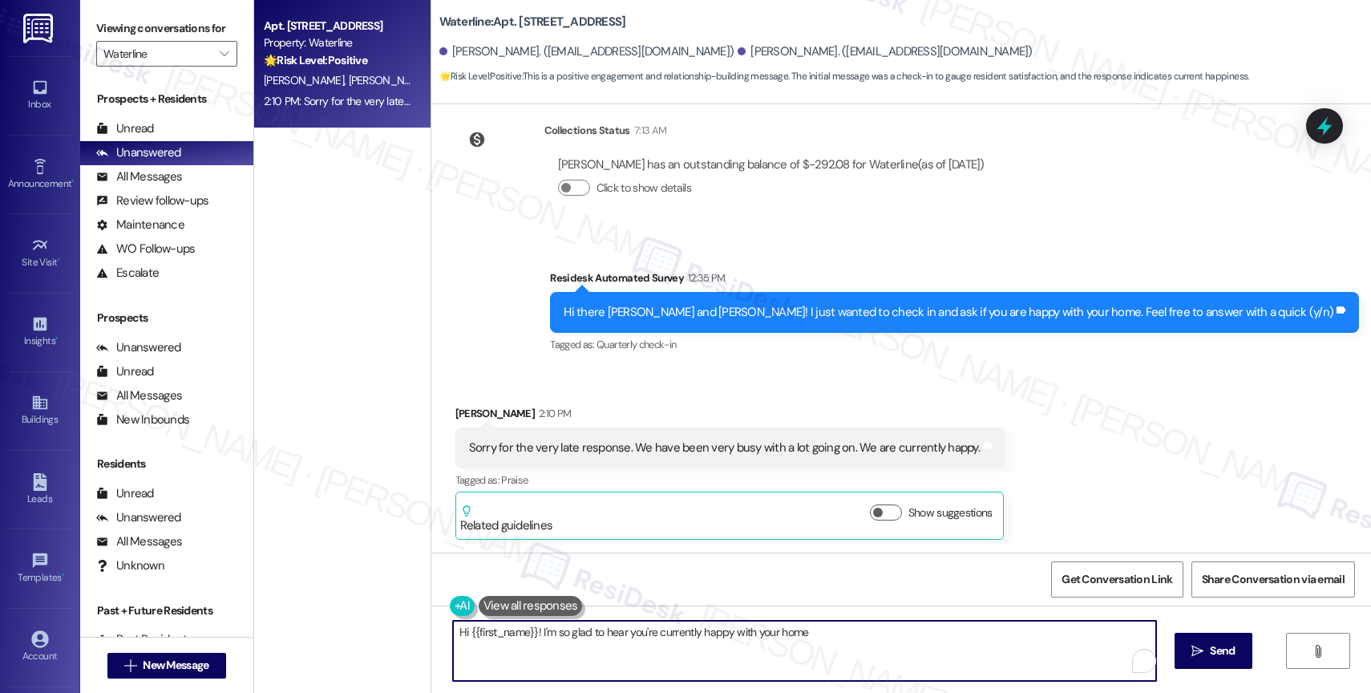
drag, startPoint x: 506, startPoint y: 630, endPoint x: 420, endPoint y: 623, distance: 86.1
click at [431, 623] on div "Hi {{first_name}}! I'm so glad to hear you're currently happy with your home. I…" at bounding box center [901, 666] width 940 height 120
drag, startPoint x: 531, startPoint y: 632, endPoint x: 440, endPoint y: 624, distance: 91.0
click at [453, 624] on textarea "Hi {{first_name}}! I'm so glad to hear you're currently happy with your home. I…" at bounding box center [804, 651] width 703 height 60
click at [716, 661] on textarea "[PERSON_NAME], I'm so glad to hear you're currently happy with your home. If an…" at bounding box center [804, 651] width 703 height 60
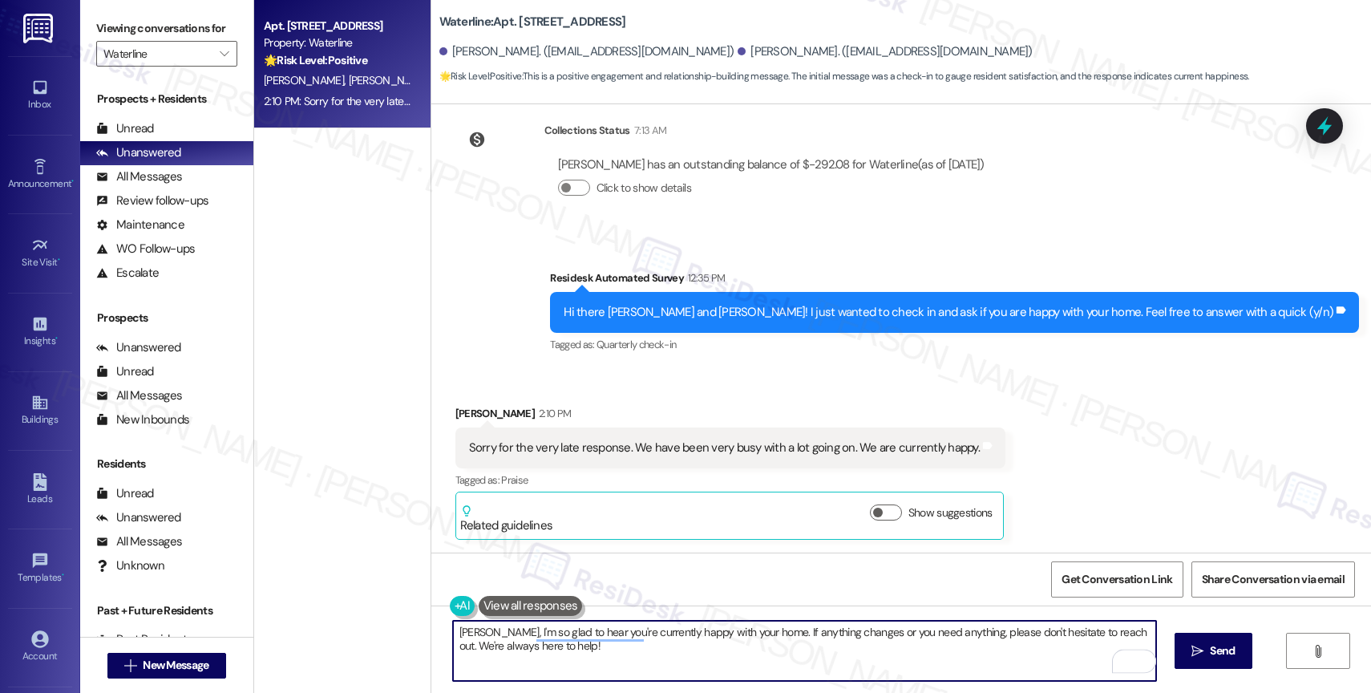
click at [857, 658] on textarea "[PERSON_NAME], I'm so glad to hear you're currently happy with your home. If an…" at bounding box center [804, 651] width 703 height 60
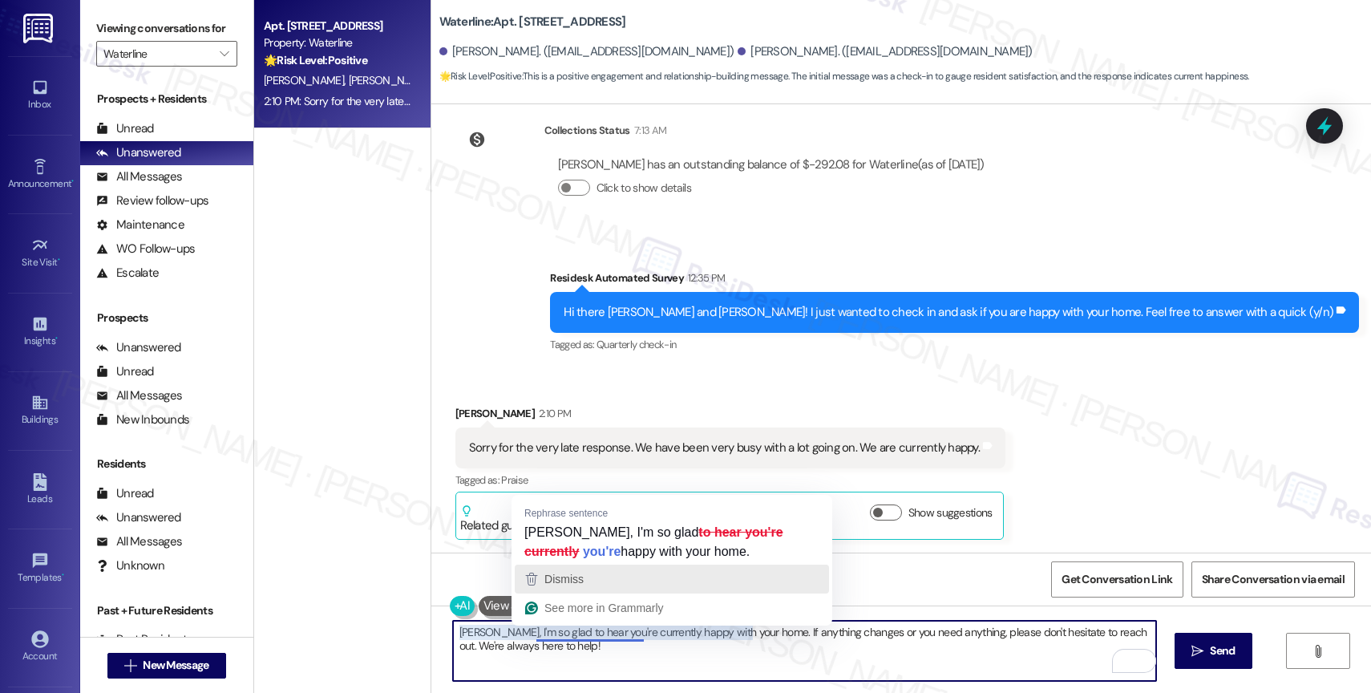
click at [597, 582] on div "Dismiss" at bounding box center [672, 579] width 300 height 24
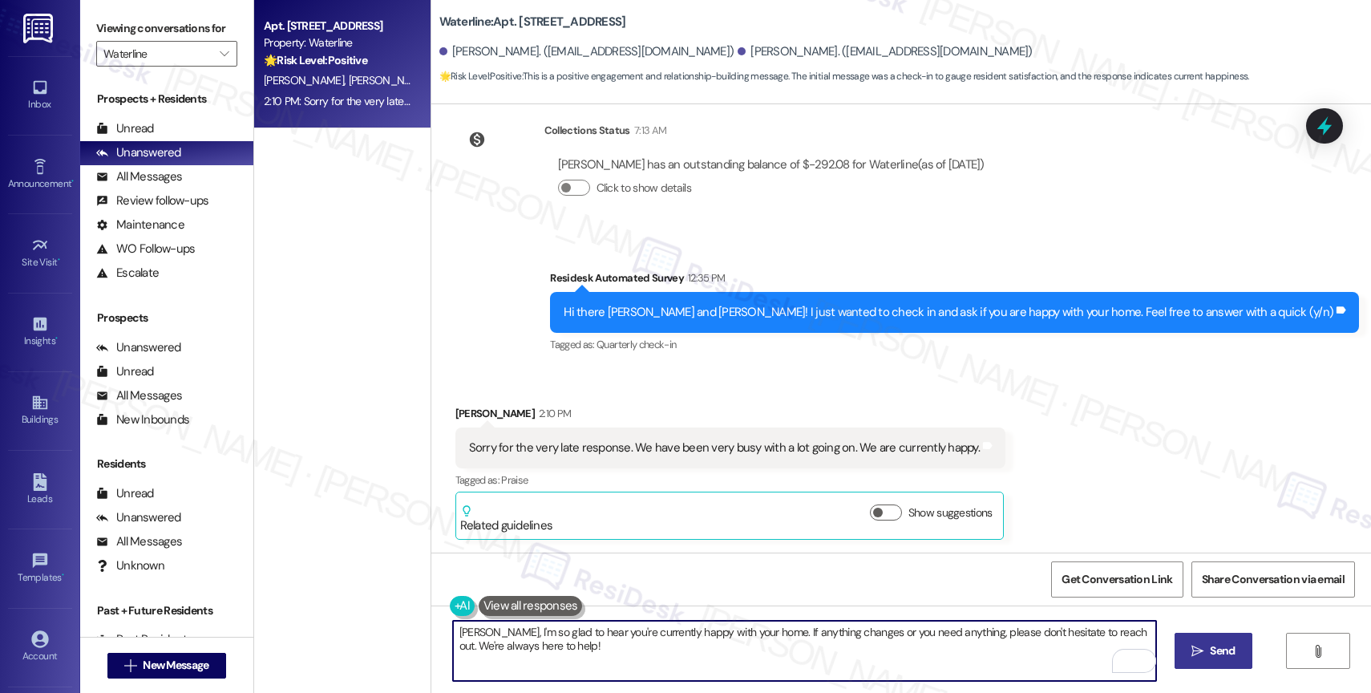
click at [1216, 646] on span "Send" at bounding box center [1222, 650] width 25 height 17
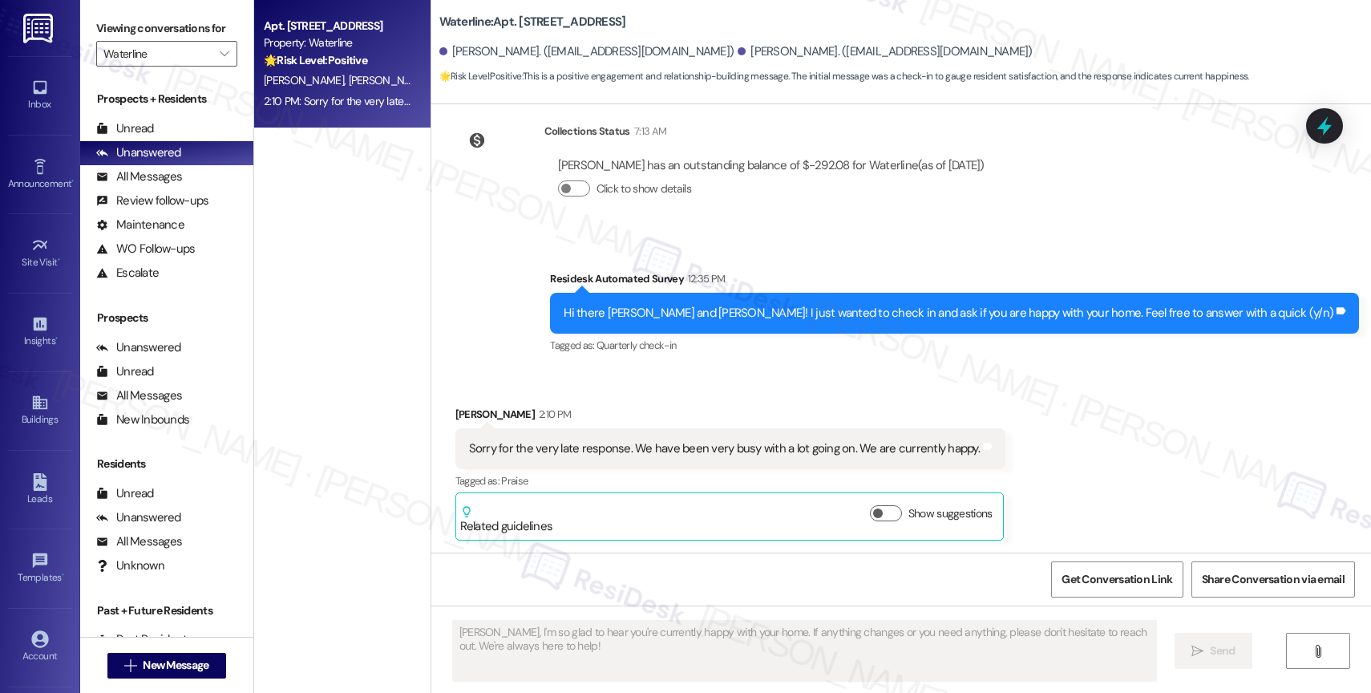
scroll to position [2036, 0]
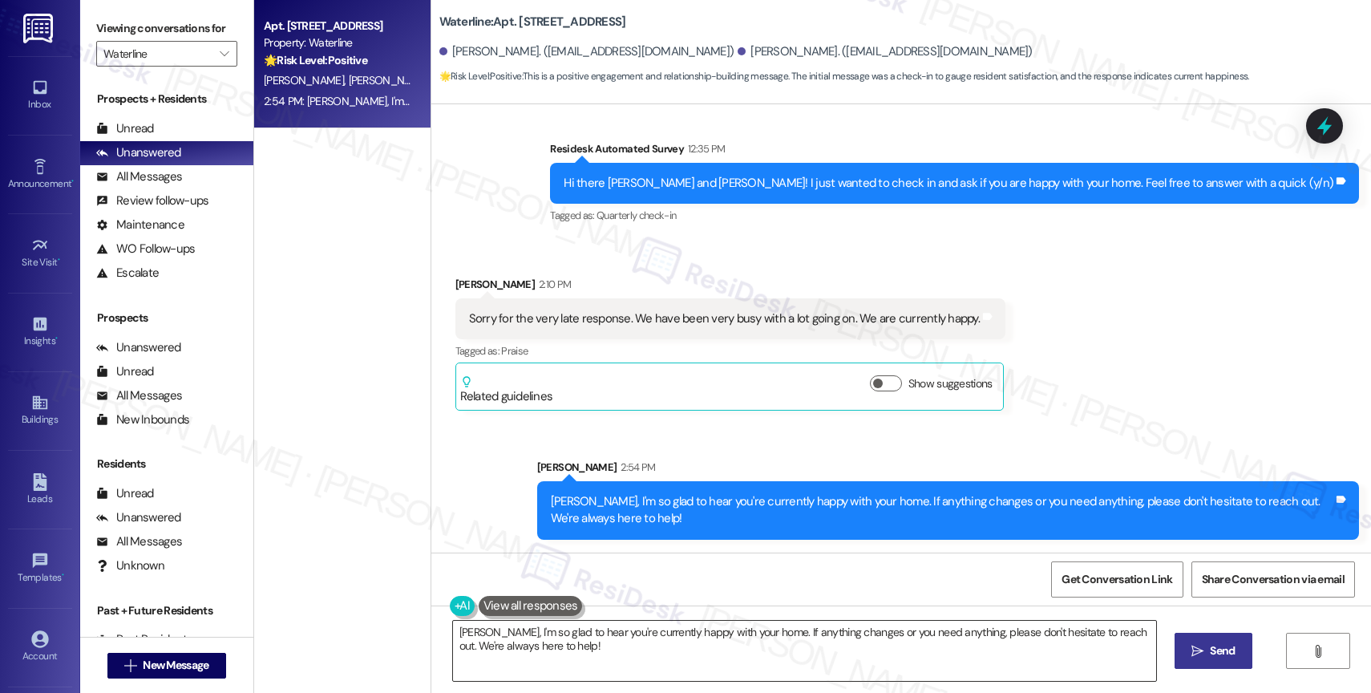
click at [587, 644] on textarea "Hi {{first_name}}, I'm so glad to hear you're currently happy with your home! I…" at bounding box center [804, 651] width 703 height 60
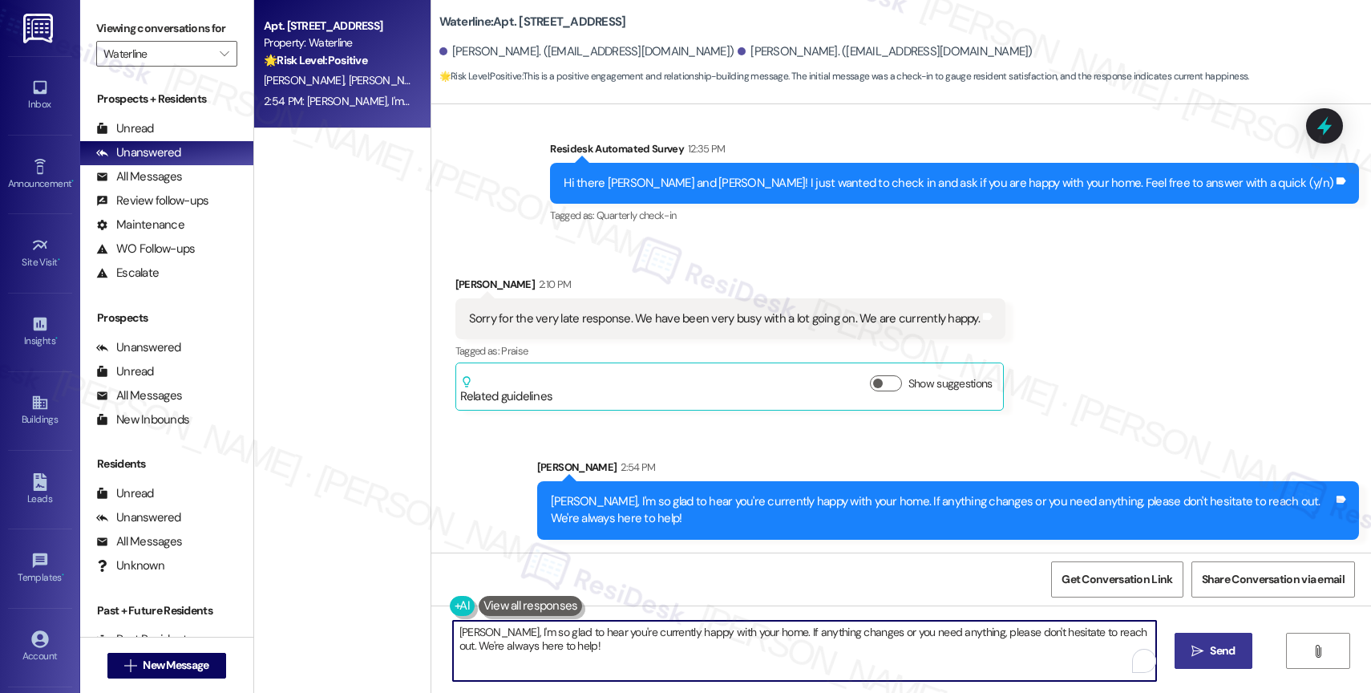
click at [587, 644] on textarea "Hi {{first_name}}, I'm so glad to hear you're currently happy with your home! I…" at bounding box center [804, 651] width 703 height 60
paste textarea "By the way, would you mind sharing your feedback in a quick Google review? It o…"
type textarea "By the way, would you mind sharing your feedback in a quick Google review? It o…"
click at [1203, 641] on button " Send" at bounding box center [1214, 651] width 78 height 36
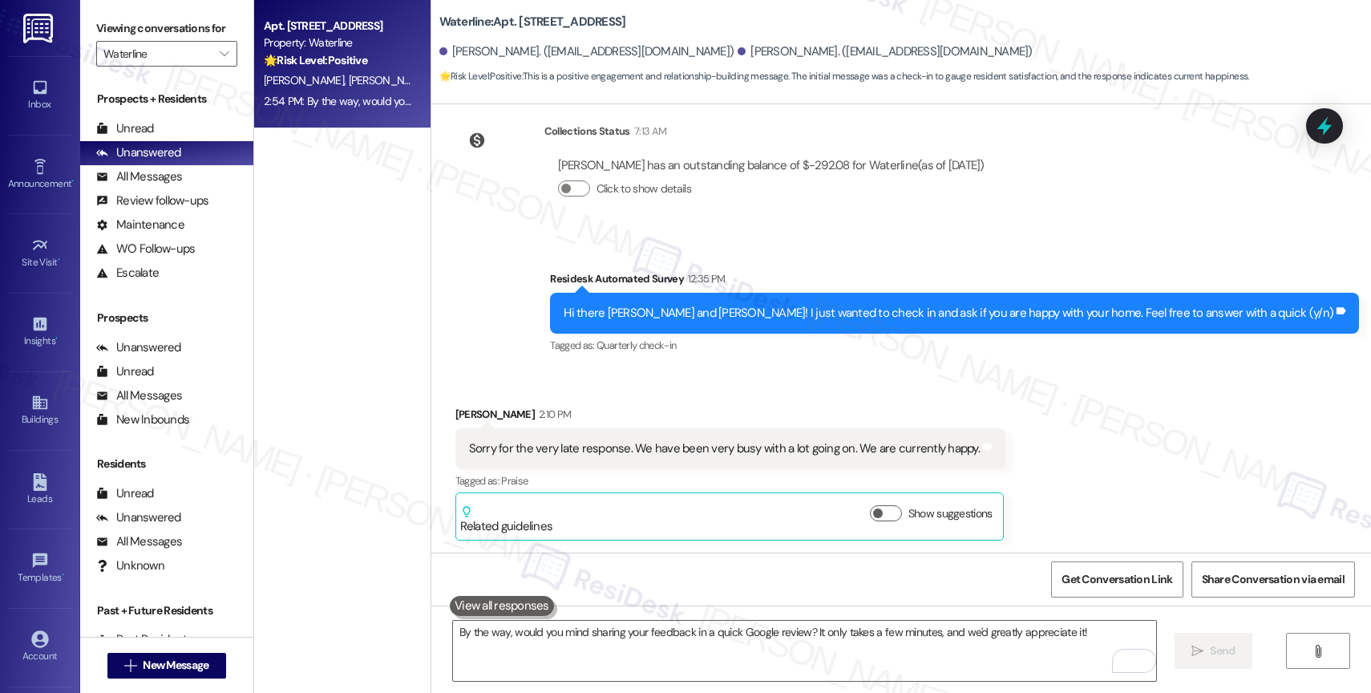
scroll to position [2148, 0]
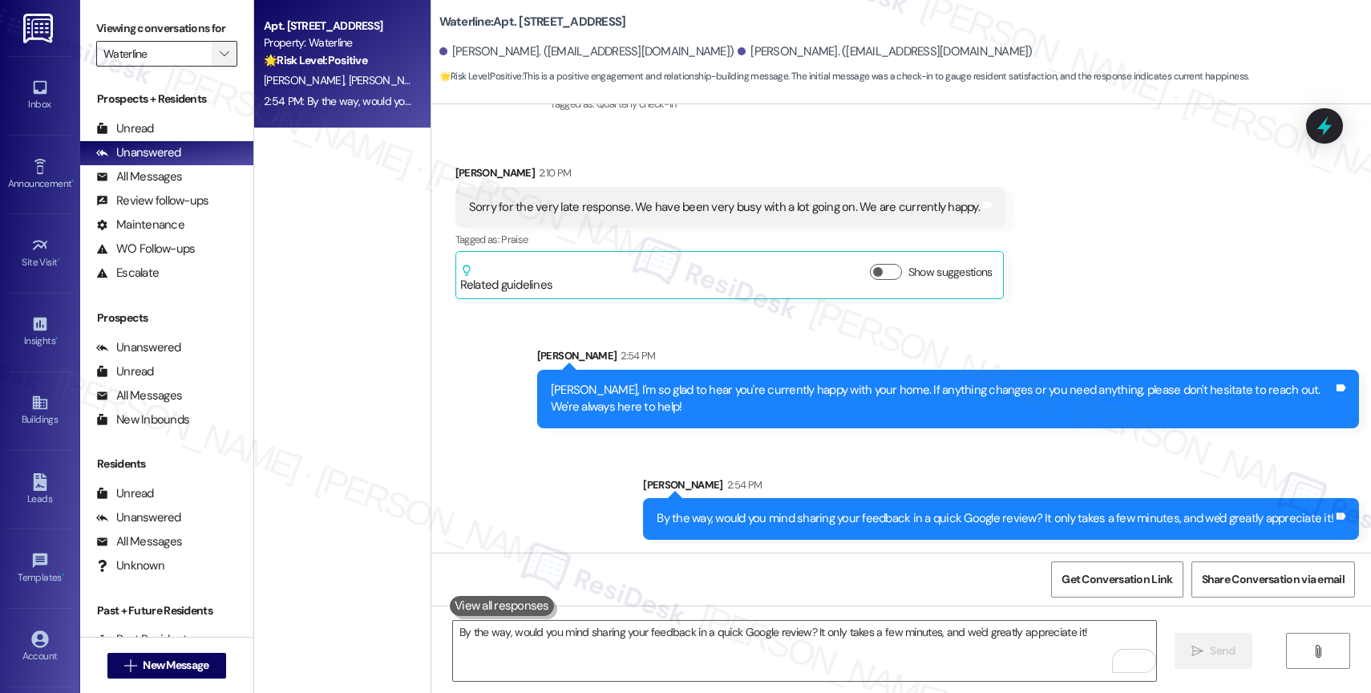
click at [220, 60] on icon "" at bounding box center [224, 53] width 9 height 13
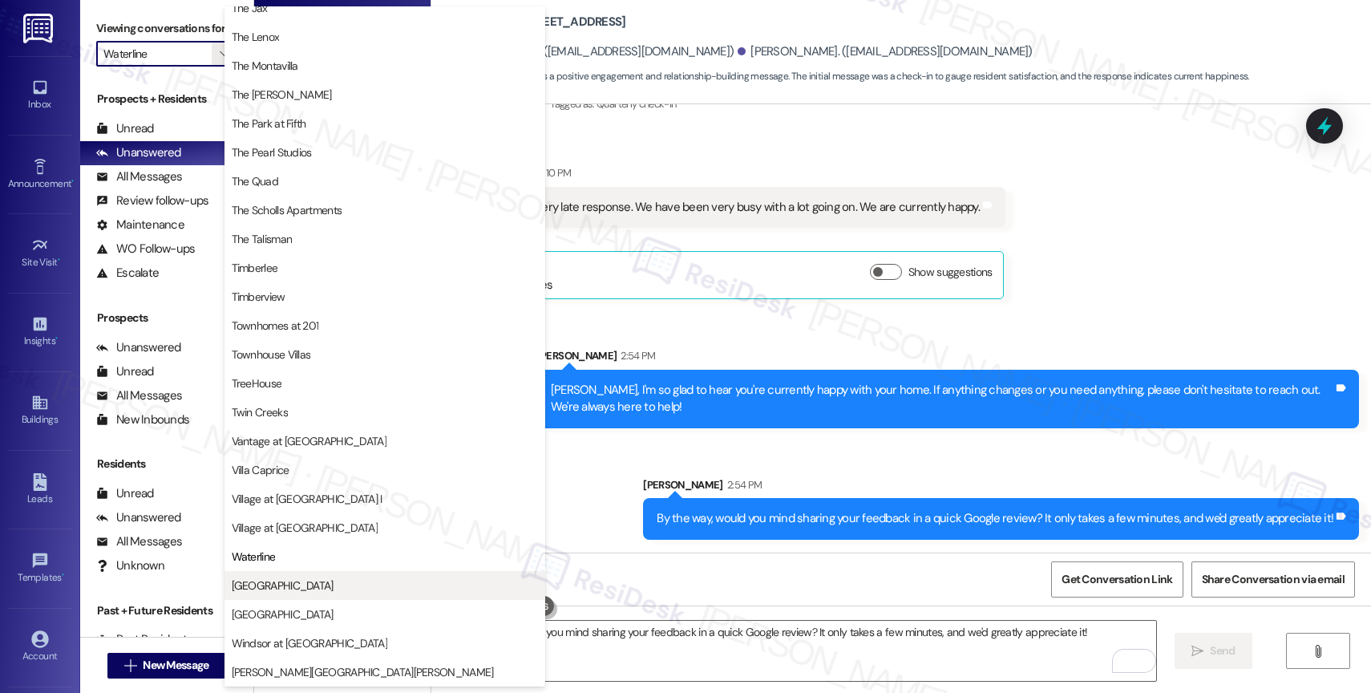
scroll to position [2928, 0]
click at [284, 583] on span "[GEOGRAPHIC_DATA]" at bounding box center [385, 585] width 306 height 16
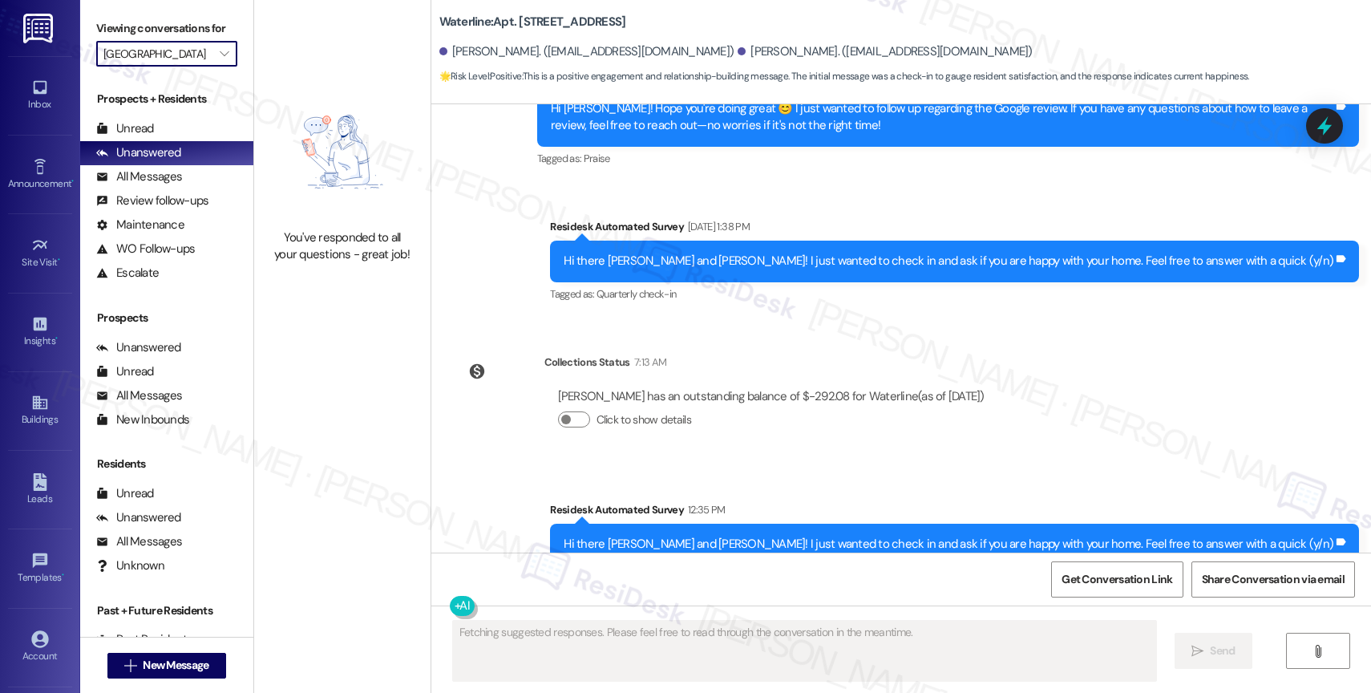
scroll to position [2184, 0]
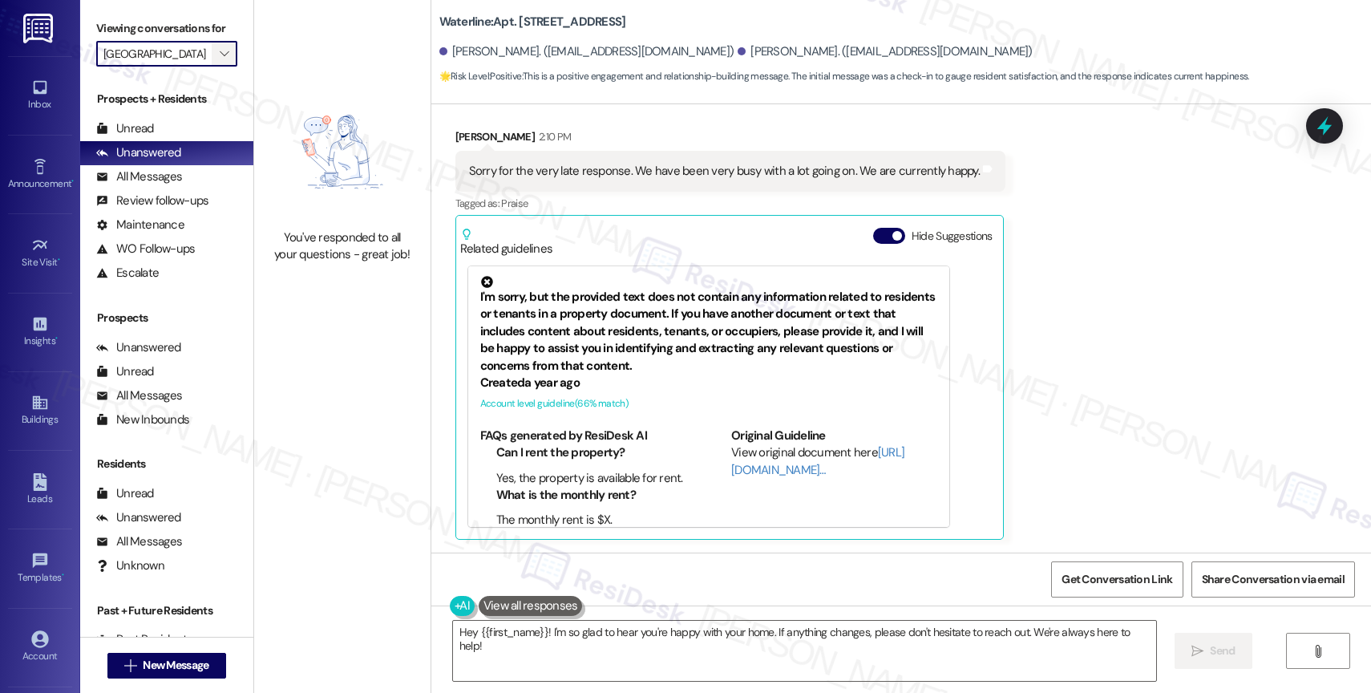
click at [220, 60] on icon "" at bounding box center [224, 53] width 9 height 13
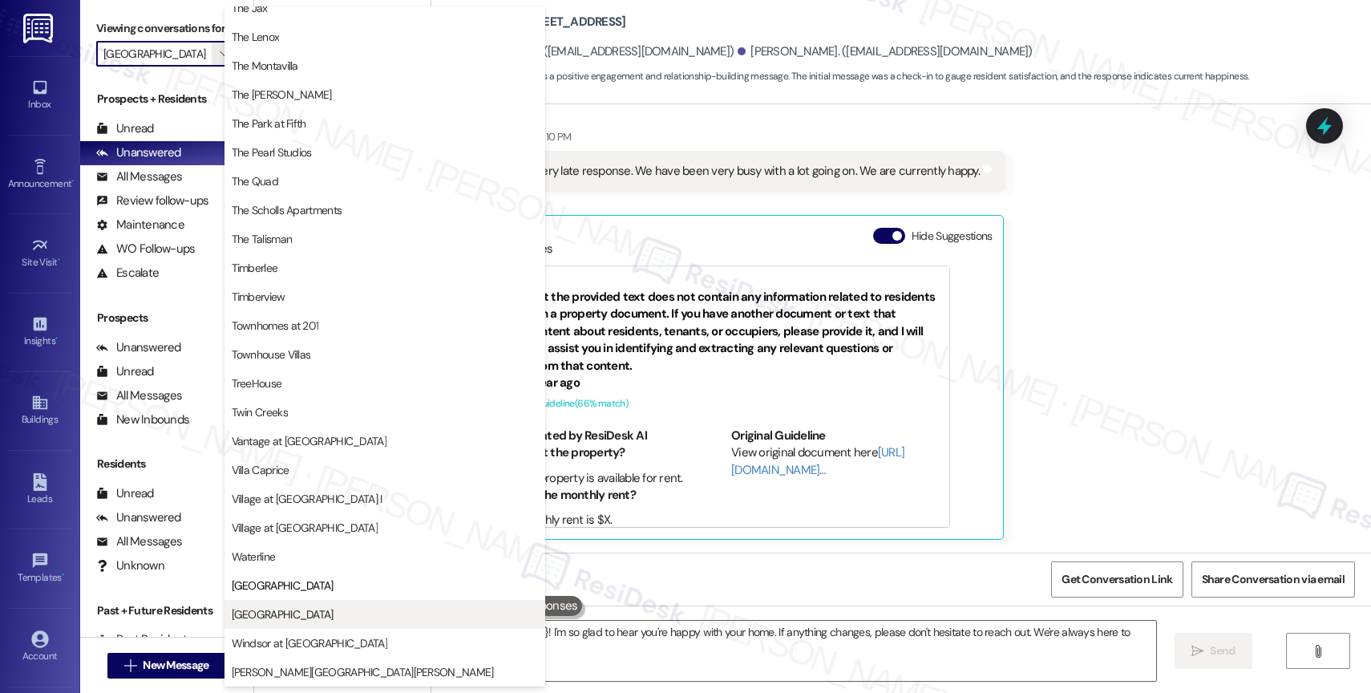
scroll to position [2918, 0]
click at [289, 621] on span "[GEOGRAPHIC_DATA]" at bounding box center [283, 614] width 102 height 16
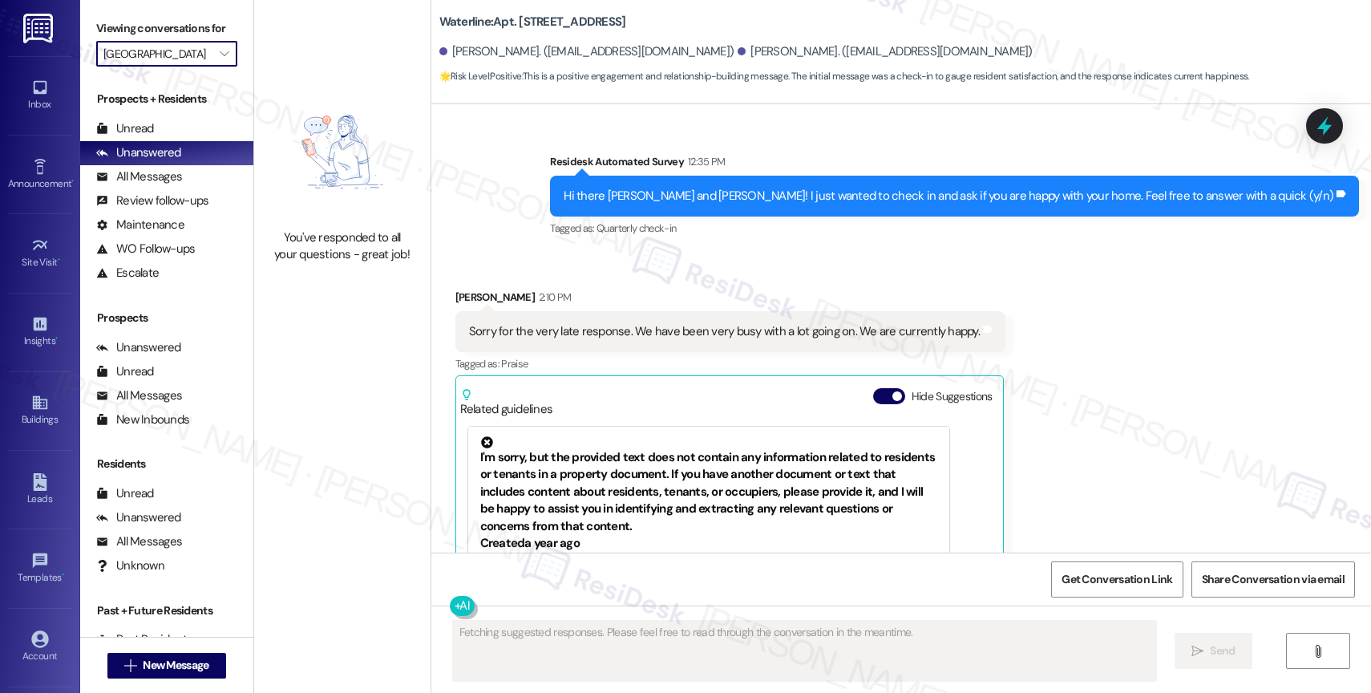
scroll to position [2184, 0]
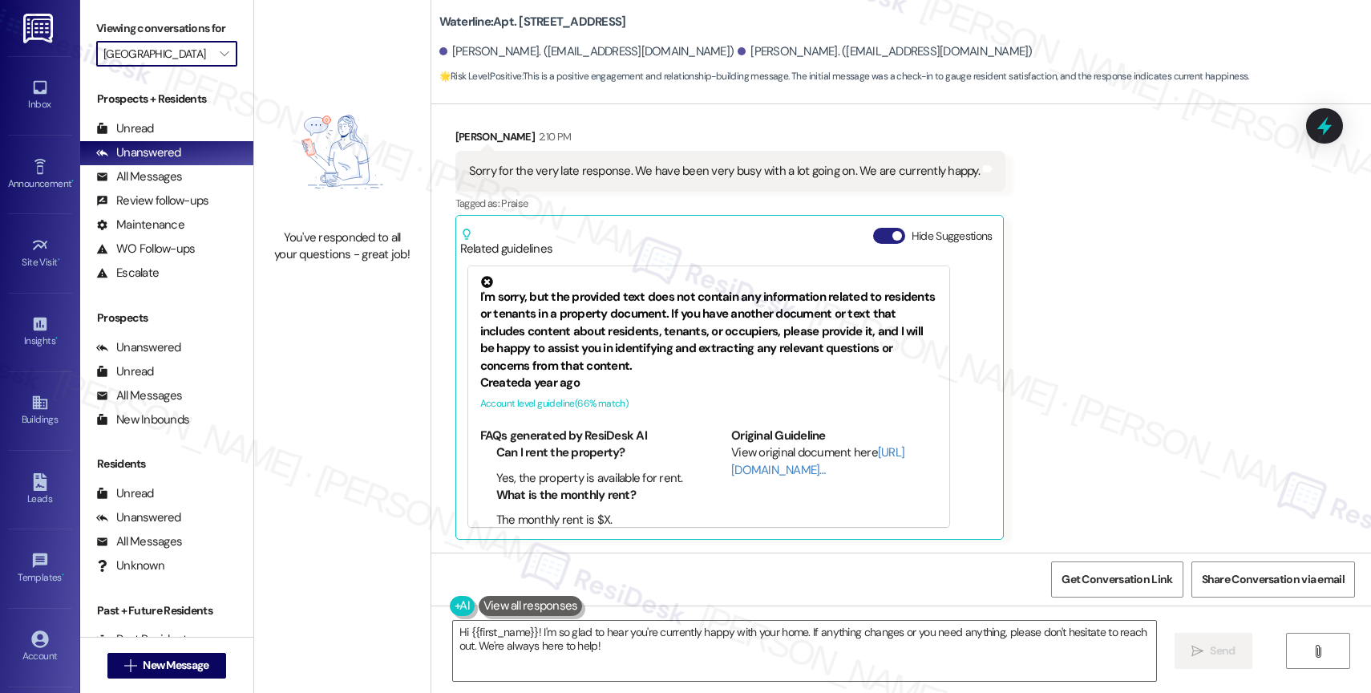
click at [873, 236] on button "Hide Suggestions" at bounding box center [889, 236] width 32 height 16
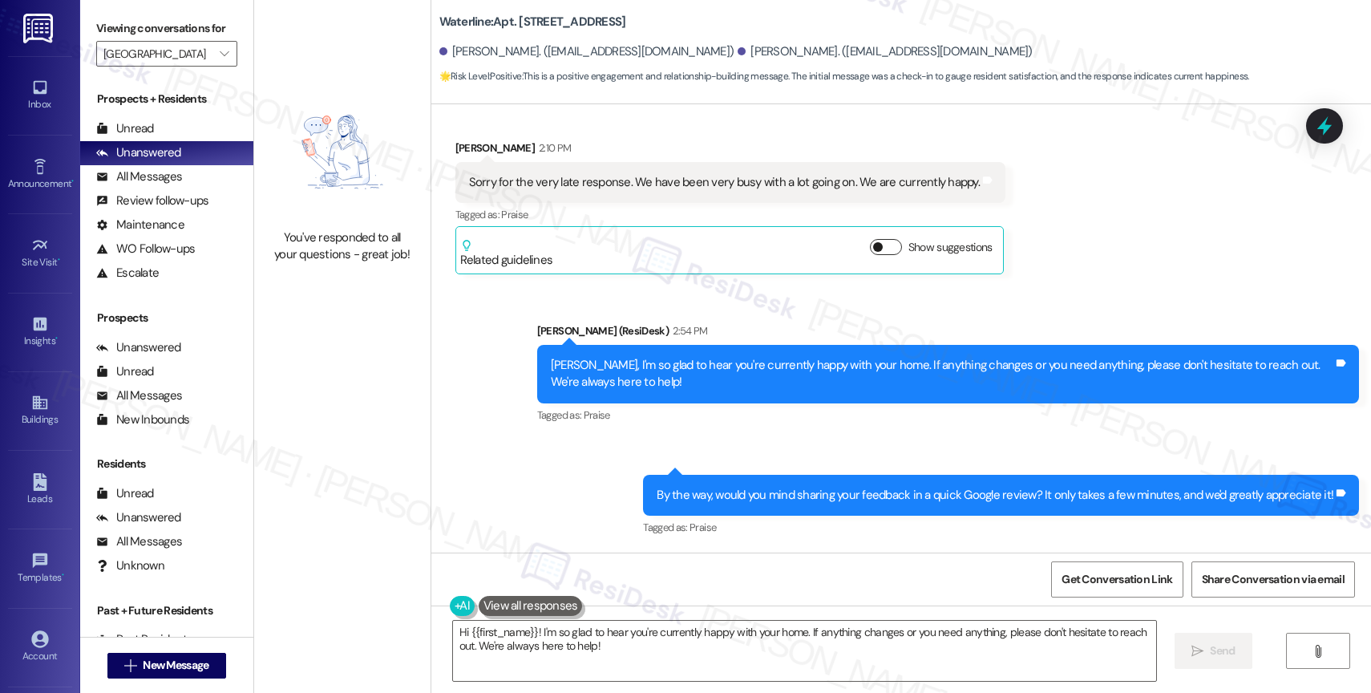
scroll to position [2173, 0]
click at [217, 63] on span "" at bounding box center [224, 54] width 15 height 26
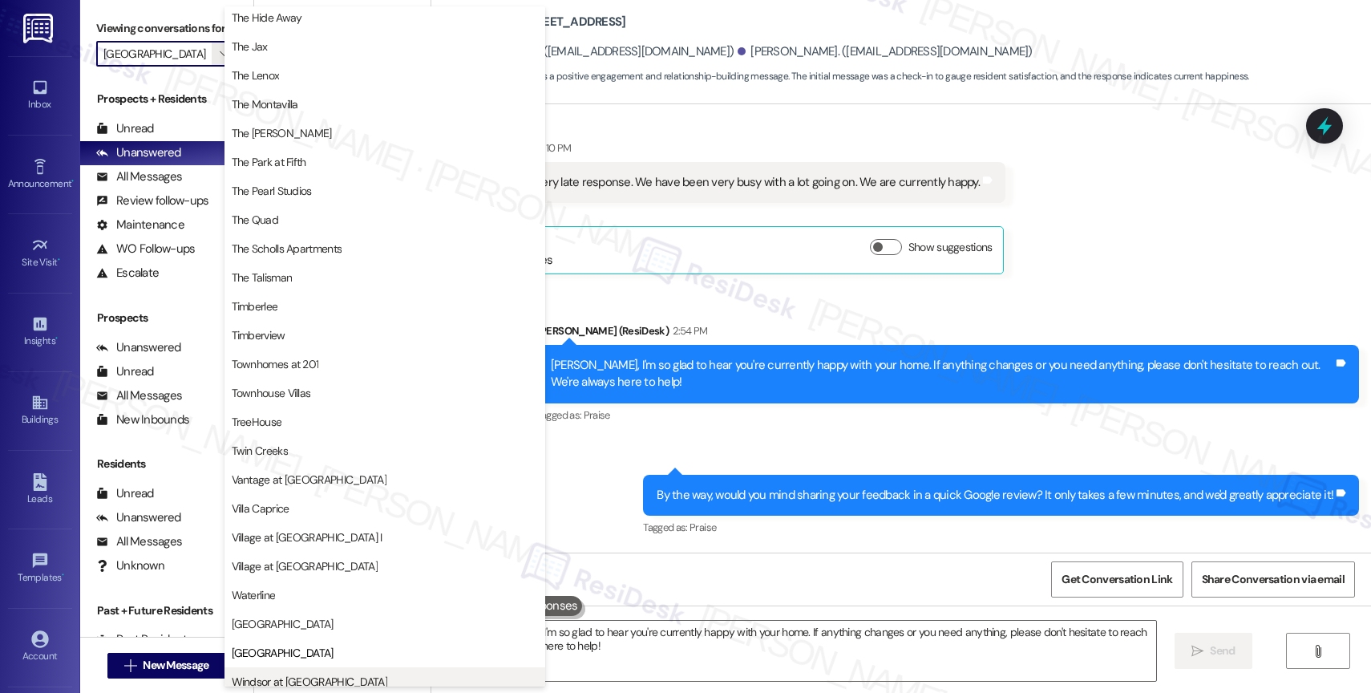
scroll to position [2926, 0]
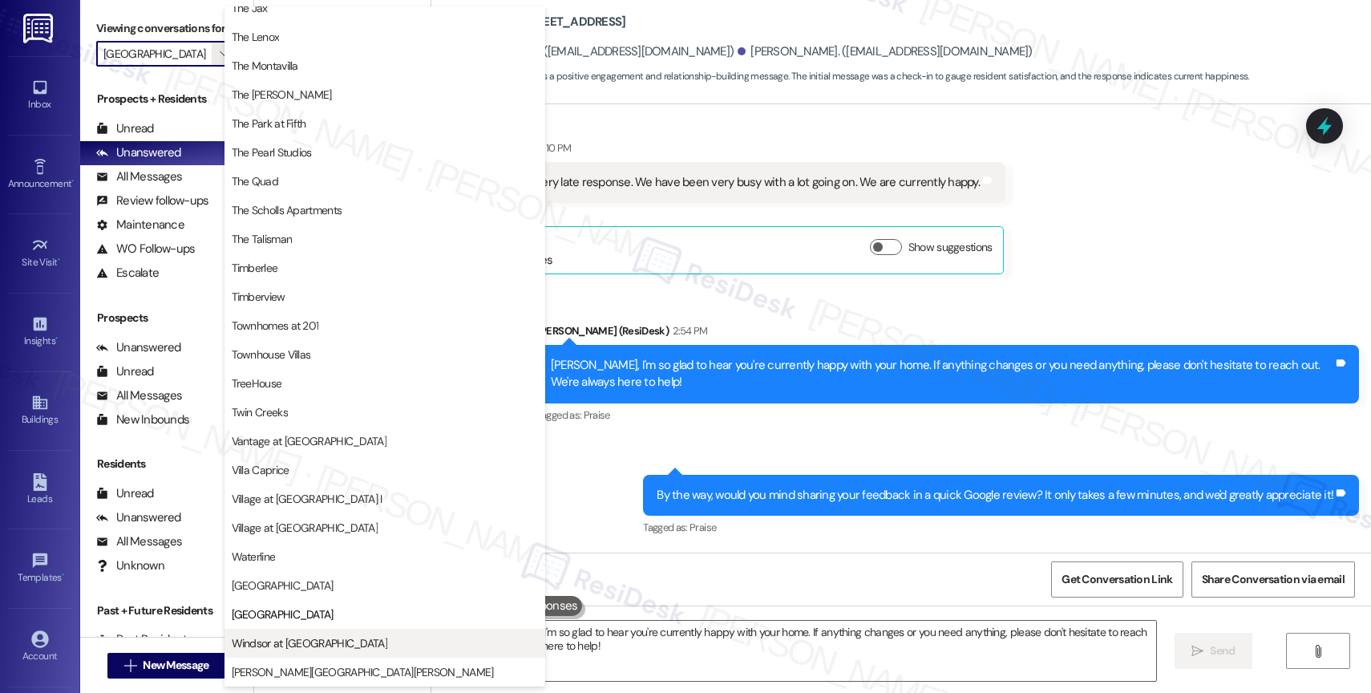
click at [294, 645] on span "Windsor at [GEOGRAPHIC_DATA]" at bounding box center [310, 643] width 156 height 16
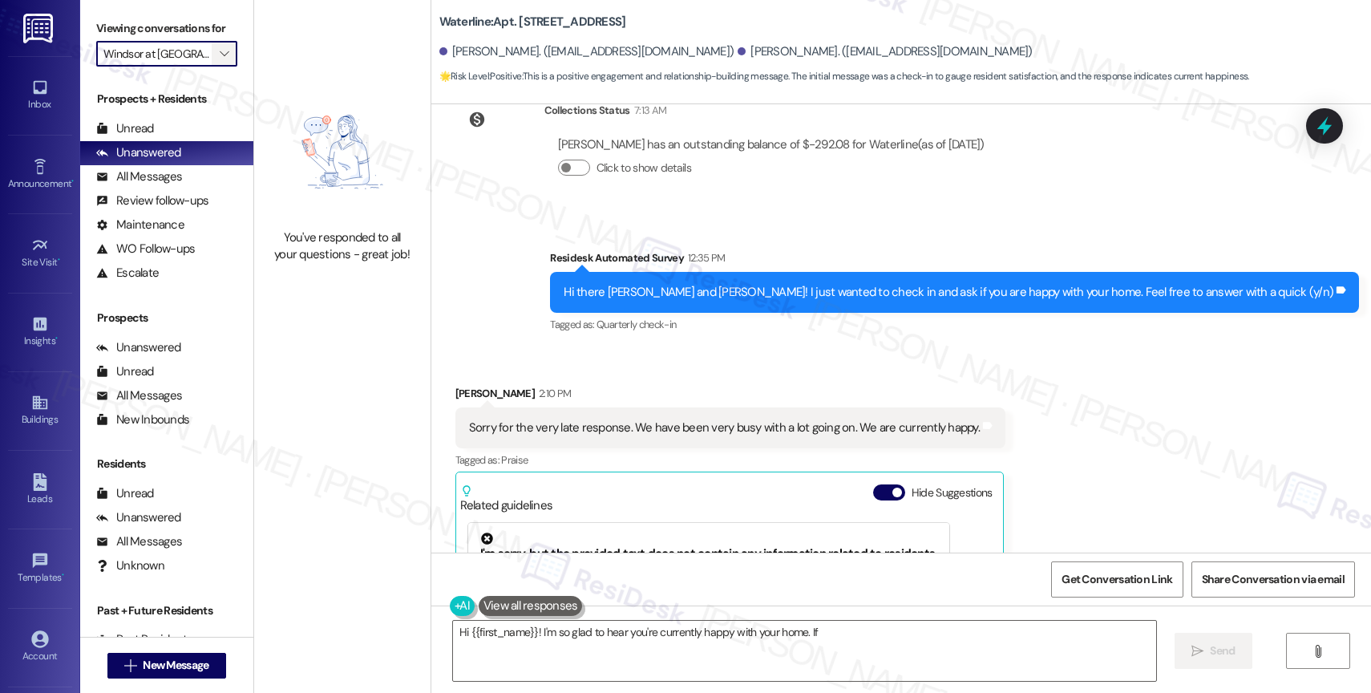
scroll to position [2184, 0]
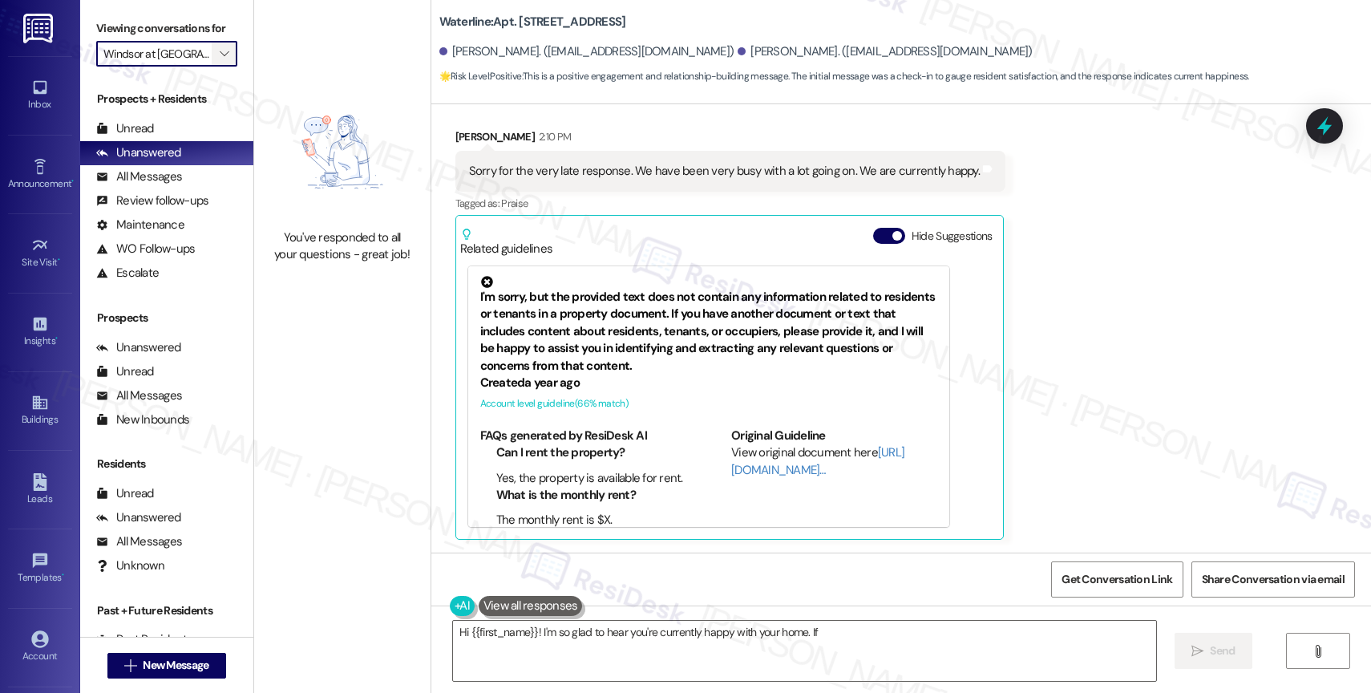
click at [217, 63] on span "" at bounding box center [224, 54] width 15 height 26
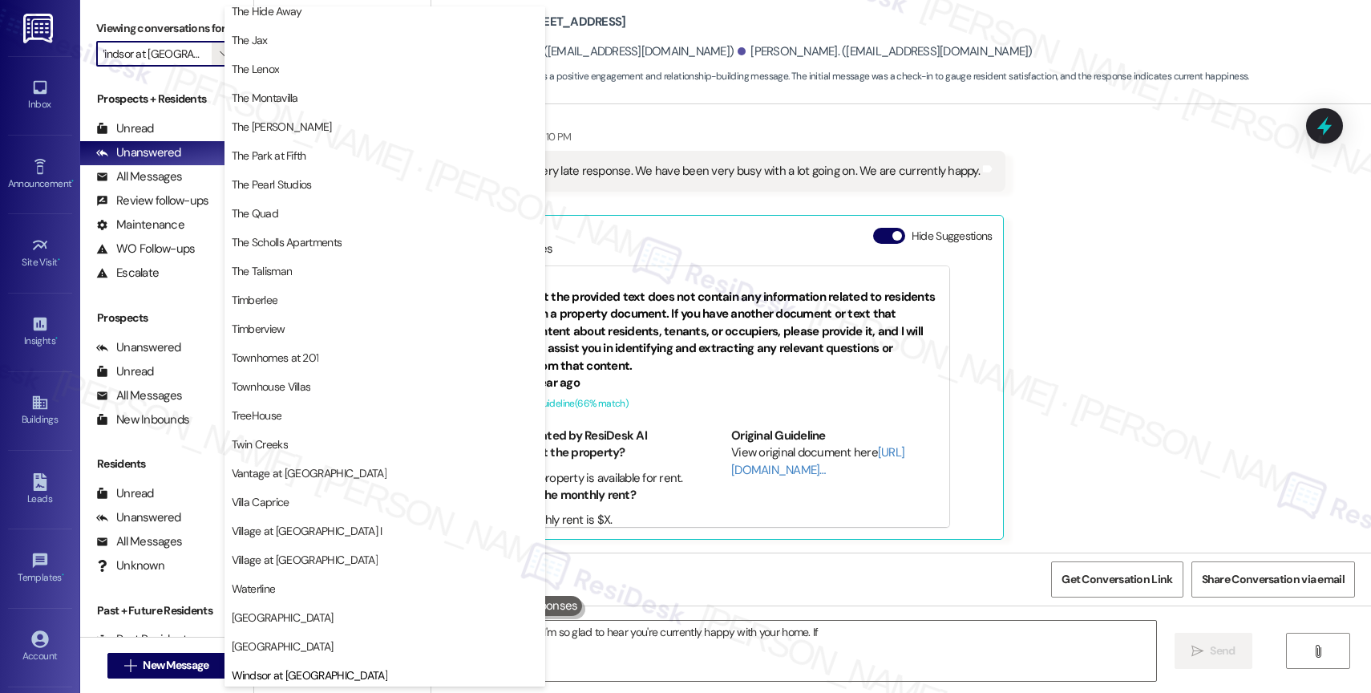
scroll to position [2875, 0]
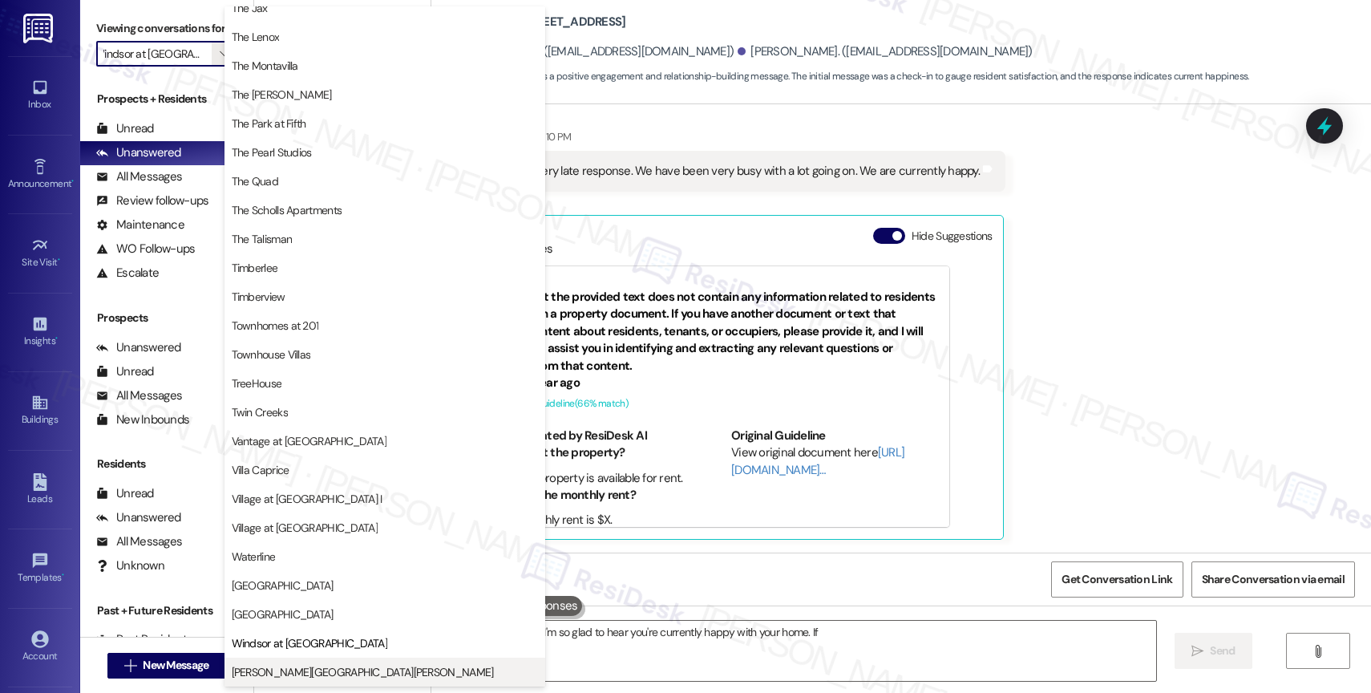
click at [275, 677] on span "[PERSON_NAME][GEOGRAPHIC_DATA][PERSON_NAME]" at bounding box center [363, 672] width 262 height 16
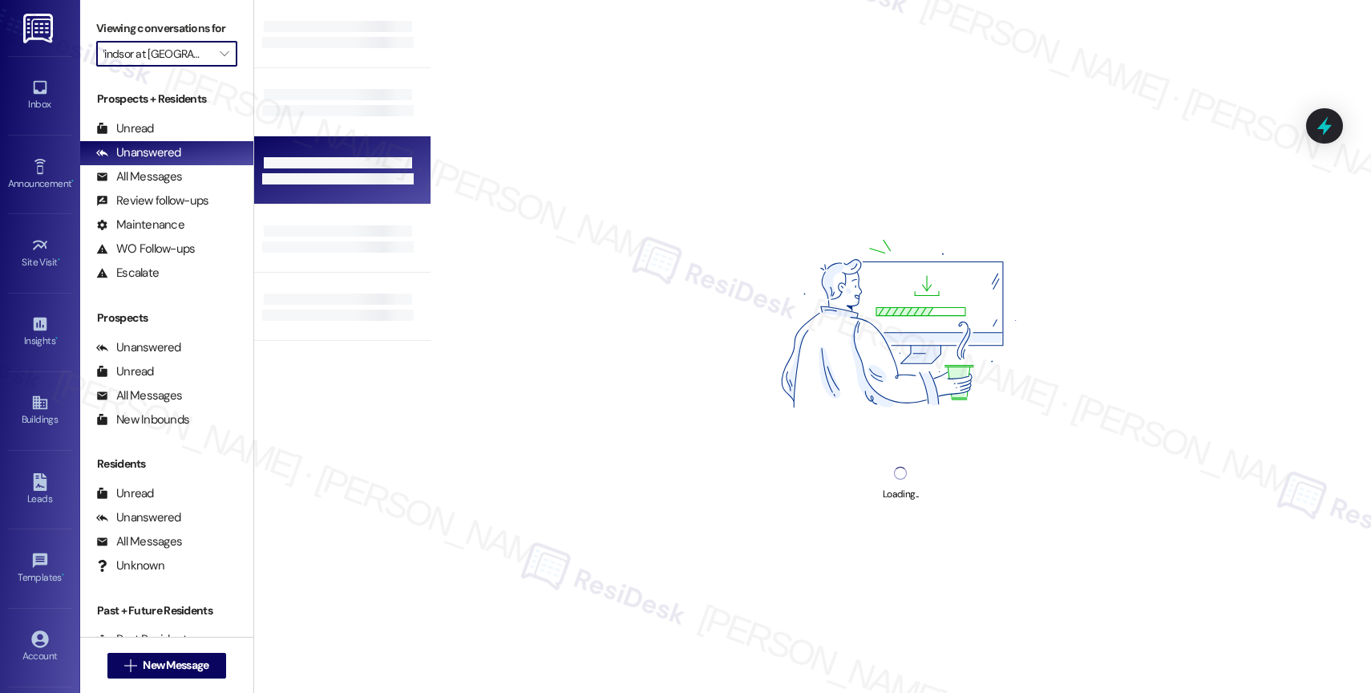
type input "[PERSON_NAME][GEOGRAPHIC_DATA][PERSON_NAME]"
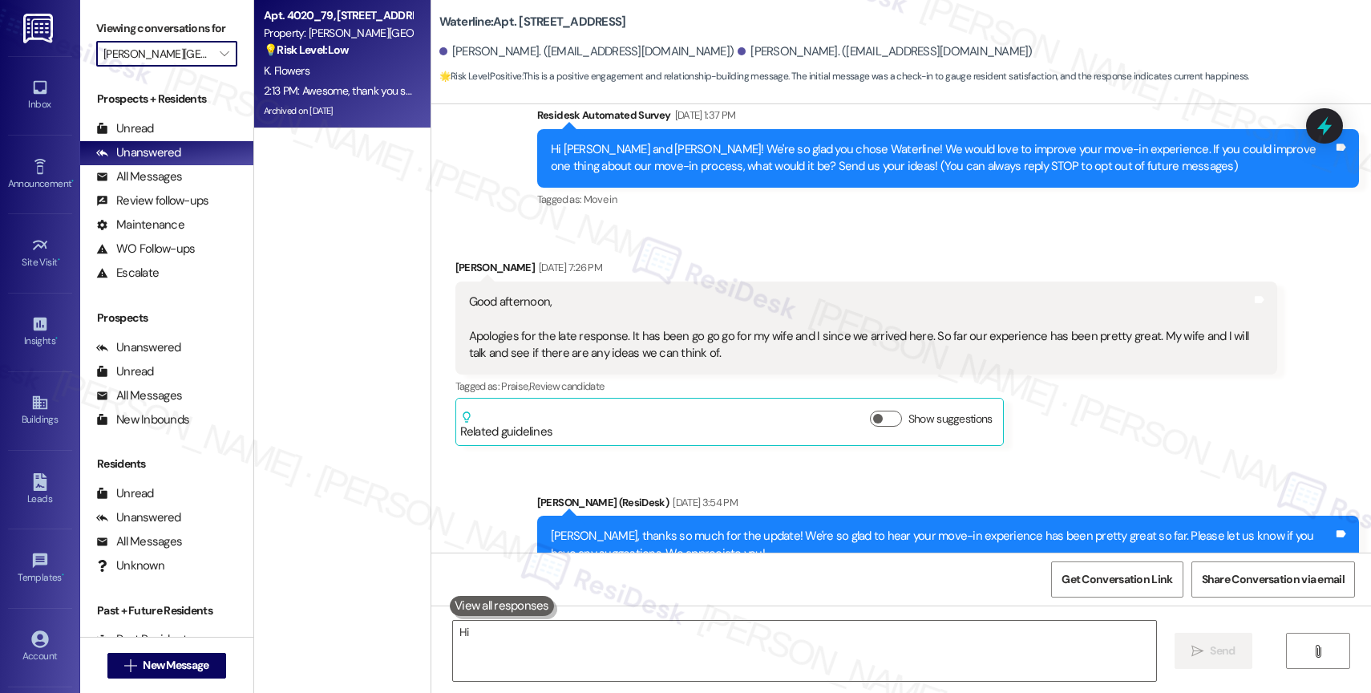
click at [336, 79] on div "K. Flowers" at bounding box center [338, 71] width 152 height 20
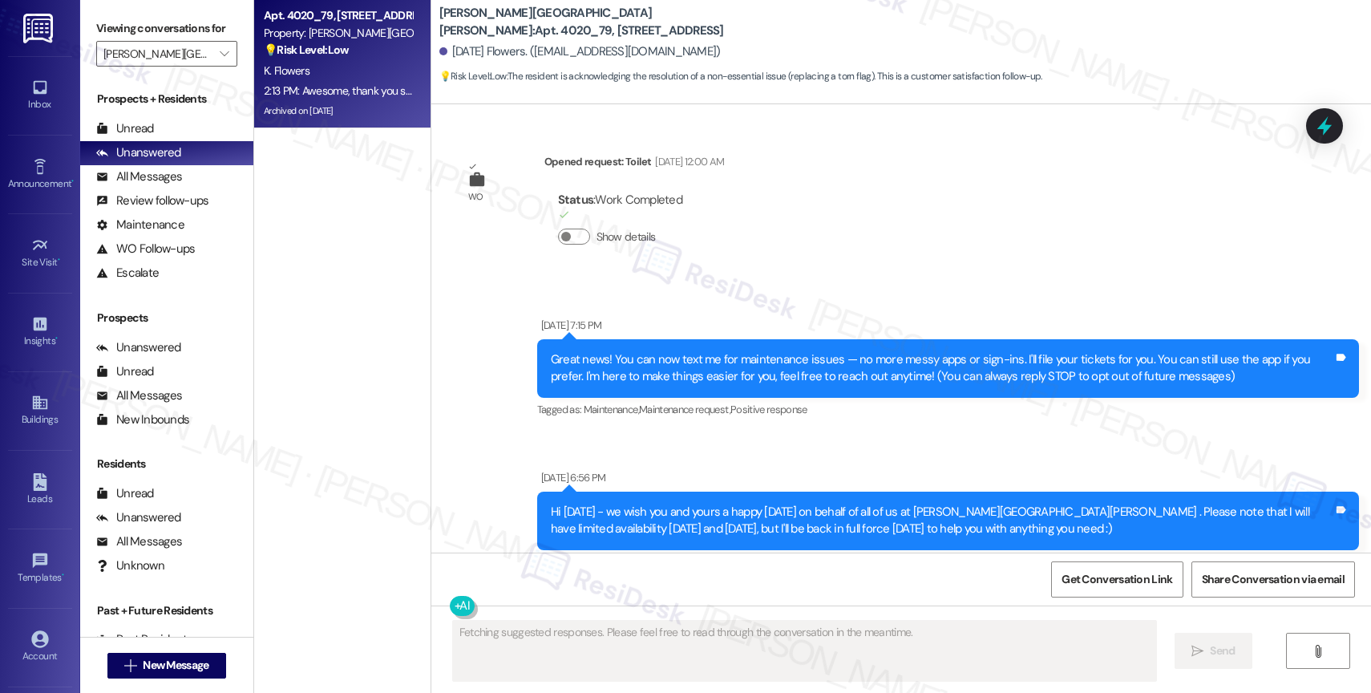
scroll to position [73362, 0]
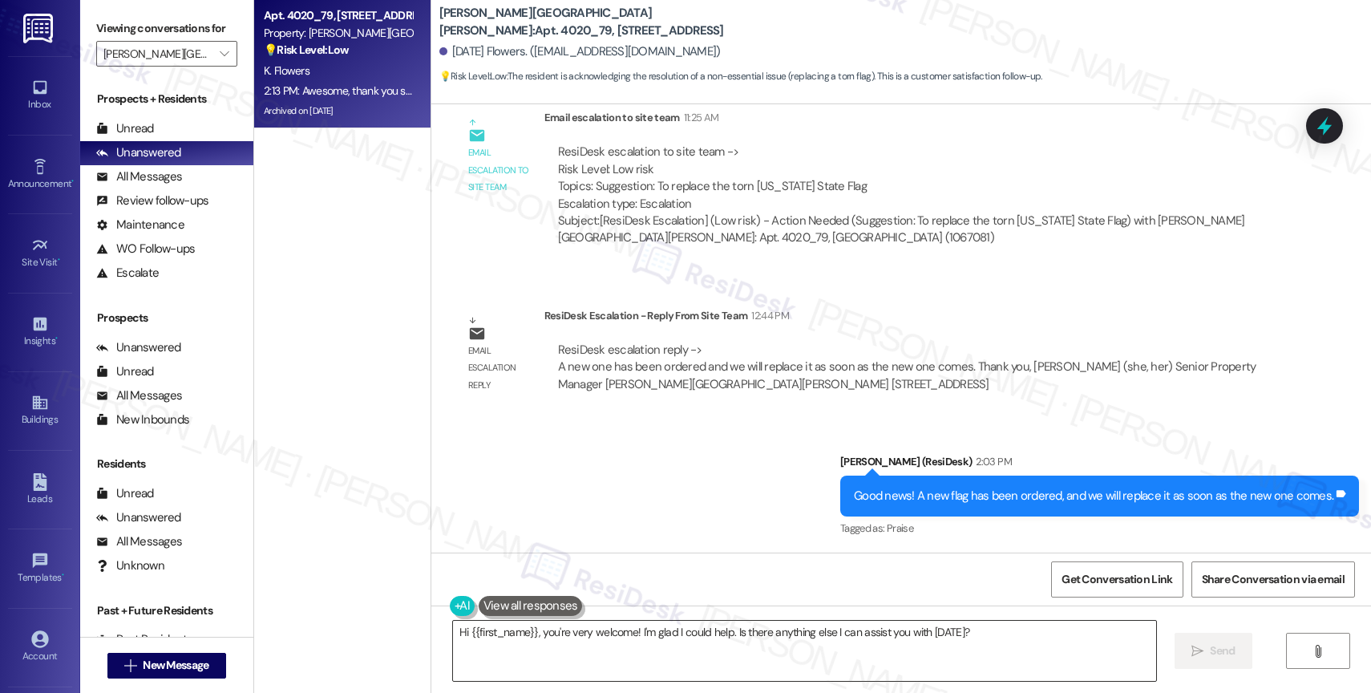
click at [641, 648] on textarea "Hi {{first_name}}, you're very welcome! I'm glad I could help. Is there anythin…" at bounding box center [804, 651] width 703 height 60
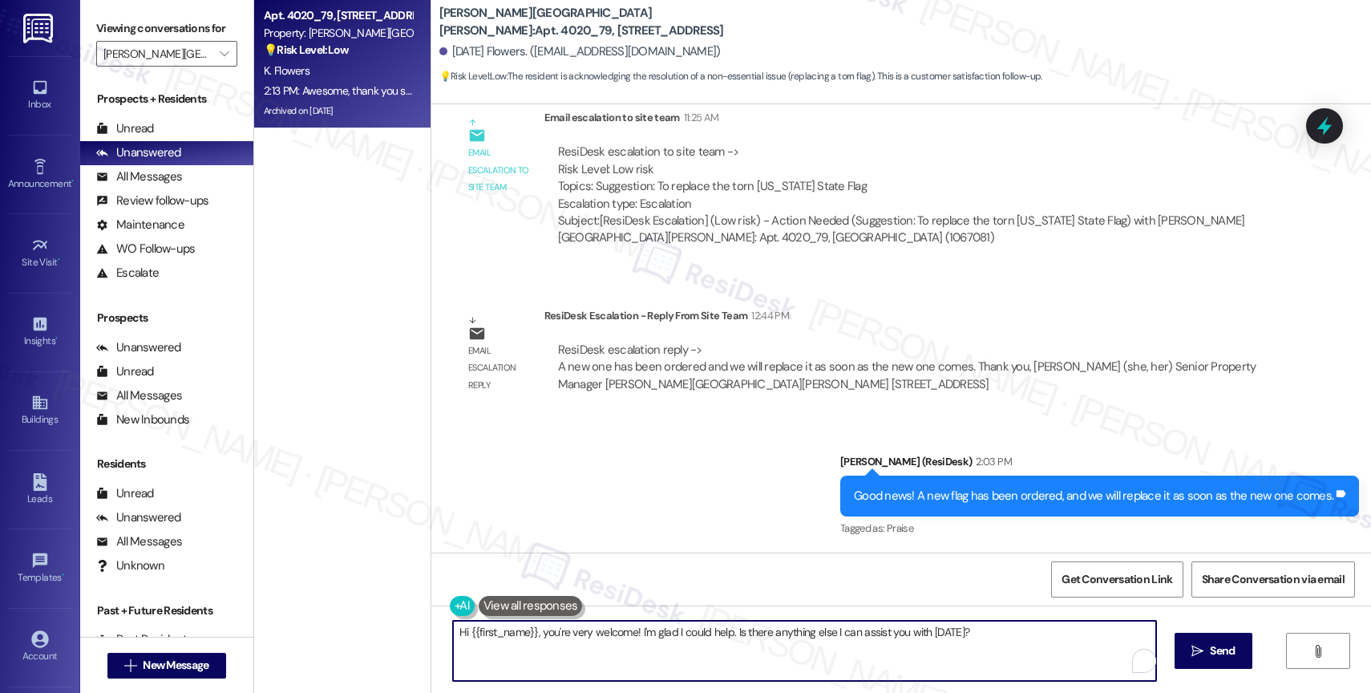
click at [641, 648] on textarea "Hi {{first_name}}, you're very welcome! I'm glad I could help. Is there anythin…" at bounding box center [804, 651] width 703 height 60
click at [640, 643] on textarea "Hi {{first_name}}, you're very welcome! I'm glad I could help. Is there anythin…" at bounding box center [804, 651] width 703 height 60
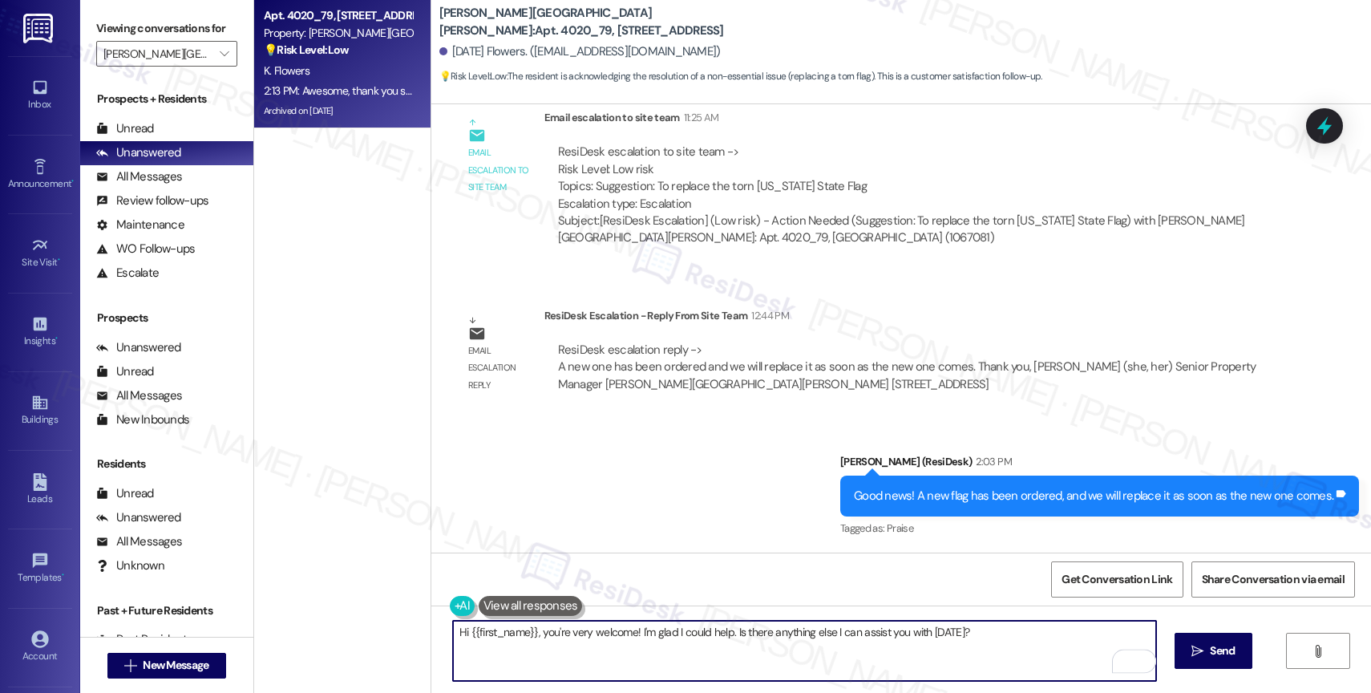
click at [640, 643] on textarea "Hi {{first_name}}, you're very welcome! I'm glad I could help. Is there anythin…" at bounding box center [804, 651] width 703 height 60
type textarea "Y"
type textarea "My pleasur"
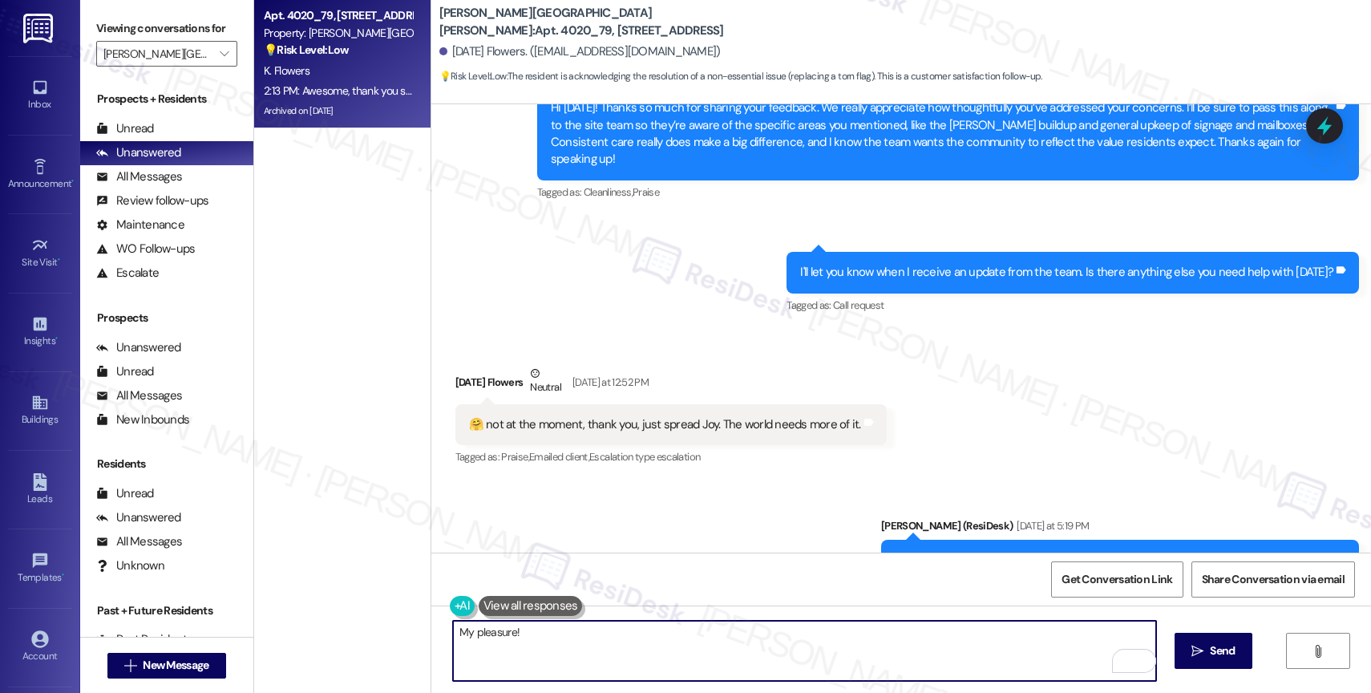
scroll to position [71195, 0]
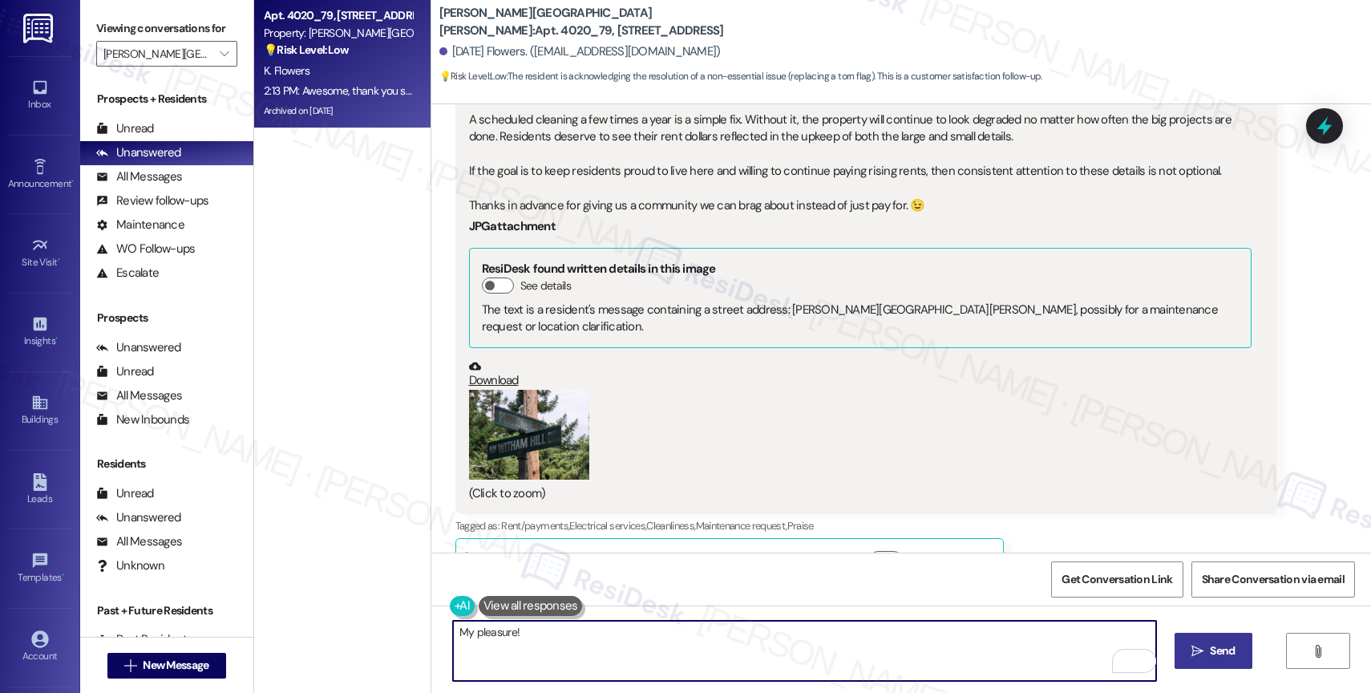
type textarea "My pleasure!"
click at [1217, 652] on span "Send" at bounding box center [1222, 650] width 25 height 17
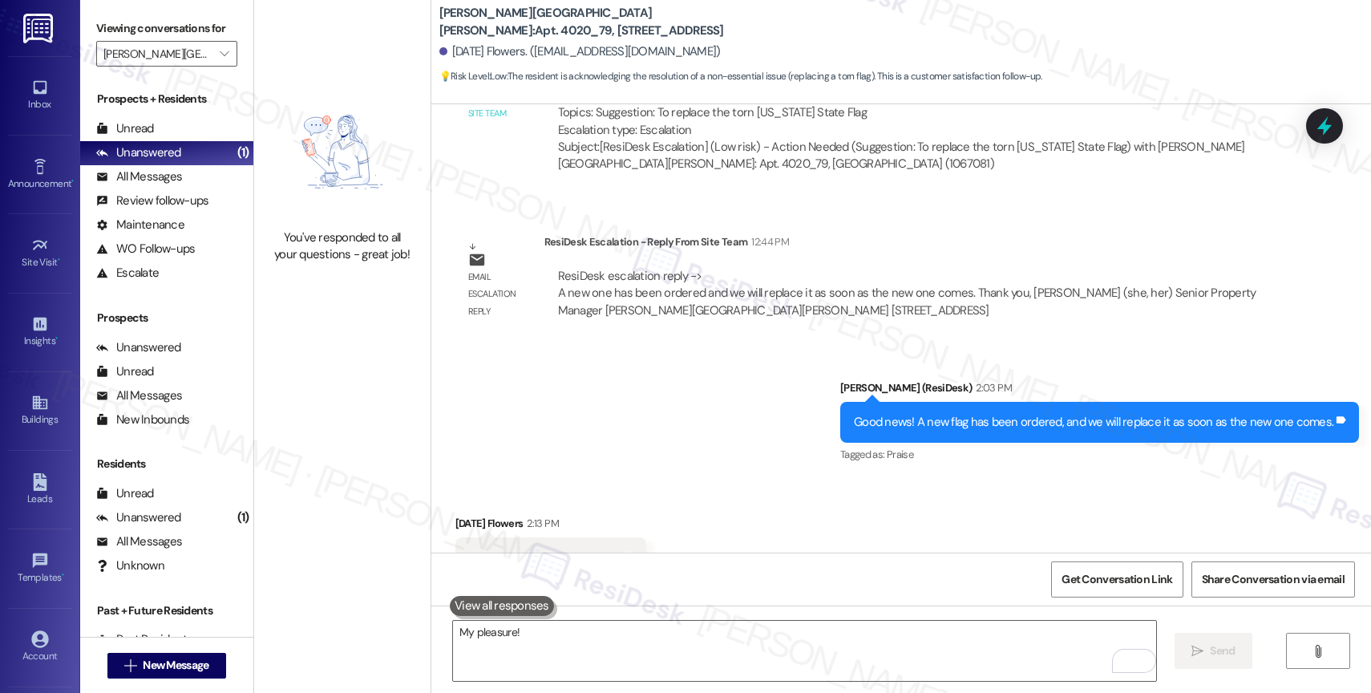
scroll to position [73474, 0]
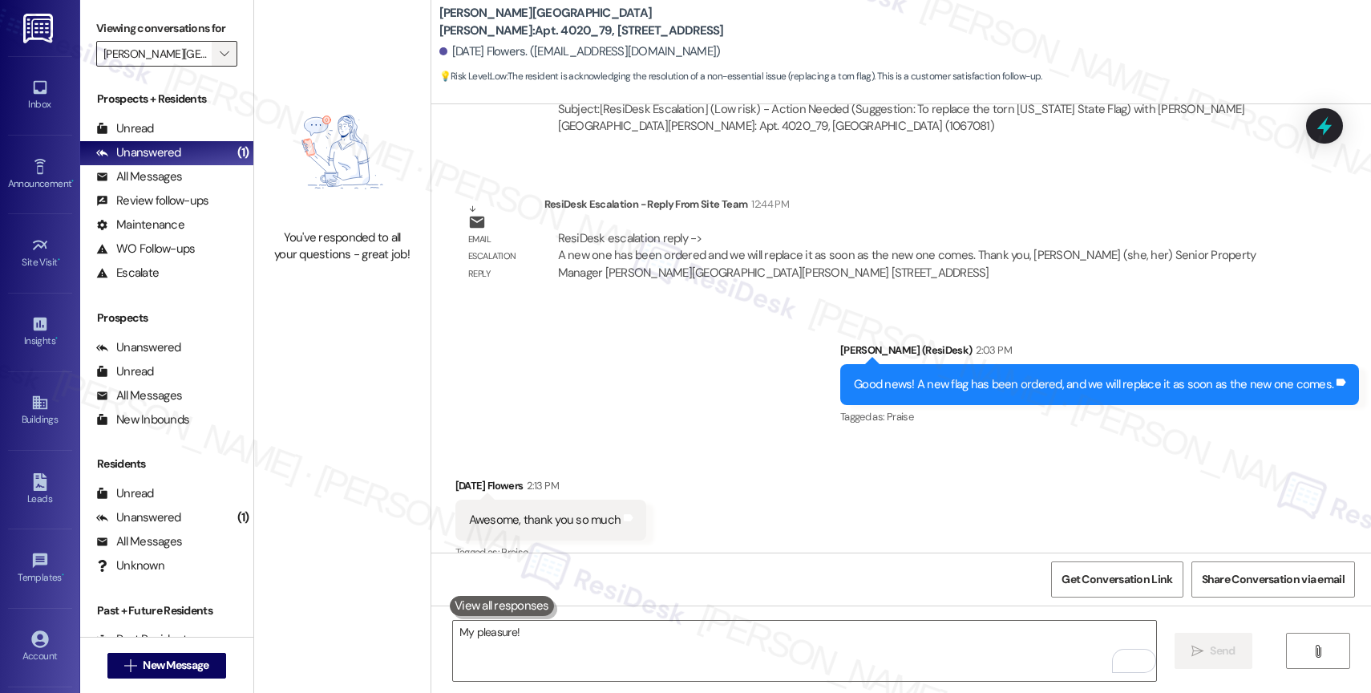
click at [220, 60] on icon "" at bounding box center [224, 53] width 9 height 13
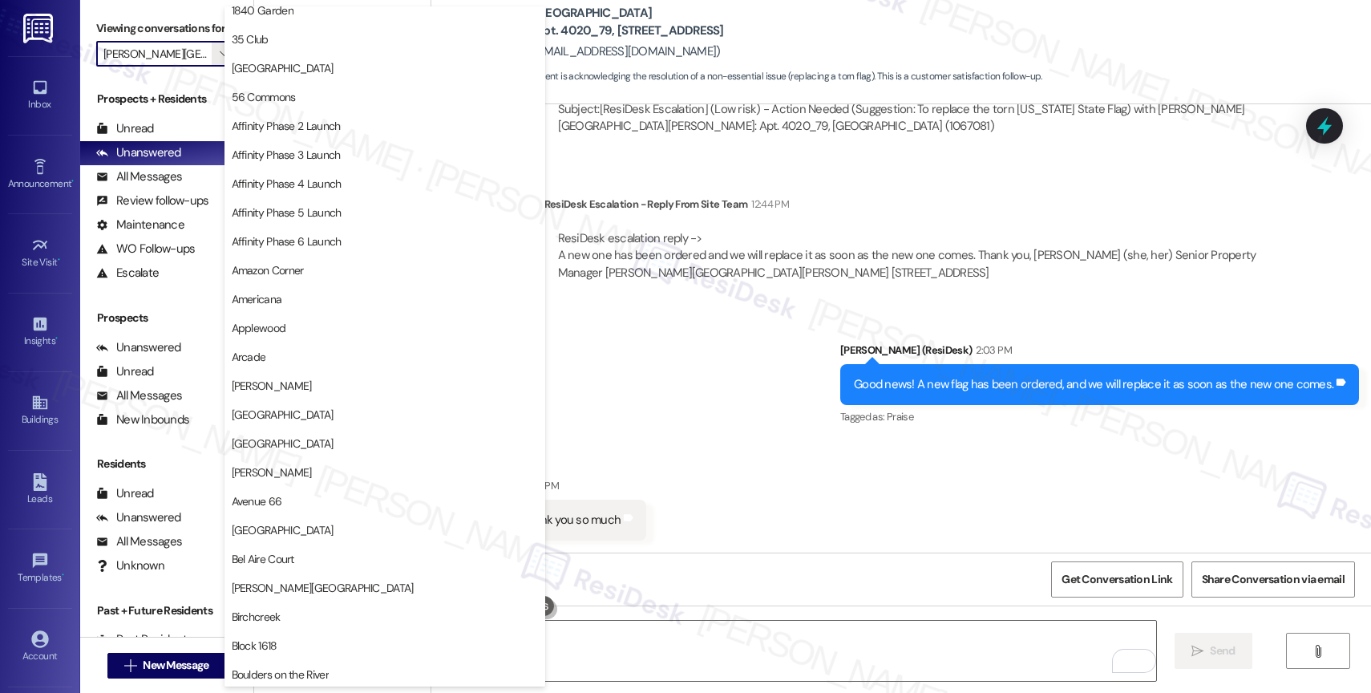
scroll to position [0, 0]
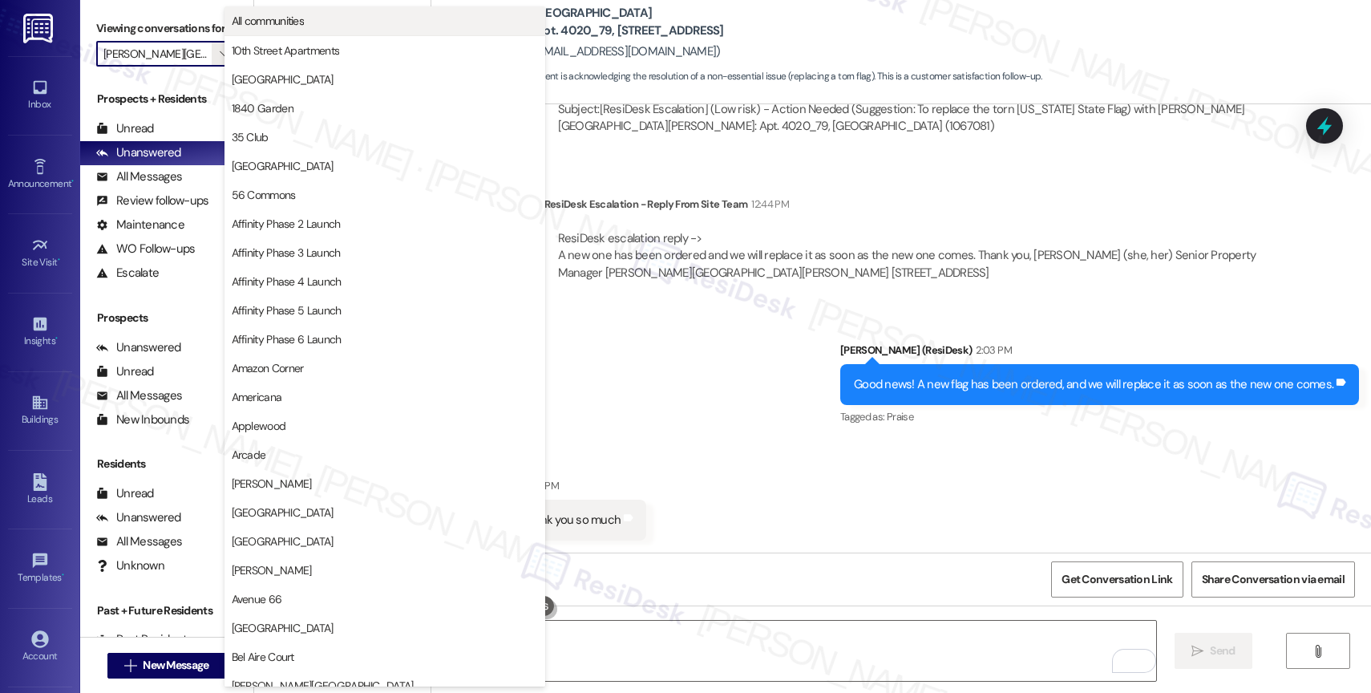
click at [303, 14] on span "All communities" at bounding box center [268, 21] width 73 height 16
